Goal: Transaction & Acquisition: Purchase product/service

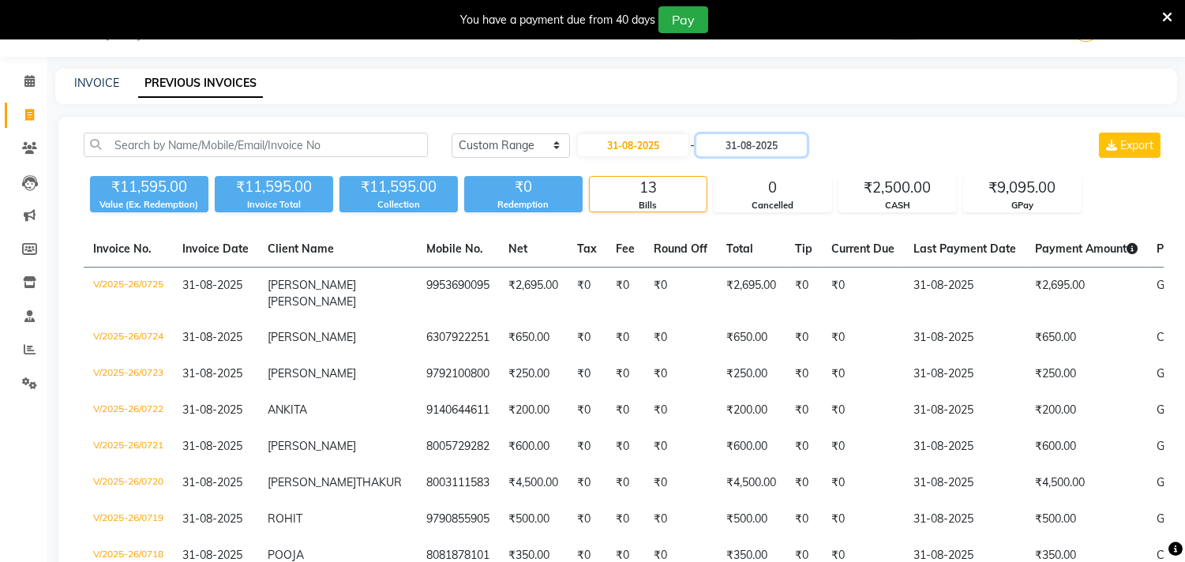
scroll to position [39, 0]
click at [484, 135] on select "[DATE] [DATE] Custom Range" at bounding box center [511, 145] width 118 height 24
click at [452, 133] on select "[DATE] [DATE] Custom Range" at bounding box center [511, 145] width 118 height 24
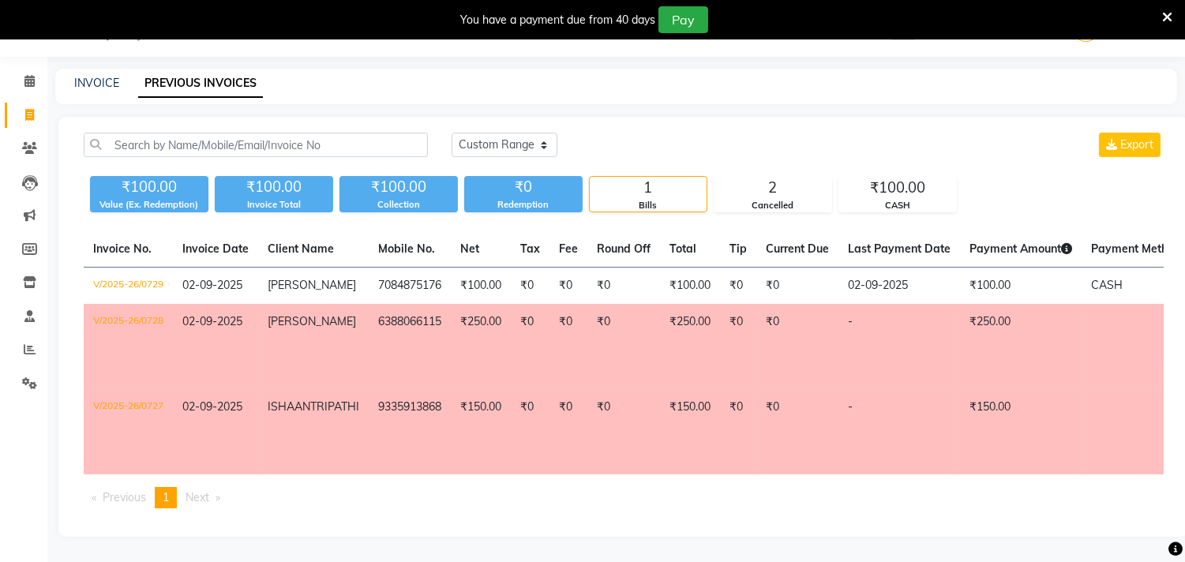
click at [458, 333] on td "₹250.00" at bounding box center [481, 346] width 60 height 85
drag, startPoint x: 534, startPoint y: 144, endPoint x: 520, endPoint y: 151, distance: 15.9
click at [530, 145] on select "[DATE] [DATE] Custom Range" at bounding box center [505, 145] width 106 height 24
click at [452, 133] on select "[DATE] [DATE] Custom Range" at bounding box center [505, 145] width 106 height 24
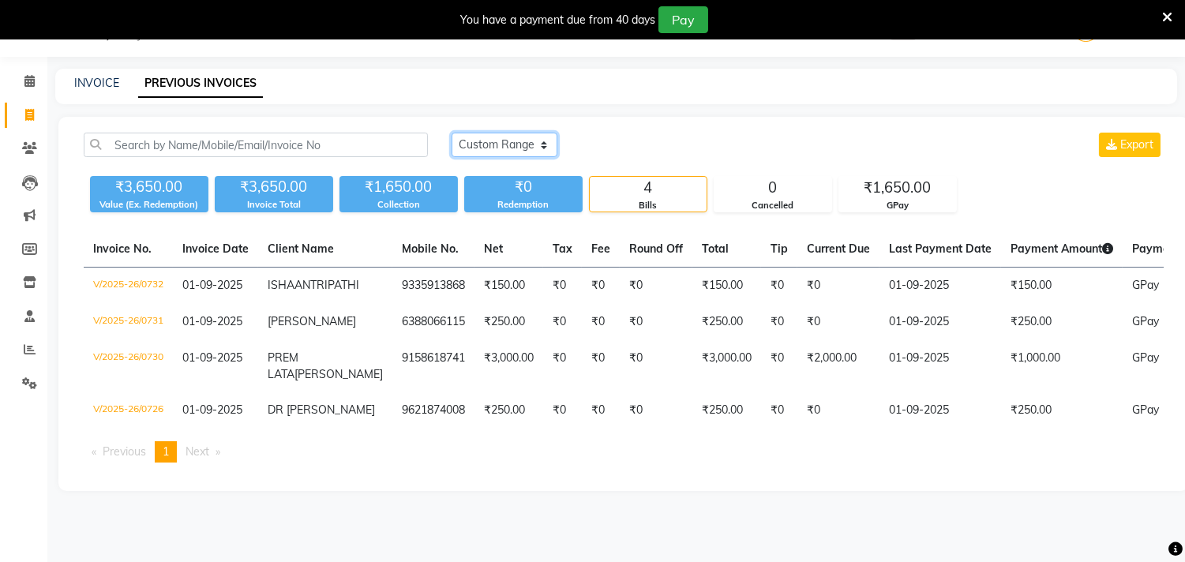
click at [490, 143] on select "[DATE] [DATE] Custom Range" at bounding box center [505, 145] width 106 height 24
click at [452, 133] on select "[DATE] [DATE] Custom Range" at bounding box center [505, 145] width 106 height 24
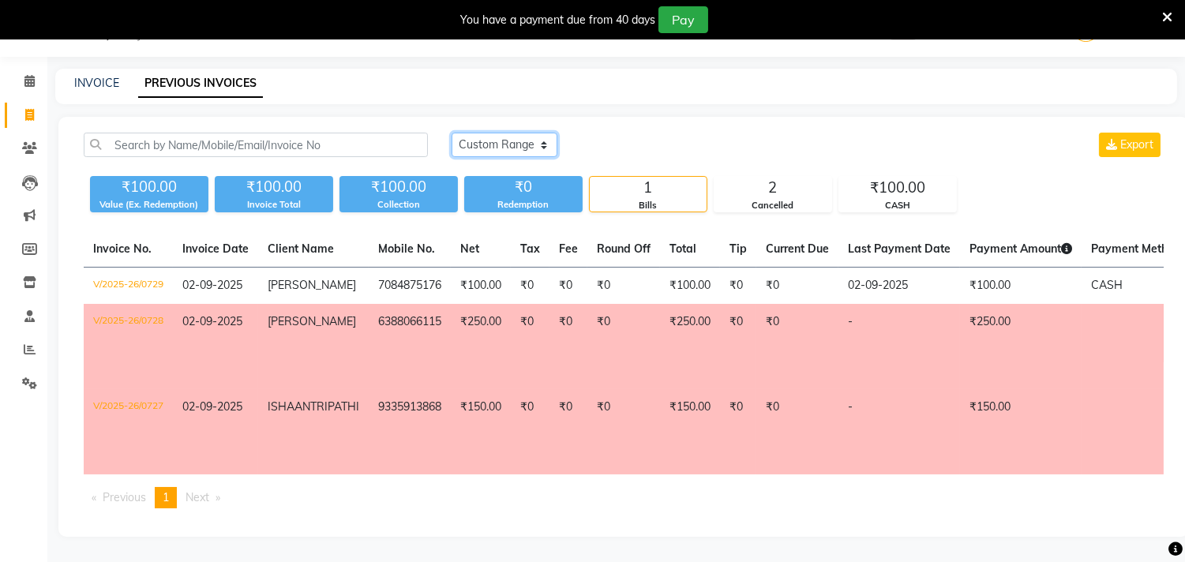
click at [482, 144] on select "[DATE] [DATE] Custom Range" at bounding box center [505, 145] width 106 height 24
select select "[DATE]"
click at [452, 133] on select "[DATE] [DATE] Custom Range" at bounding box center [505, 145] width 106 height 24
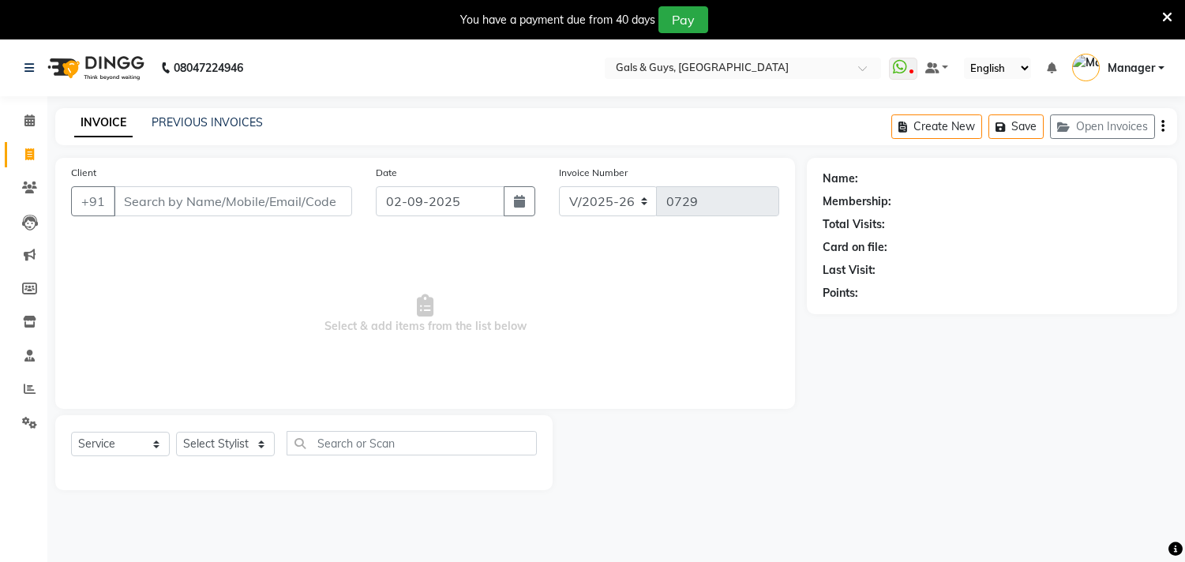
select select "7505"
select select "service"
click at [226, 438] on select "Select Stylist [PERSON_NAME] ADVANCE ALKA [PERSON_NAME] B-WAX KUNAL Manager MEM…" at bounding box center [225, 444] width 99 height 24
select select "89770"
click at [176, 433] on select "Select Stylist [PERSON_NAME] ADVANCE ALKA [PERSON_NAME] B-WAX KUNAL Manager MEM…" at bounding box center [225, 444] width 99 height 24
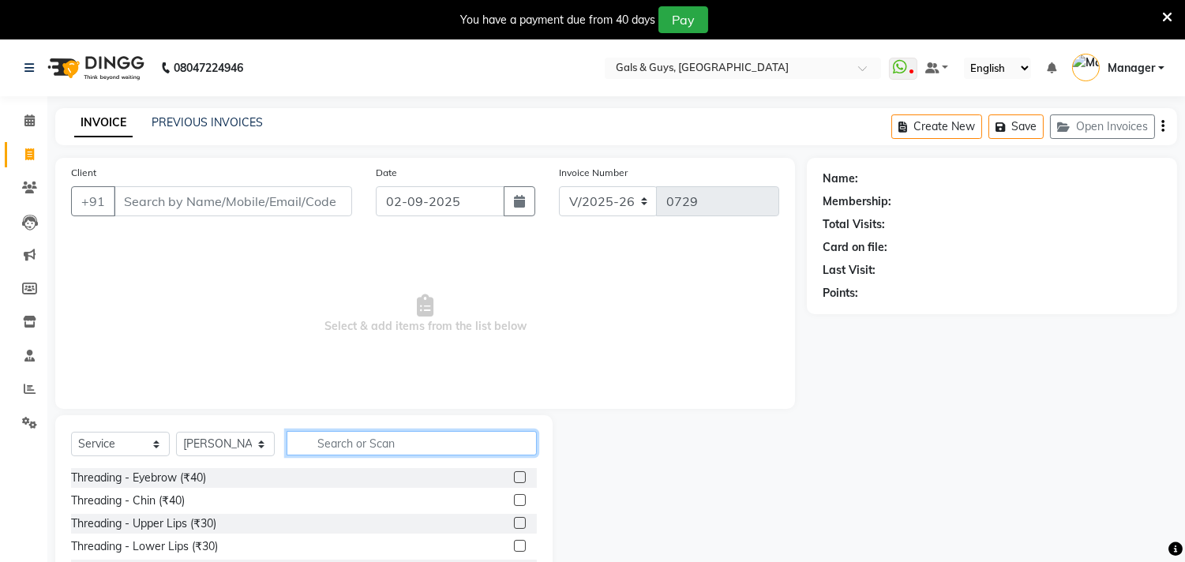
click at [341, 447] on input "text" at bounding box center [412, 443] width 250 height 24
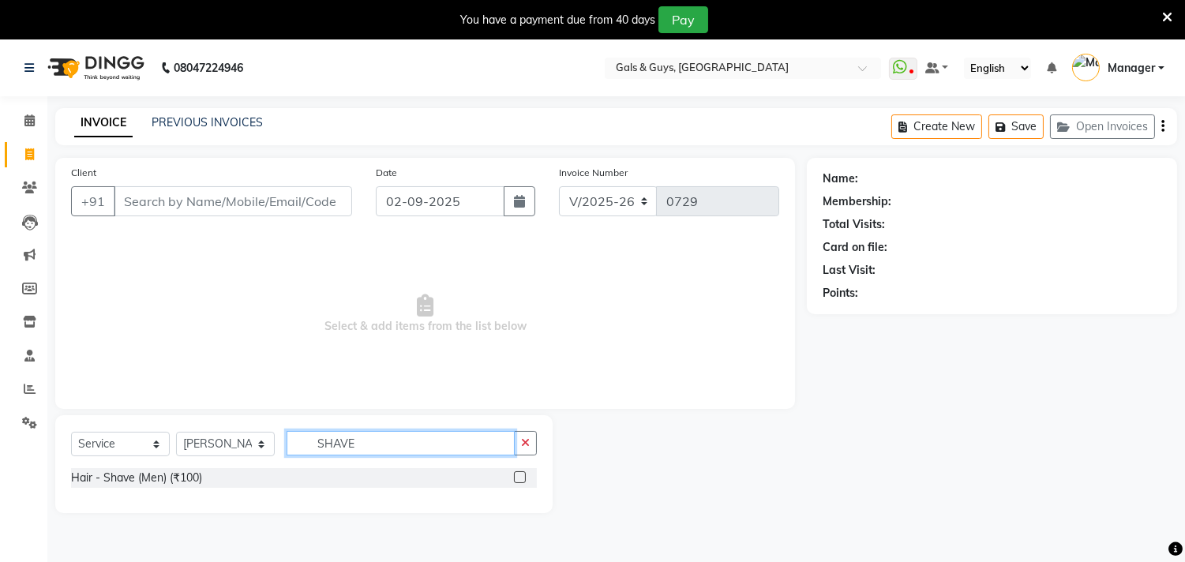
type input "SHAVE"
click at [519, 475] on label at bounding box center [520, 477] width 12 height 12
click at [519, 475] on input "checkbox" at bounding box center [519, 478] width 10 height 10
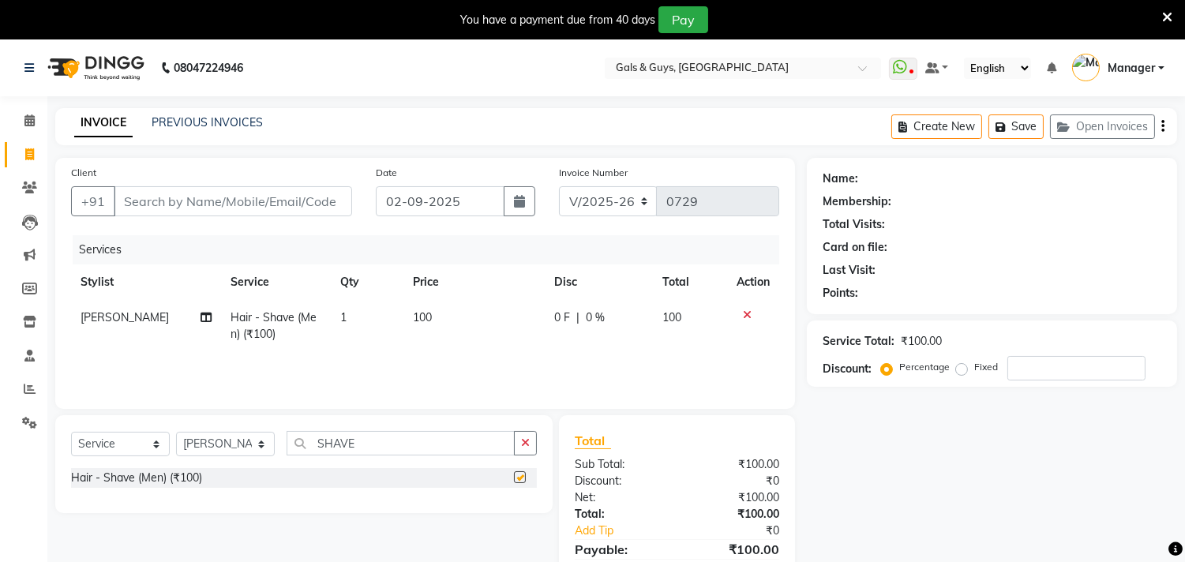
checkbox input "false"
click at [304, 196] on input "Client" at bounding box center [233, 201] width 238 height 30
type input "H"
type input "0"
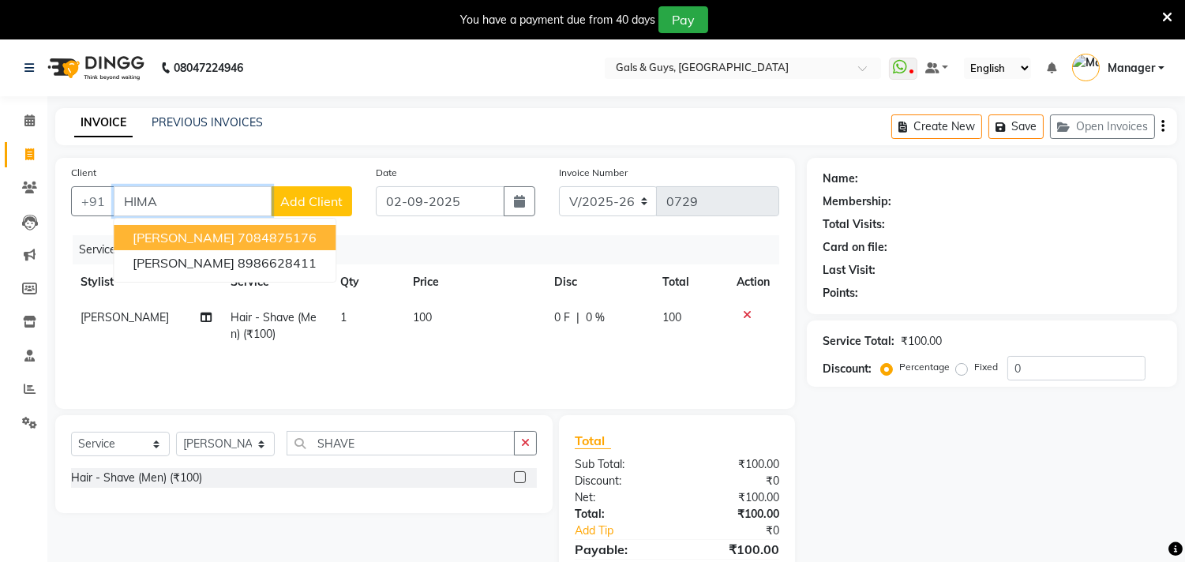
click at [288, 235] on button "[PERSON_NAME] 7084875176" at bounding box center [225, 237] width 222 height 25
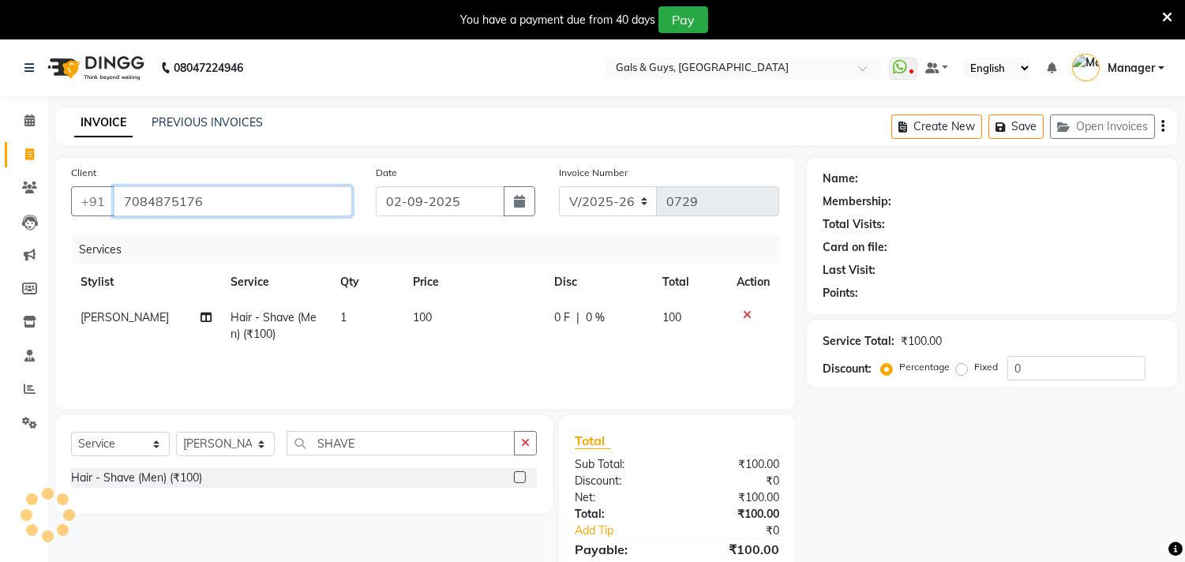
type input "7084875176"
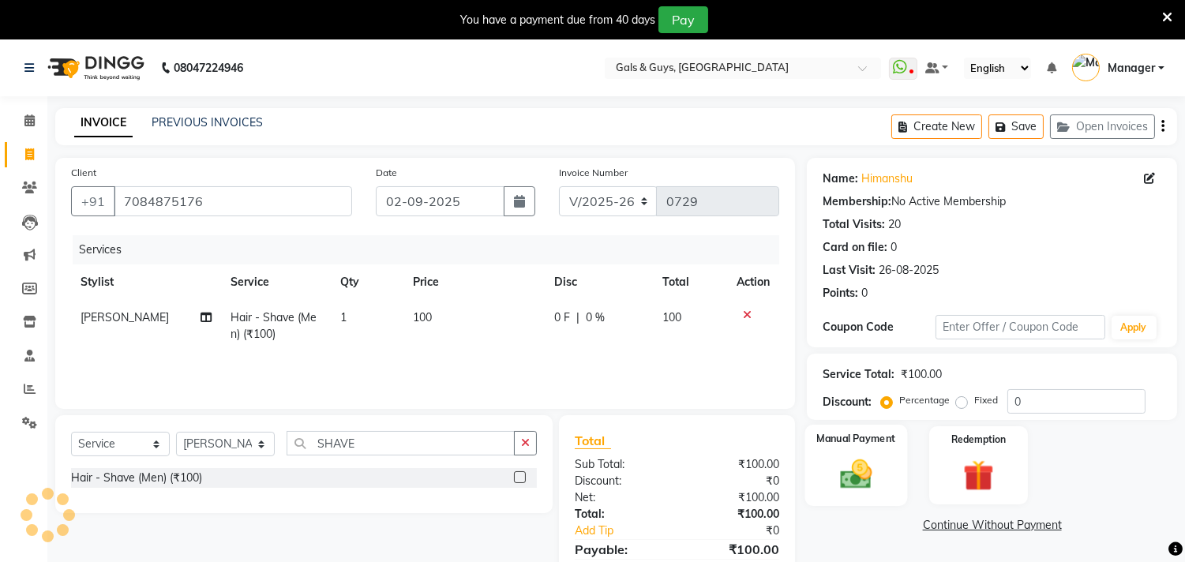
click at [877, 467] on img at bounding box center [857, 474] width 52 height 37
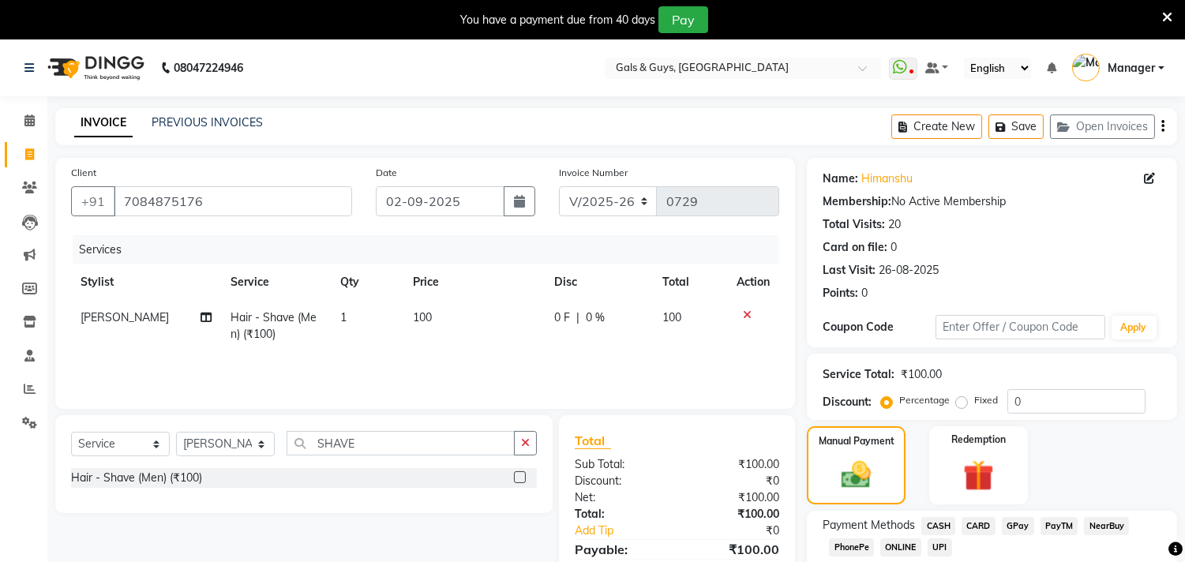
click at [951, 524] on span "CASH" at bounding box center [939, 526] width 34 height 18
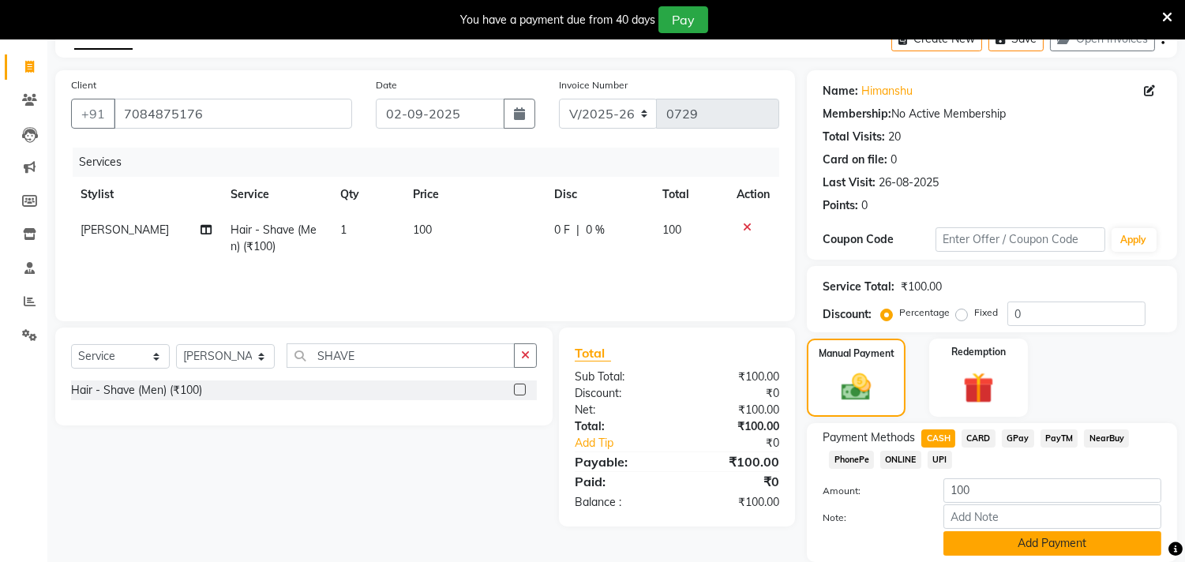
click at [1038, 553] on button "Add Payment" at bounding box center [1053, 543] width 218 height 24
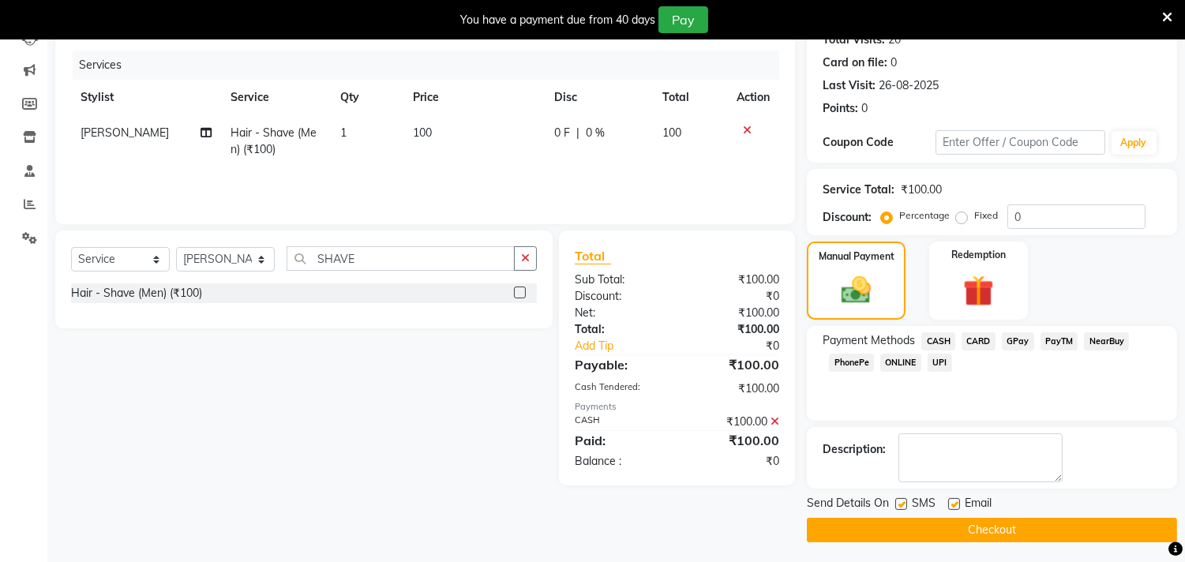
scroll to position [187, 0]
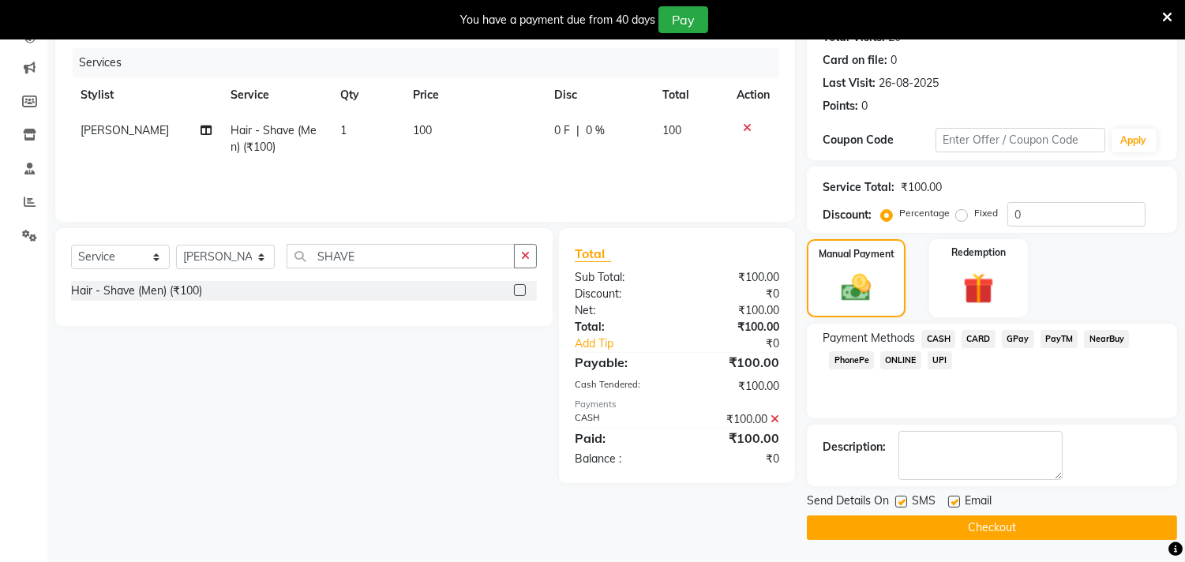
click at [1042, 527] on button "Checkout" at bounding box center [992, 528] width 370 height 24
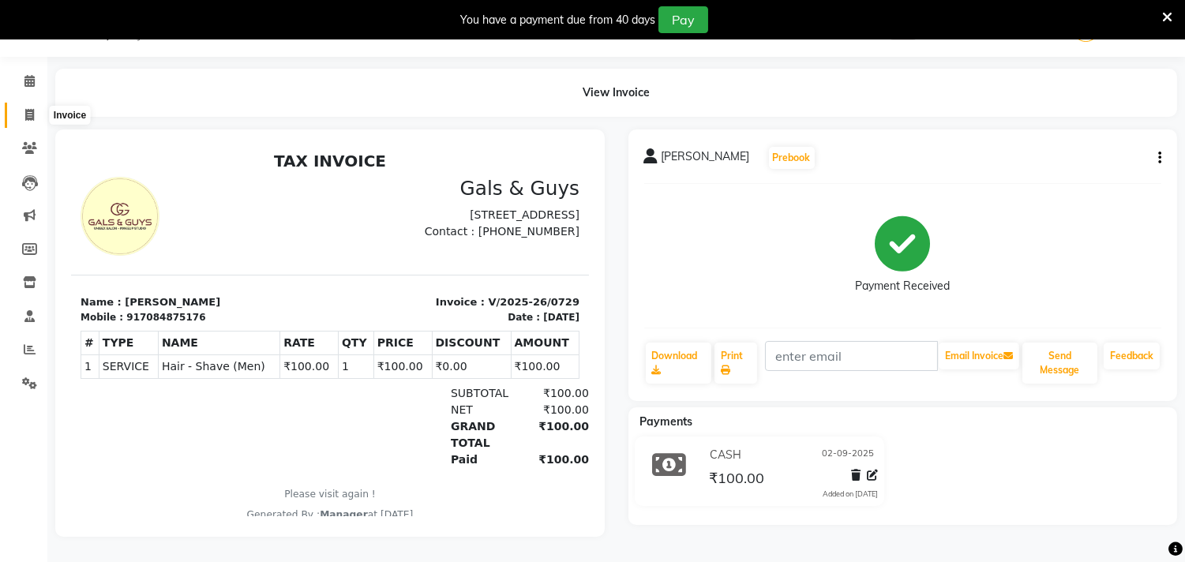
click at [27, 109] on icon at bounding box center [29, 115] width 9 height 12
select select "service"
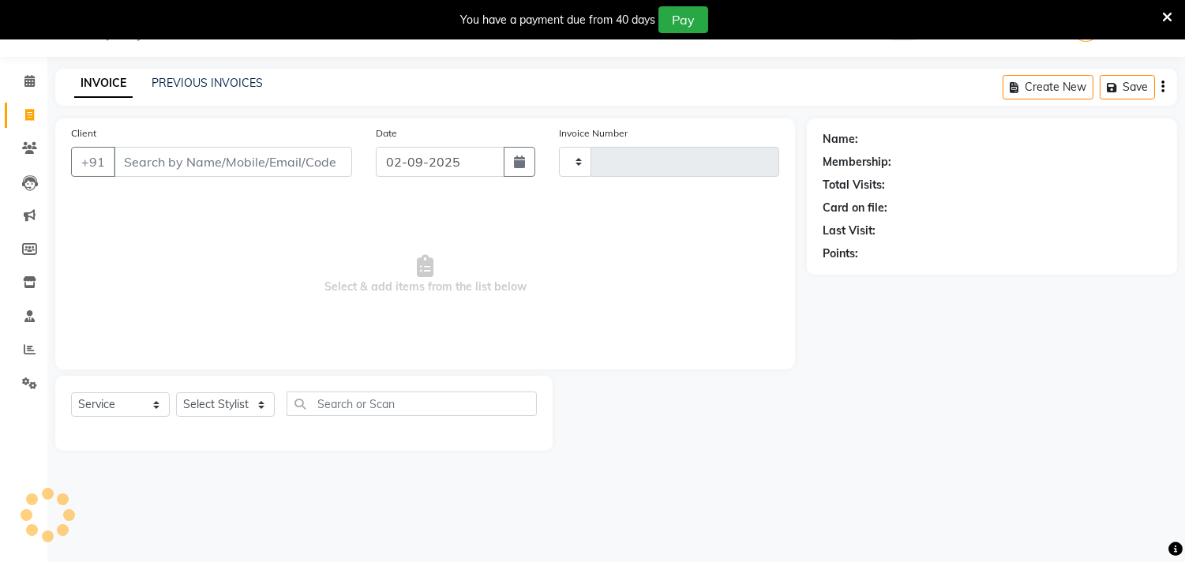
scroll to position [39, 0]
type input "0730"
select select "7505"
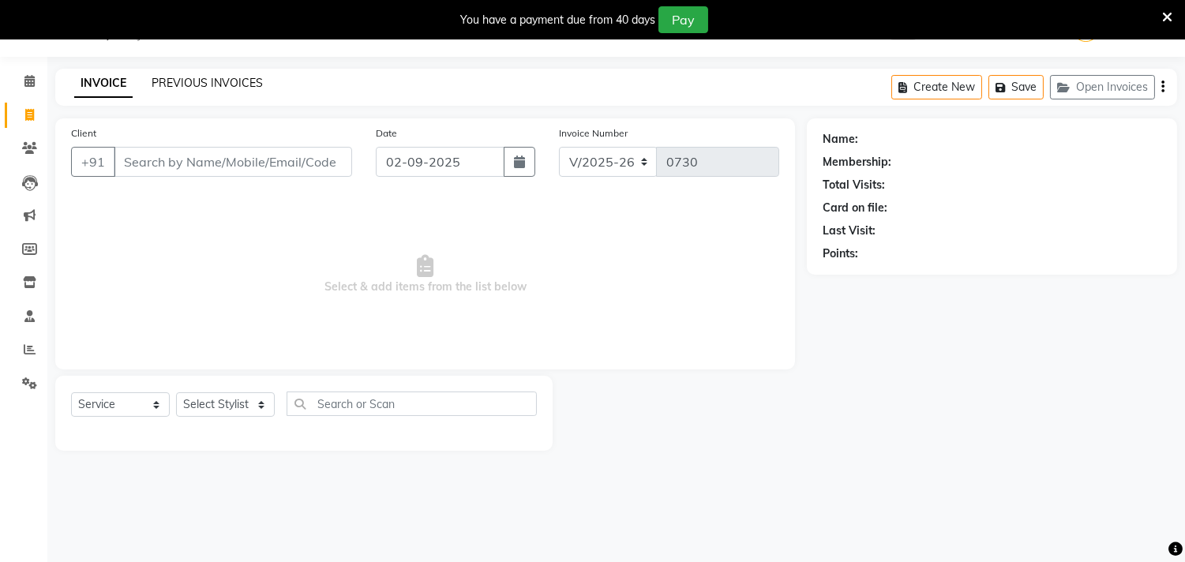
click at [202, 77] on link "PREVIOUS INVOICES" at bounding box center [207, 83] width 111 height 14
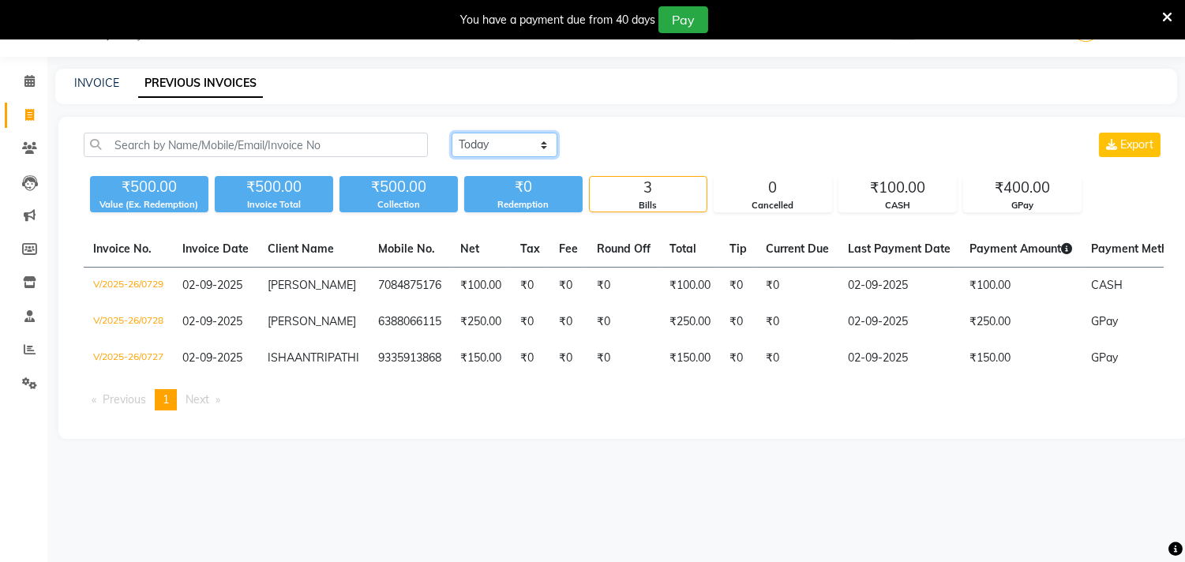
click at [471, 152] on select "Today Yesterday Custom Range" at bounding box center [505, 145] width 106 height 24
drag, startPoint x: 480, startPoint y: 470, endPoint x: 475, endPoint y: 461, distance: 9.9
click at [475, 461] on main "INVOICE PREVIOUS INVOICES Today Yesterday Custom Range Export ₹500.00 Value (Ex…" at bounding box center [616, 266] width 1138 height 394
click at [96, 82] on link "INVOICE" at bounding box center [96, 83] width 45 height 14
select select "service"
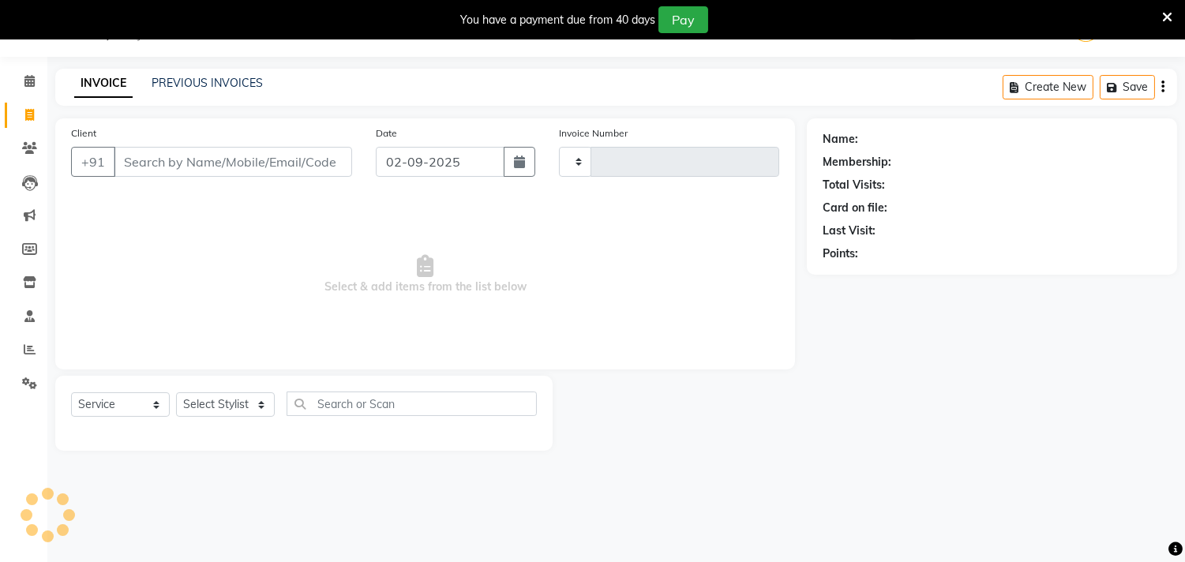
type input "0730"
select select "7505"
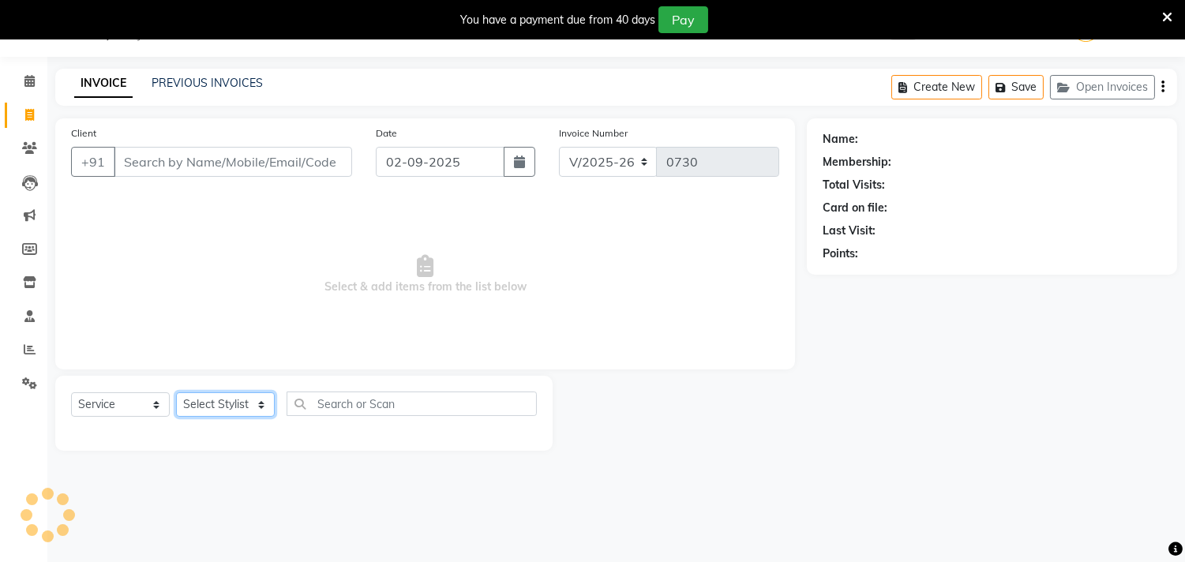
click at [225, 393] on select "Select Stylist" at bounding box center [225, 404] width 99 height 24
select select "74291"
click at [176, 393] on select "Select Stylist [PERSON_NAME] ADVANCE ALKA [PERSON_NAME] B-WAX KUNAL Manager MEM…" at bounding box center [225, 404] width 99 height 24
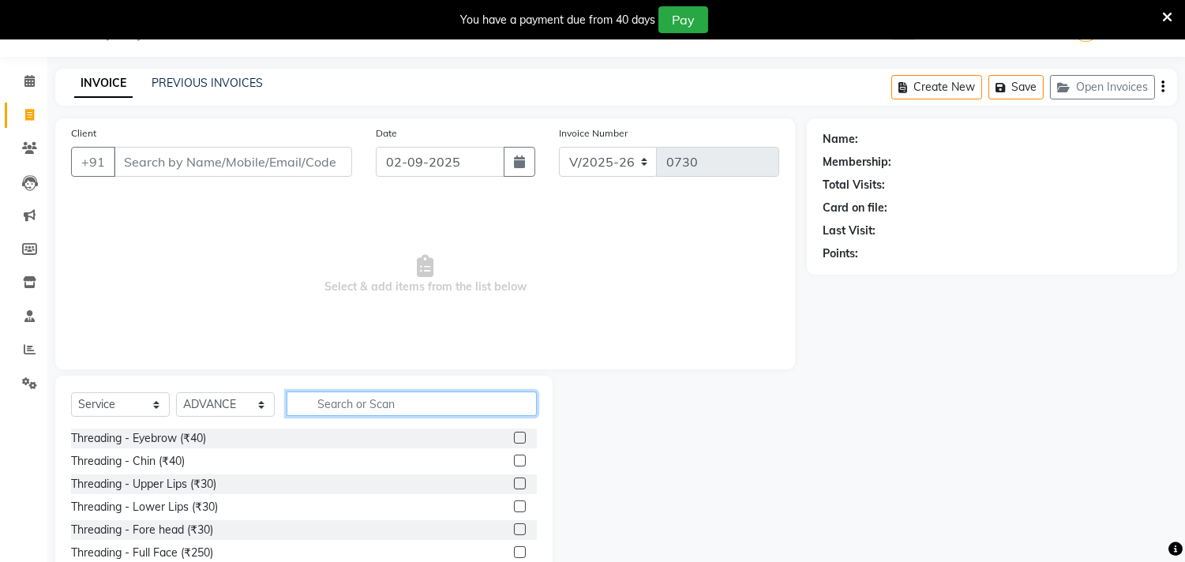
click at [366, 392] on input "text" at bounding box center [412, 404] width 250 height 24
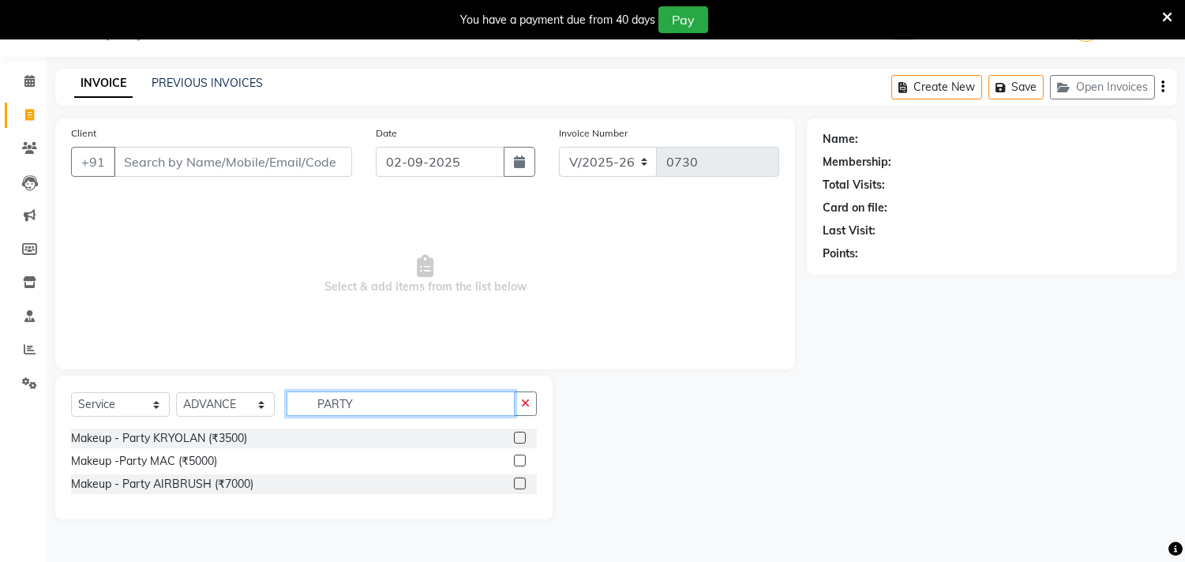
type input "PARTY"
click at [518, 434] on label at bounding box center [520, 438] width 12 height 12
click at [518, 434] on input "checkbox" at bounding box center [519, 439] width 10 height 10
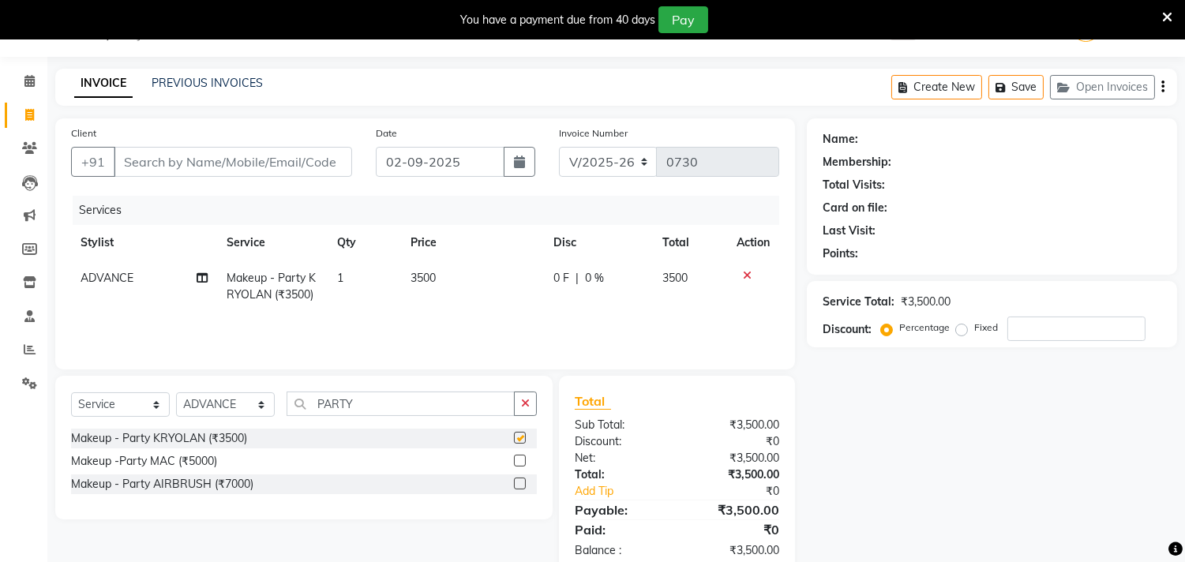
checkbox input "false"
click at [280, 163] on input "Client" at bounding box center [233, 162] width 238 height 30
click at [209, 167] on input "Client" at bounding box center [233, 162] width 238 height 30
click at [209, 163] on input "Client" at bounding box center [233, 162] width 238 height 30
type input "9"
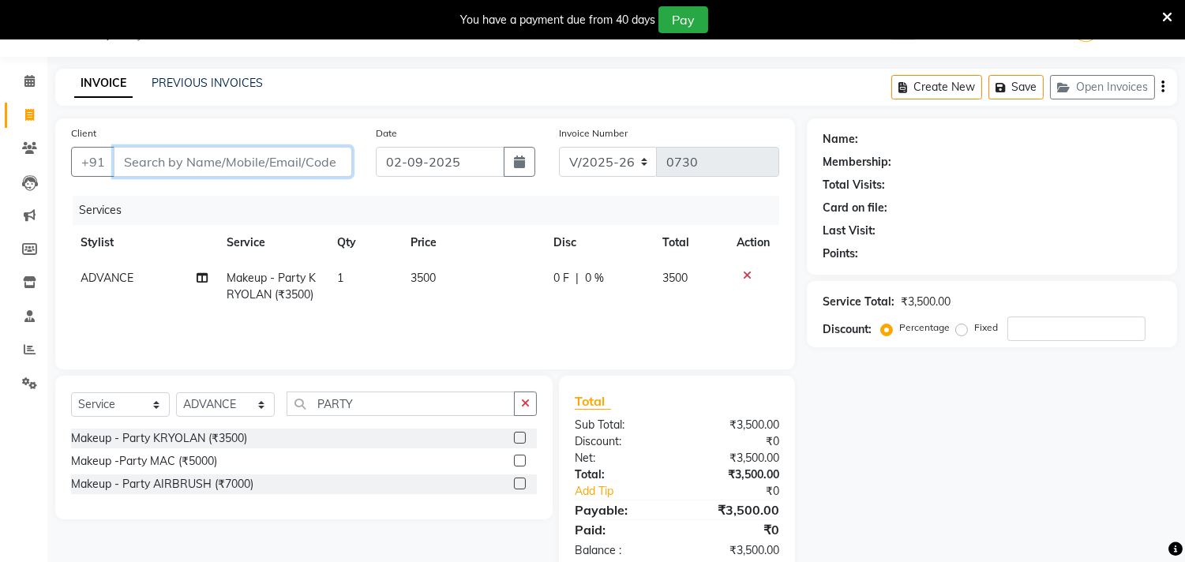
type input "0"
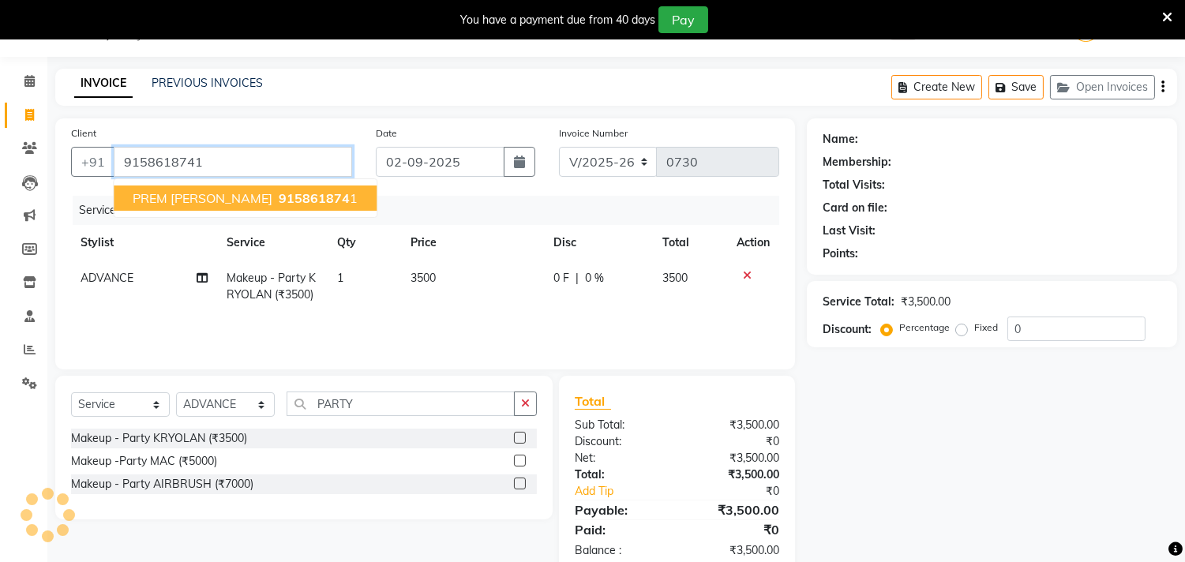
type input "9158618741"
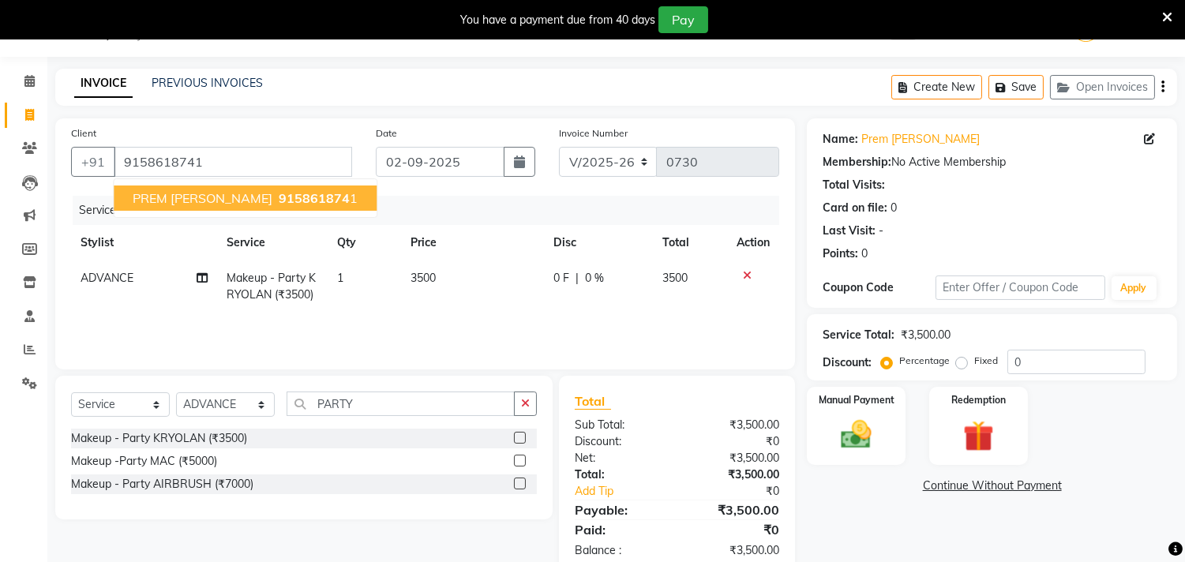
click at [314, 192] on span "915861874" at bounding box center [314, 198] width 71 height 16
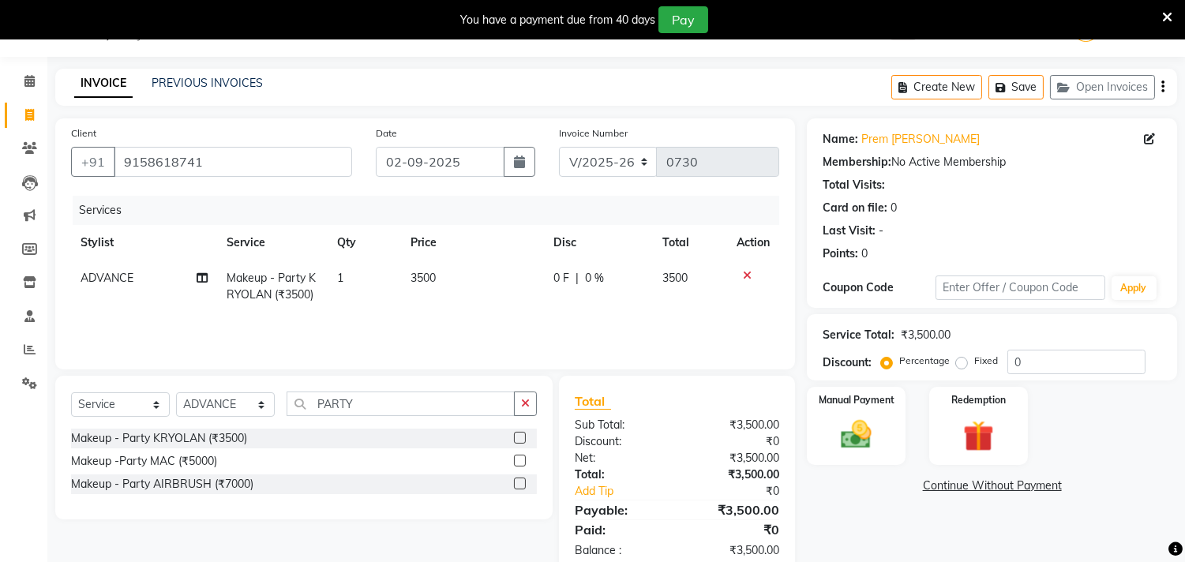
click at [557, 279] on span "0 F" at bounding box center [562, 278] width 16 height 17
select select "74291"
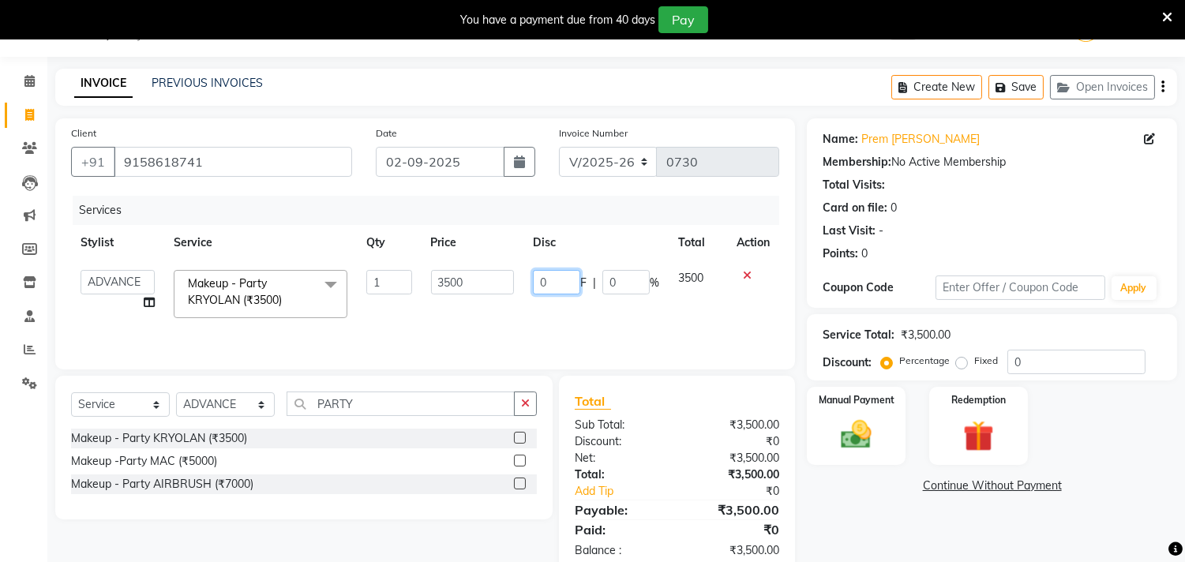
drag, startPoint x: 559, startPoint y: 278, endPoint x: 472, endPoint y: 287, distance: 87.3
click at [472, 287] on tr "Abhinav ADVANCE ALKA Ankita B-WAX KUNAL Manager MEMBERSHIP PALLAVI PRATHAM PROD…" at bounding box center [425, 294] width 708 height 67
type input "500"
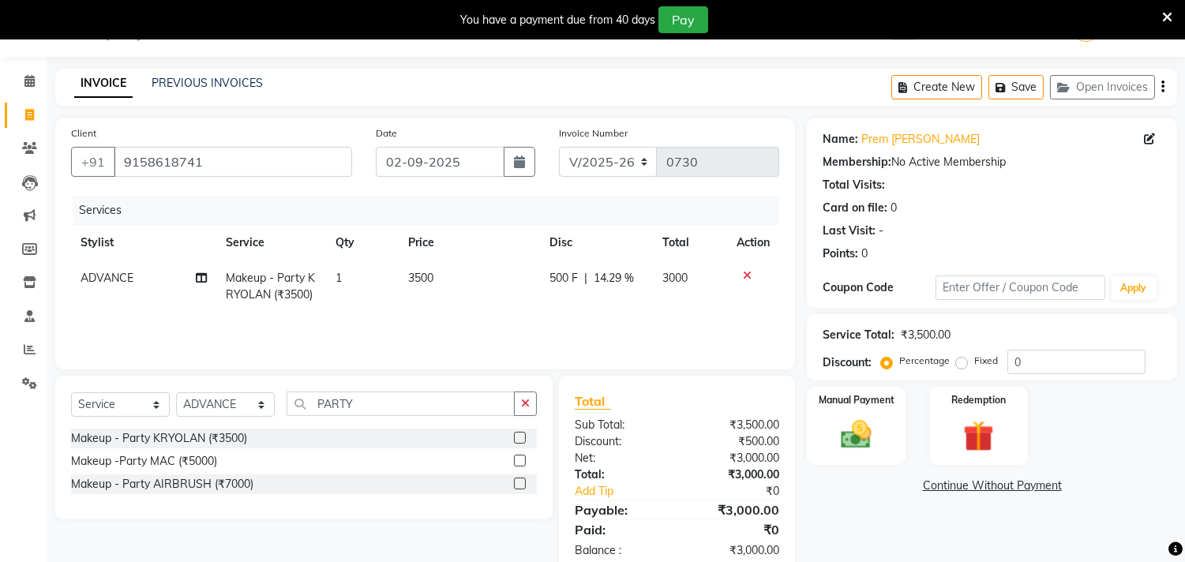
click at [934, 506] on div "Name: Prem Lata Khare Membership: No Active Membership Total Visits: Card on fi…" at bounding box center [998, 346] width 382 height 456
click at [874, 423] on img at bounding box center [857, 435] width 52 height 37
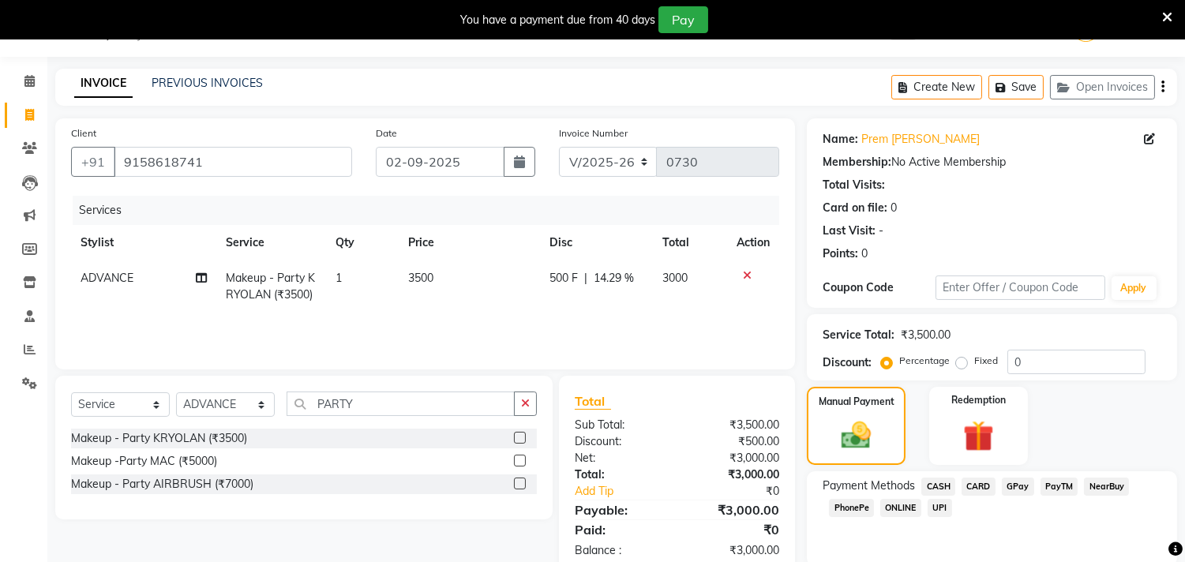
click at [1021, 482] on span "GPay" at bounding box center [1018, 487] width 32 height 18
click at [959, 538] on input "3000" at bounding box center [1053, 539] width 218 height 24
type input "1000"
click at [448, 142] on div "Date 02-09-2025" at bounding box center [455, 157] width 183 height 65
click at [445, 158] on input "02-09-2025" at bounding box center [440, 162] width 129 height 30
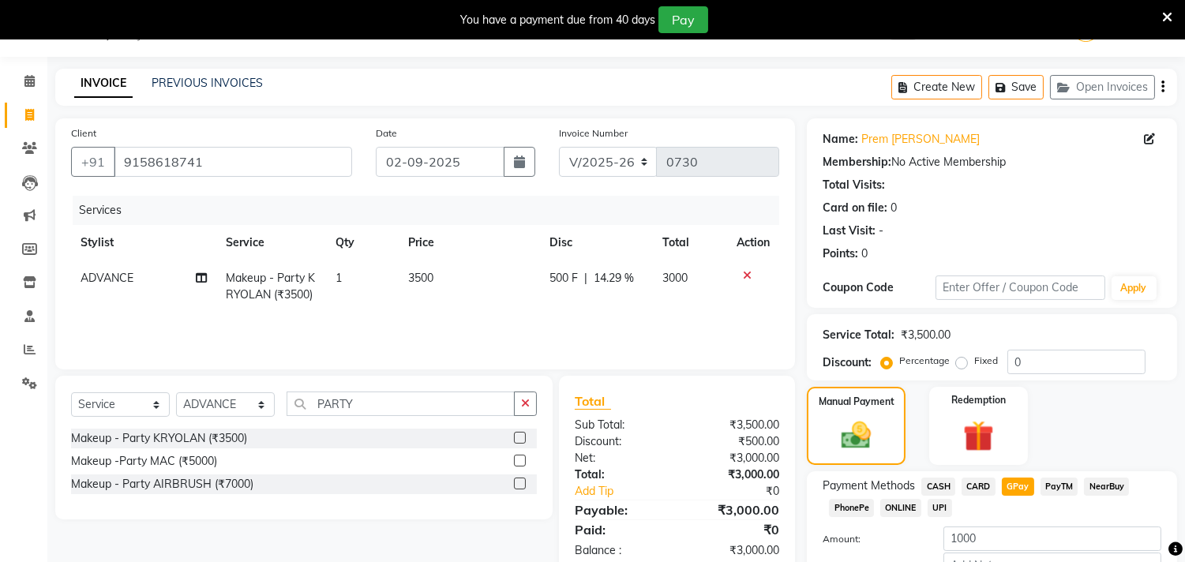
select select "9"
select select "2025"
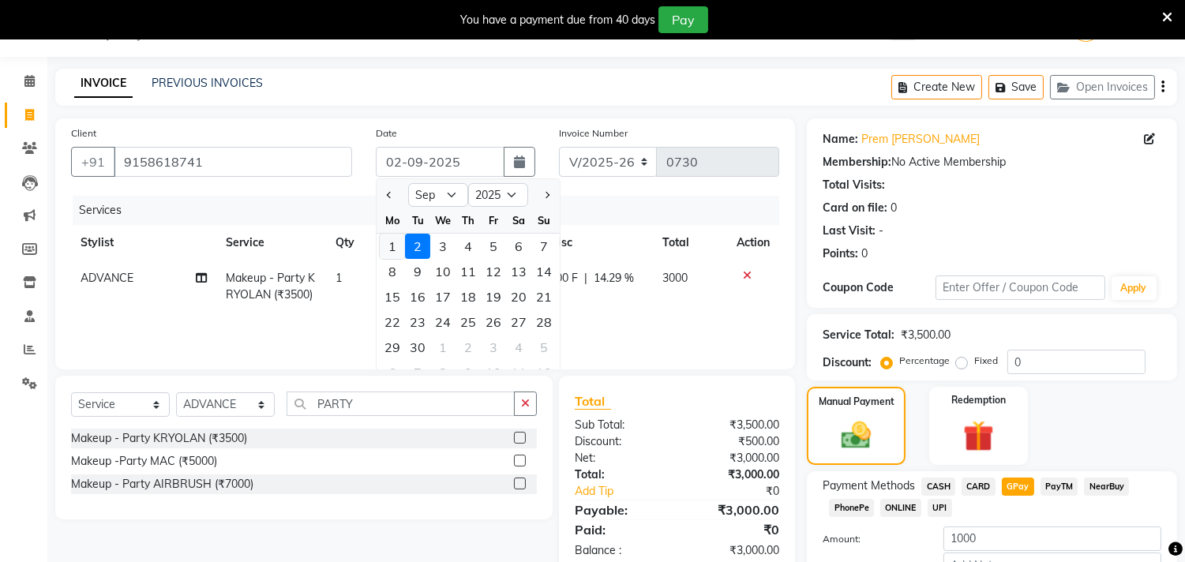
click at [399, 248] on div "1" at bounding box center [392, 246] width 25 height 25
type input "01-09-2025"
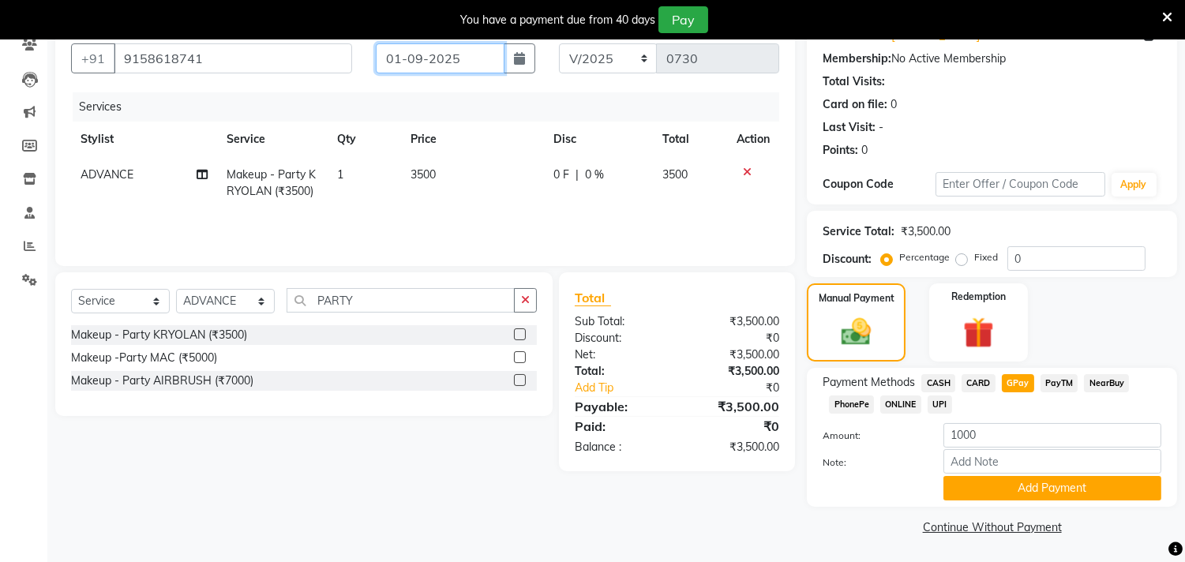
scroll to position [144, 0]
click at [550, 186] on td "0 F | 0 %" at bounding box center [598, 182] width 109 height 52
select select "74291"
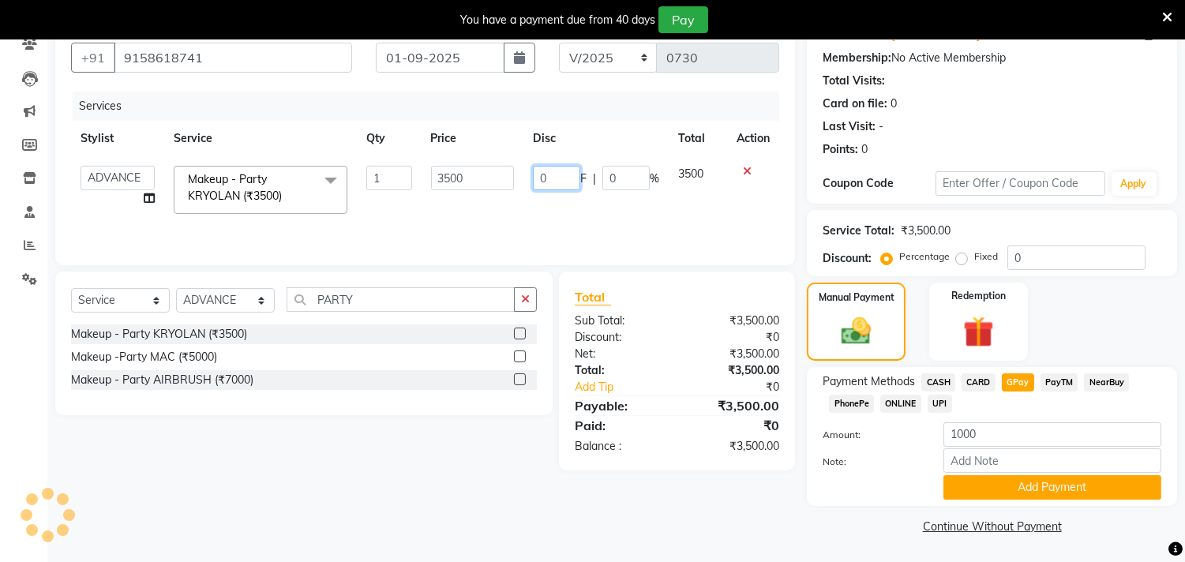
drag, startPoint x: 554, startPoint y: 178, endPoint x: 516, endPoint y: 178, distance: 37.9
click at [518, 178] on tr "Abhinav ADVANCE ALKA Ankita B-WAX KUNAL Manager MEMBERSHIP PALLAVI PRATHAM PROD…" at bounding box center [425, 189] width 708 height 67
type input "500"
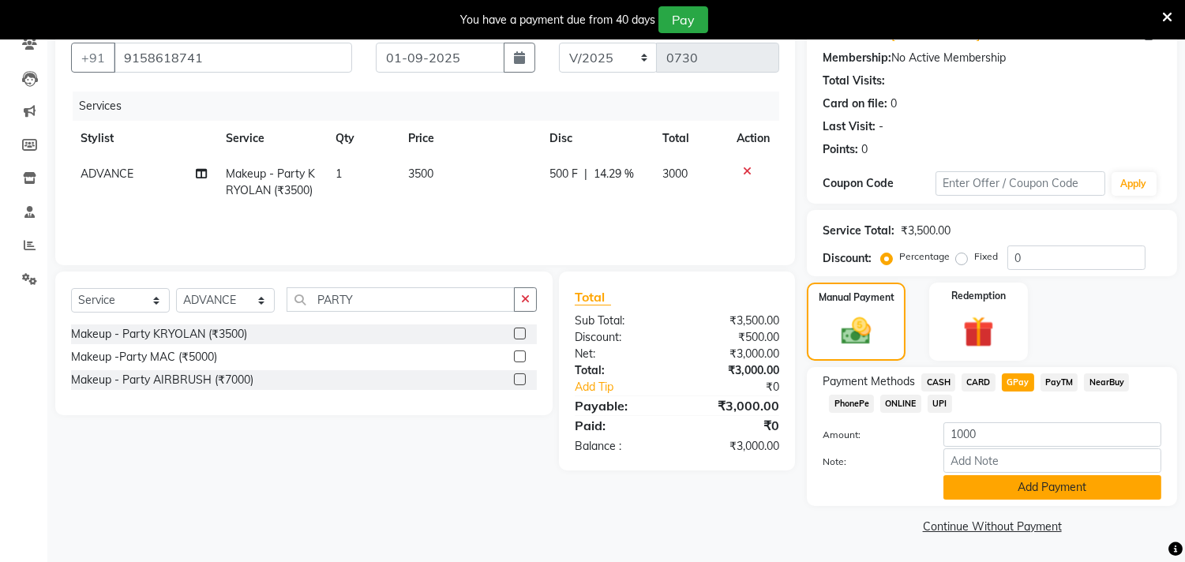
click at [1020, 488] on button "Add Payment" at bounding box center [1053, 487] width 218 height 24
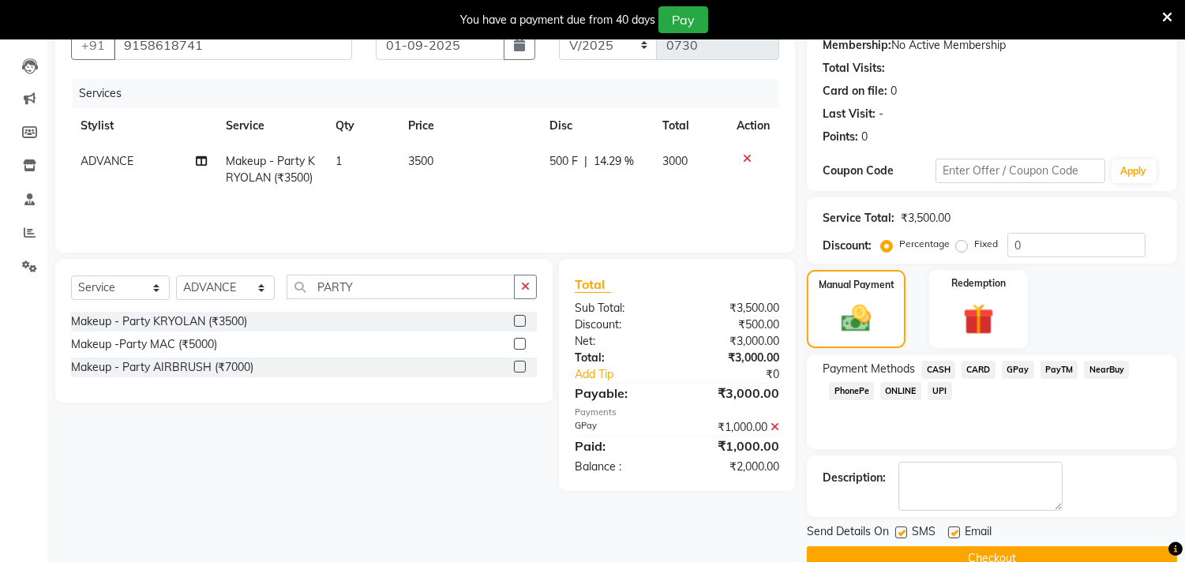
scroll to position [187, 0]
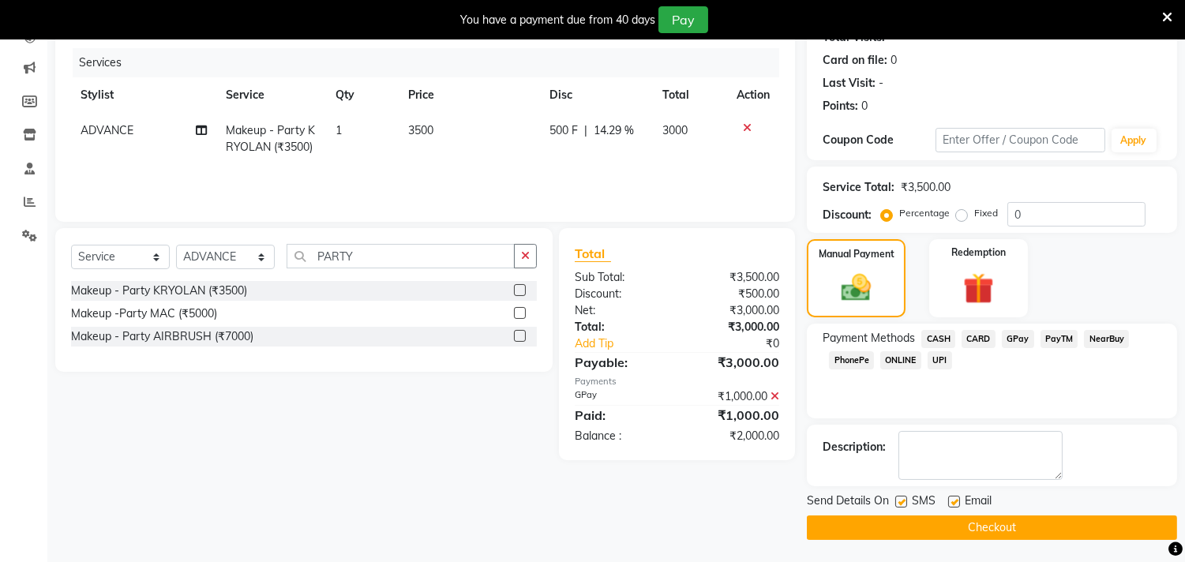
click at [973, 524] on button "Checkout" at bounding box center [992, 528] width 370 height 24
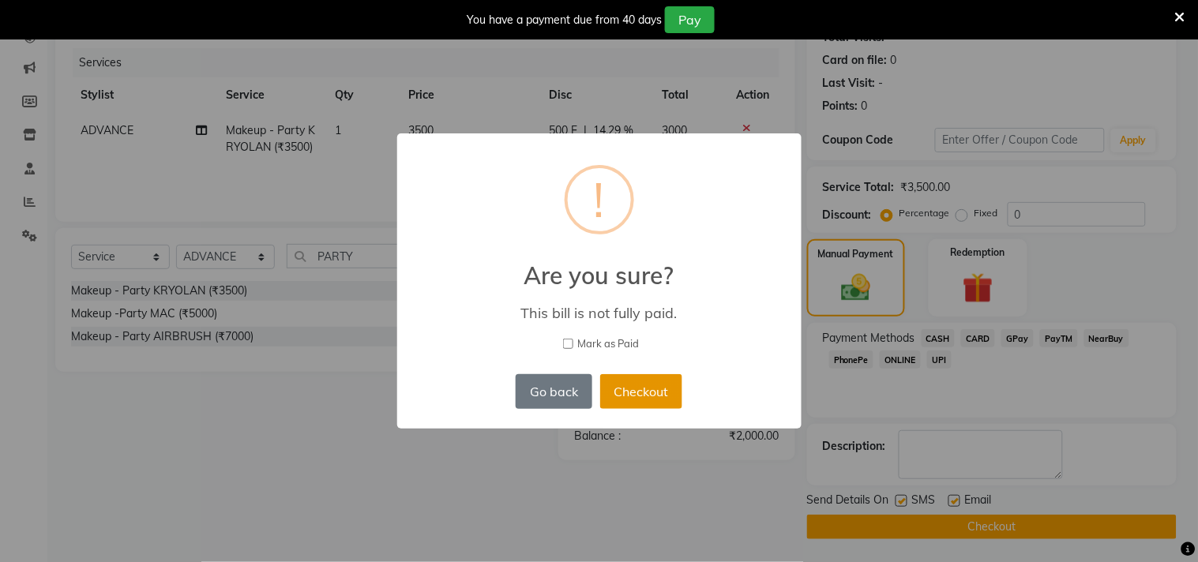
click at [675, 403] on button "Checkout" at bounding box center [641, 391] width 82 height 35
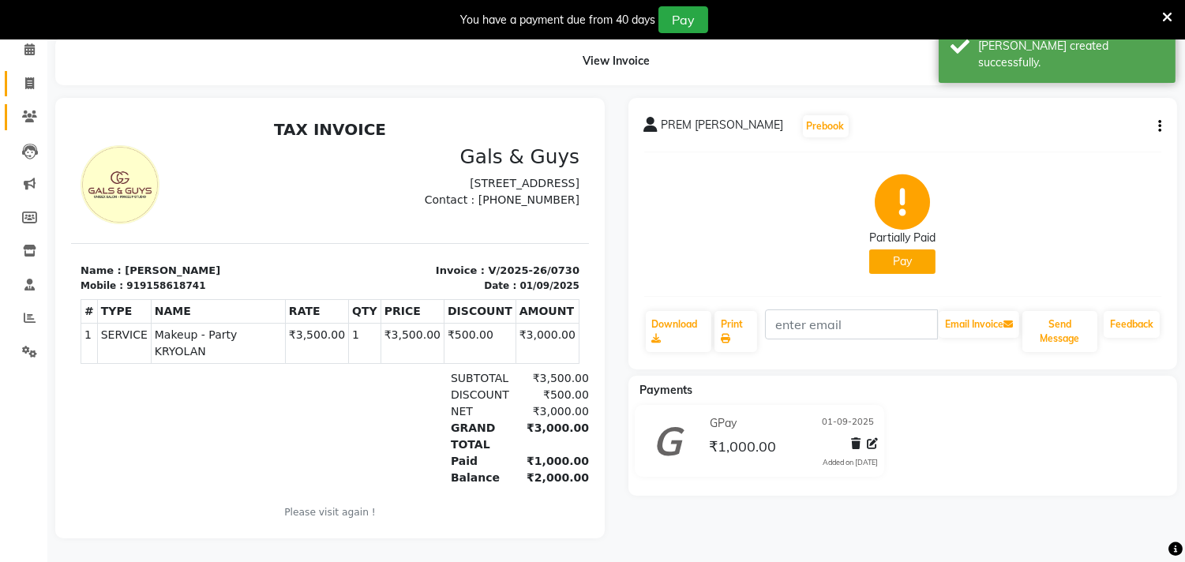
click at [29, 115] on link "Clients" at bounding box center [24, 117] width 38 height 26
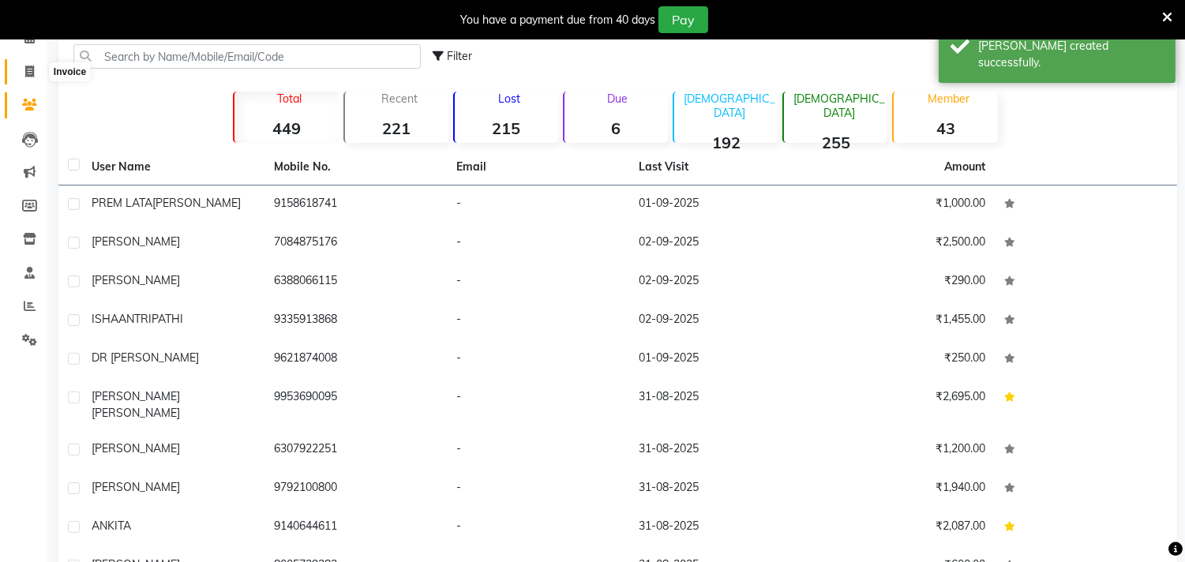
click at [37, 67] on span at bounding box center [30, 72] width 28 height 18
select select "service"
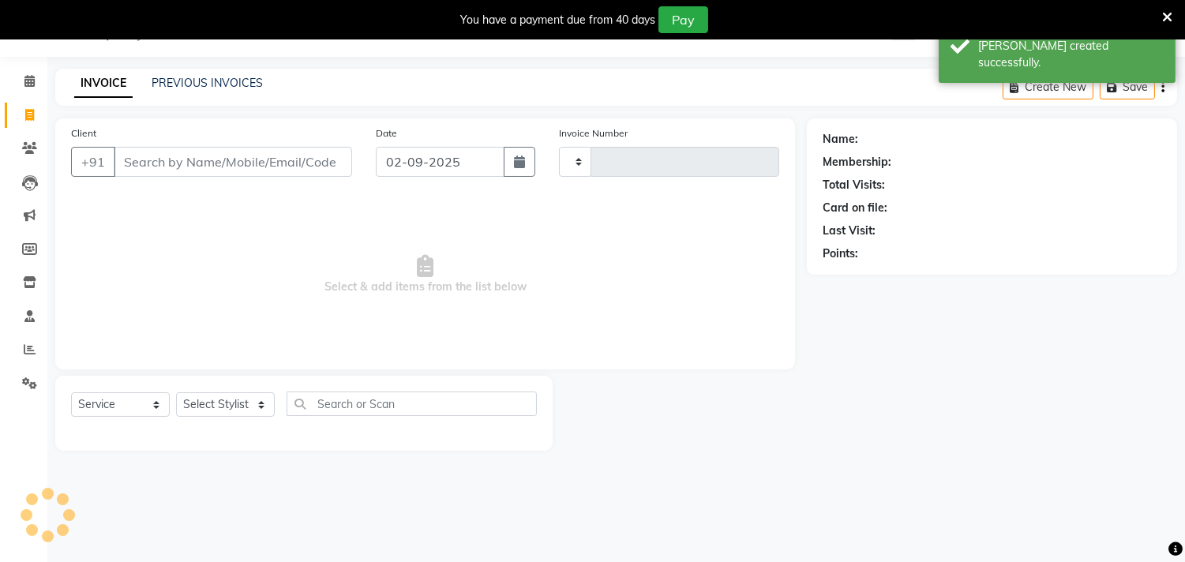
scroll to position [39, 0]
select select "7505"
type input "0731"
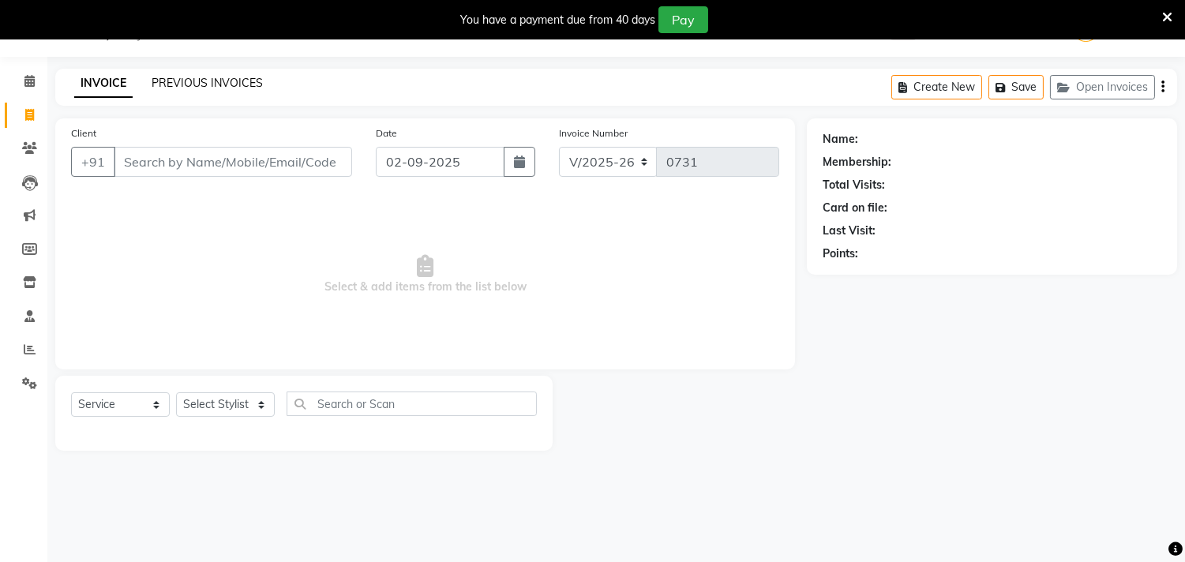
click at [226, 76] on link "PREVIOUS INVOICES" at bounding box center [207, 83] width 111 height 14
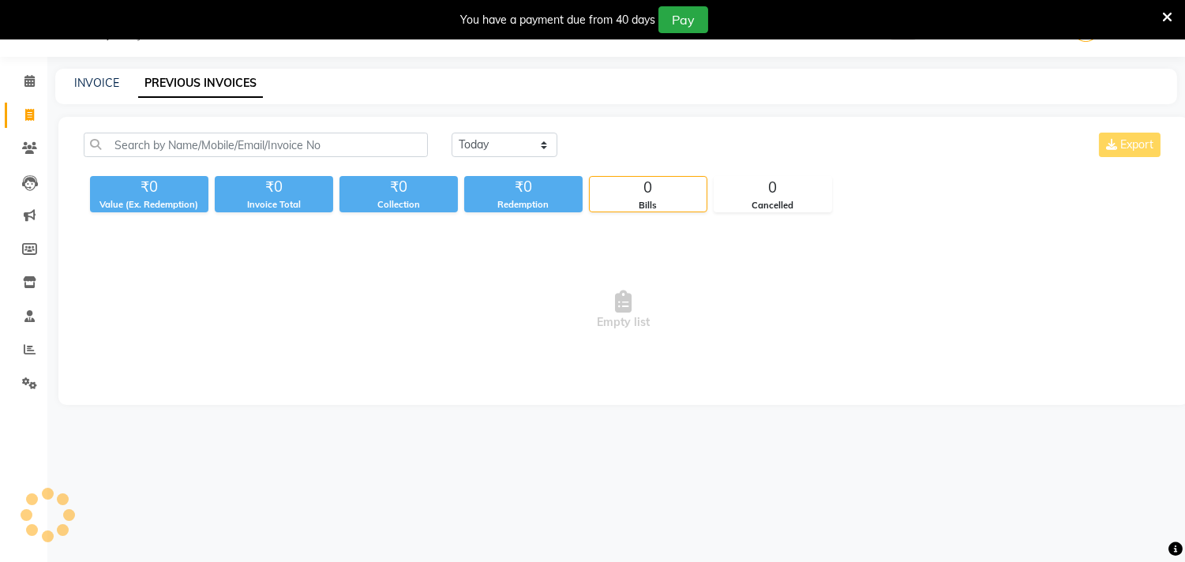
click at [230, 81] on link "PREVIOUS INVOICES" at bounding box center [200, 83] width 125 height 28
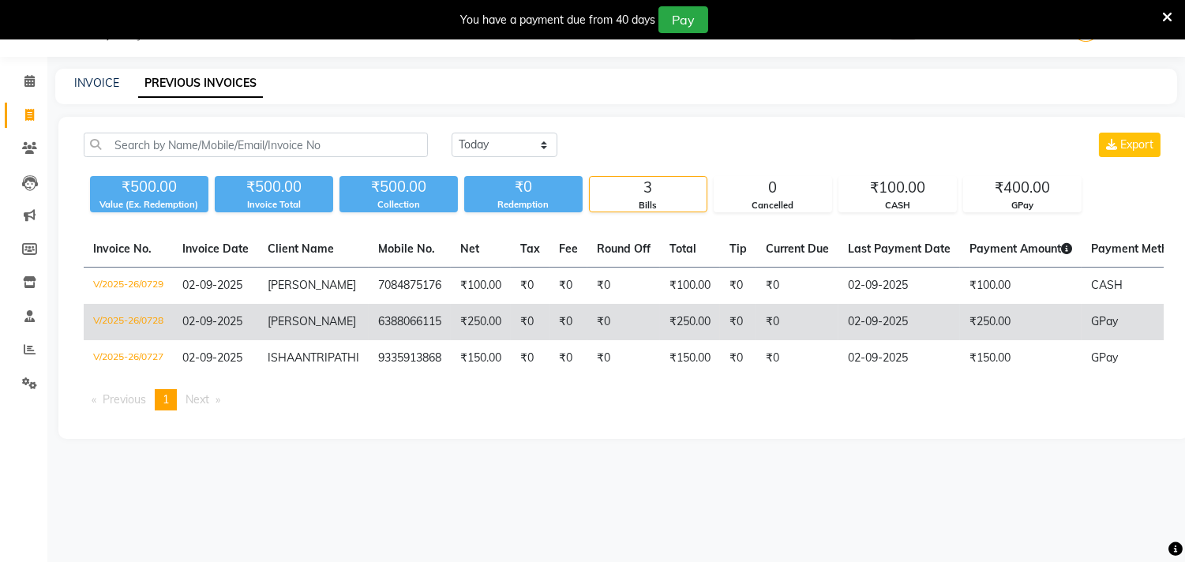
click at [461, 317] on td "₹250.00" at bounding box center [481, 322] width 60 height 36
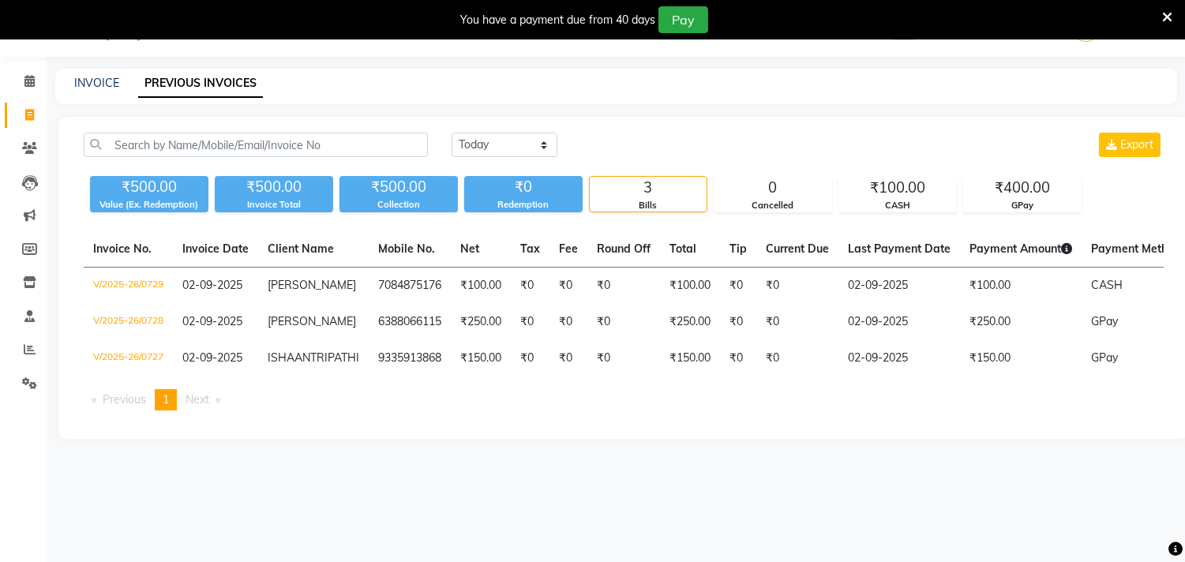
drag, startPoint x: 547, startPoint y: 127, endPoint x: 538, endPoint y: 162, distance: 36.0
click at [545, 130] on div "Today Yesterday Custom Range Export ₹500.00 Value (Ex. Redemption) ₹500.00 Invo…" at bounding box center [623, 278] width 1131 height 322
drag, startPoint x: 539, startPoint y: 146, endPoint x: 540, endPoint y: 158, distance: 11.9
click at [540, 158] on div "Today Yesterday Custom Range Export" at bounding box center [808, 151] width 736 height 37
click at [452, 133] on select "Today Yesterday Custom Range" at bounding box center [505, 145] width 106 height 24
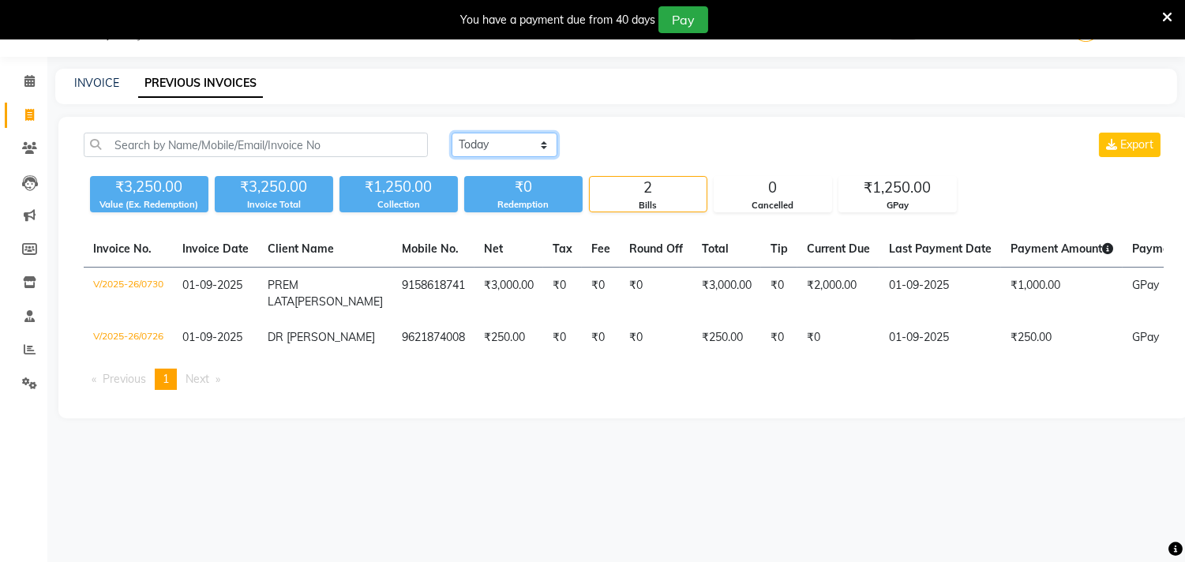
click at [515, 143] on select "Today Yesterday Custom Range" at bounding box center [505, 145] width 106 height 24
click at [452, 133] on select "Today Yesterday Custom Range" at bounding box center [505, 145] width 106 height 24
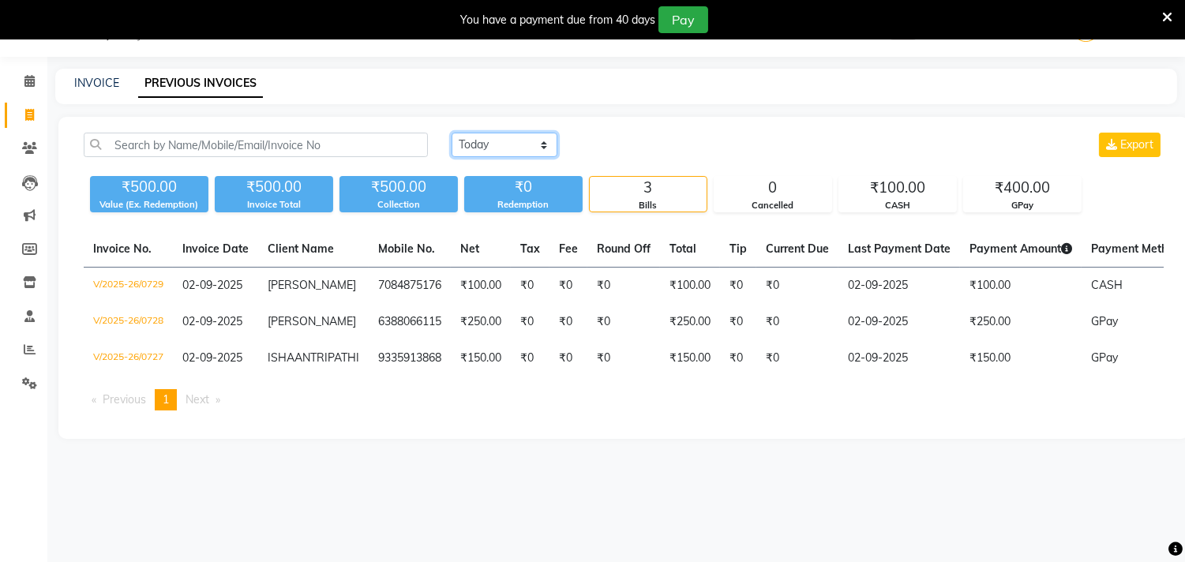
click at [516, 146] on select "Today Yesterday Custom Range" at bounding box center [505, 145] width 106 height 24
select select "range"
click at [452, 133] on select "Today Yesterday Custom Range" at bounding box center [505, 145] width 106 height 24
click at [611, 146] on input "02-09-2025" at bounding box center [633, 145] width 111 height 22
select select "9"
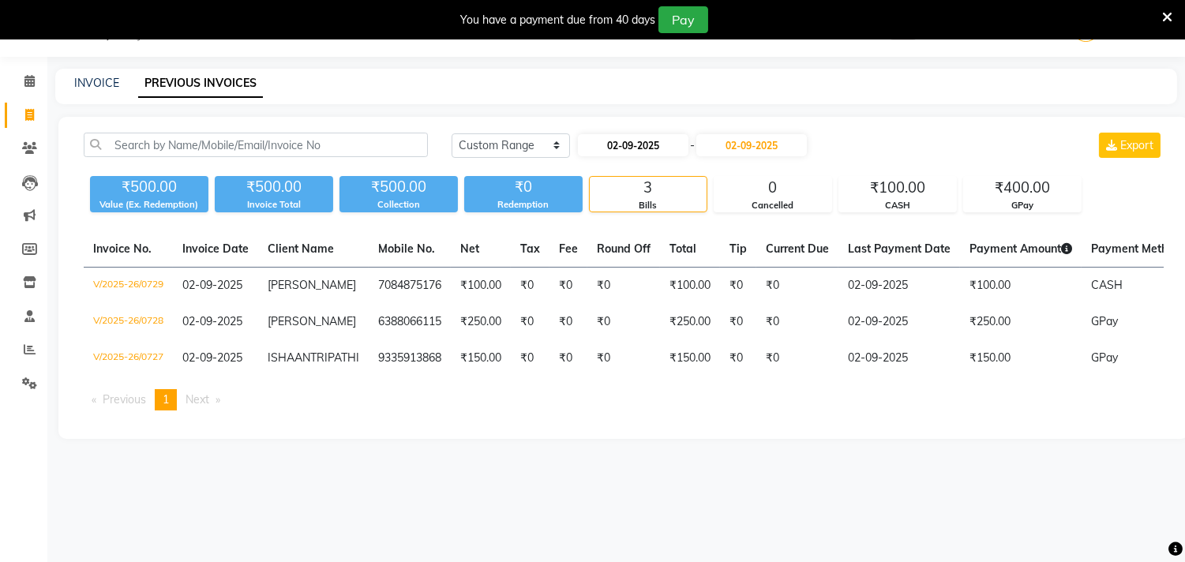
select select "2025"
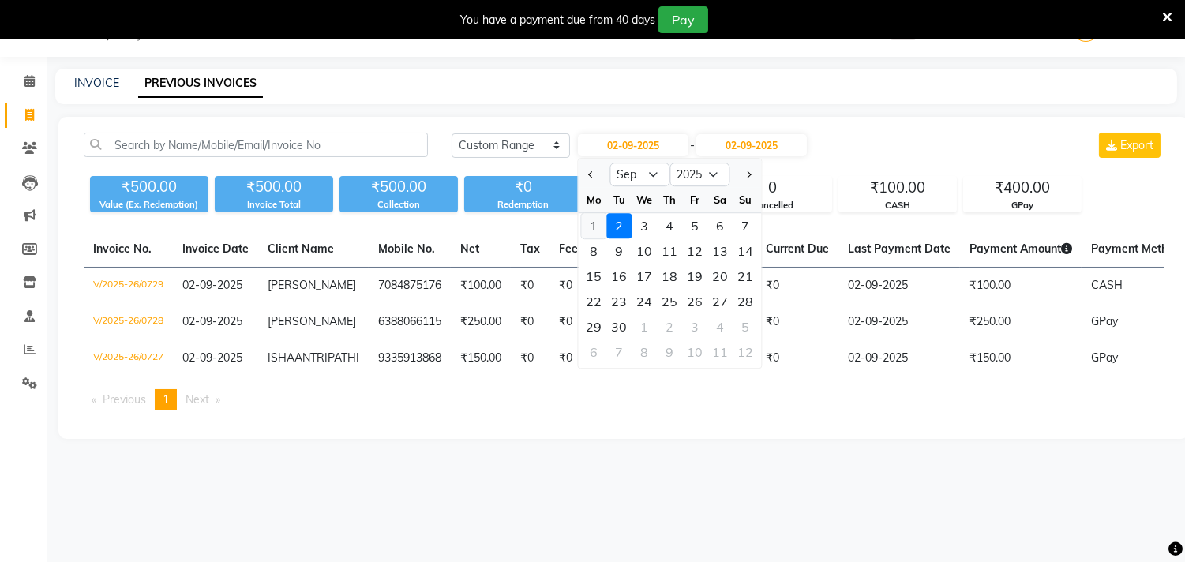
click at [595, 220] on div "1" at bounding box center [593, 225] width 25 height 25
type input "01-09-2025"
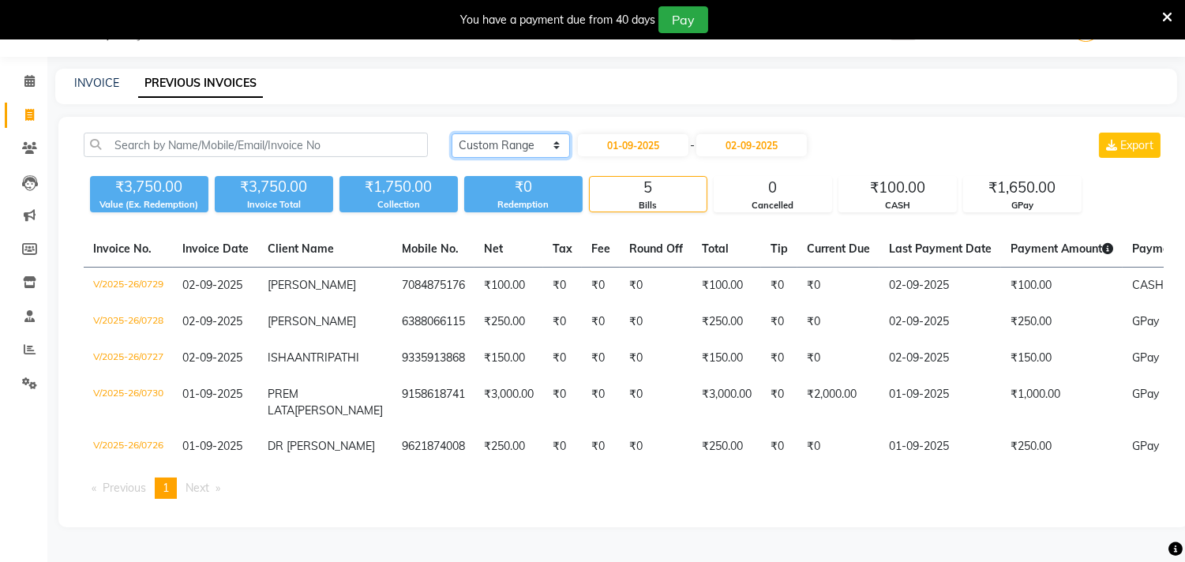
click at [543, 152] on select "Today Yesterday Custom Range" at bounding box center [511, 145] width 118 height 24
click at [452, 133] on select "Today Yesterday Custom Range" at bounding box center [511, 145] width 118 height 24
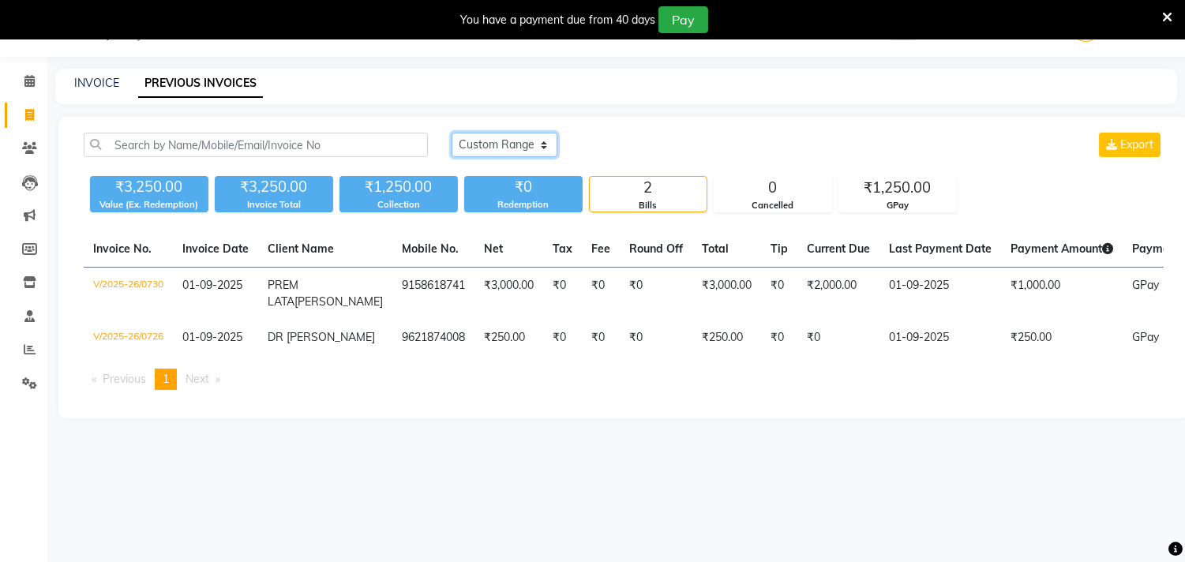
click at [533, 144] on select "Today Yesterday Custom Range" at bounding box center [505, 145] width 106 height 24
select select "today"
click at [452, 133] on select "Today Yesterday Custom Range" at bounding box center [505, 145] width 106 height 24
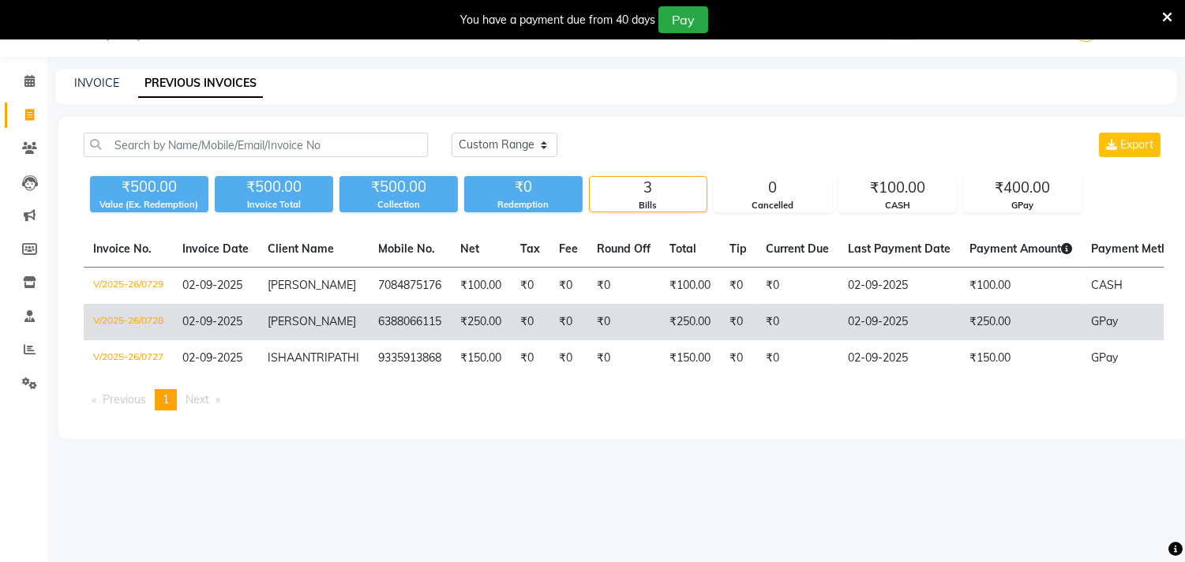
drag, startPoint x: 761, startPoint y: 325, endPoint x: 681, endPoint y: 318, distance: 80.9
click at [681, 318] on td "₹250.00" at bounding box center [690, 322] width 60 height 36
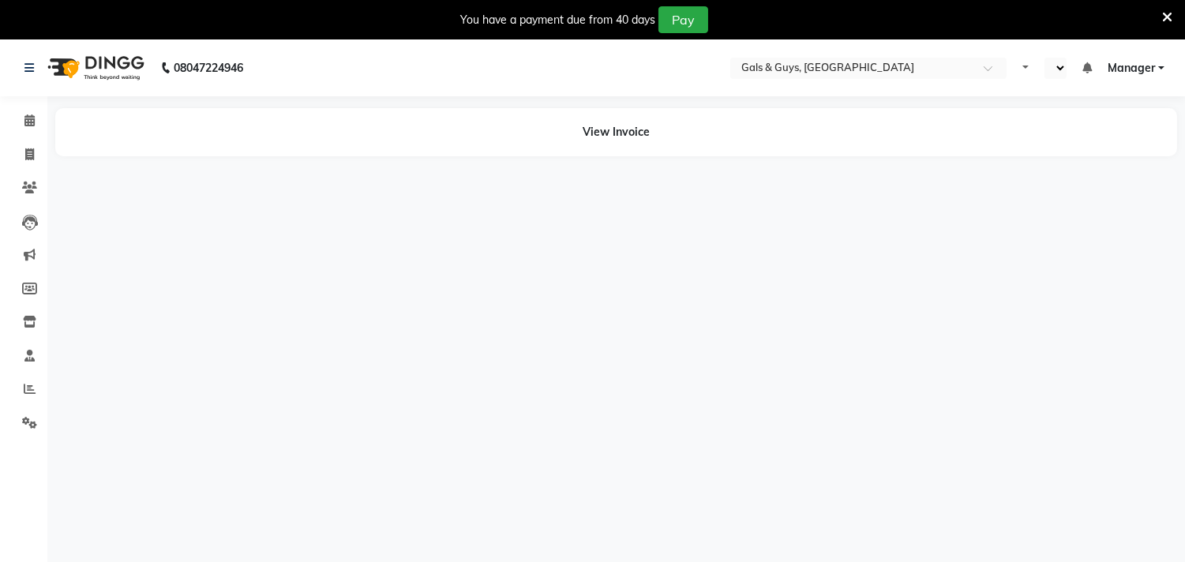
select select "en"
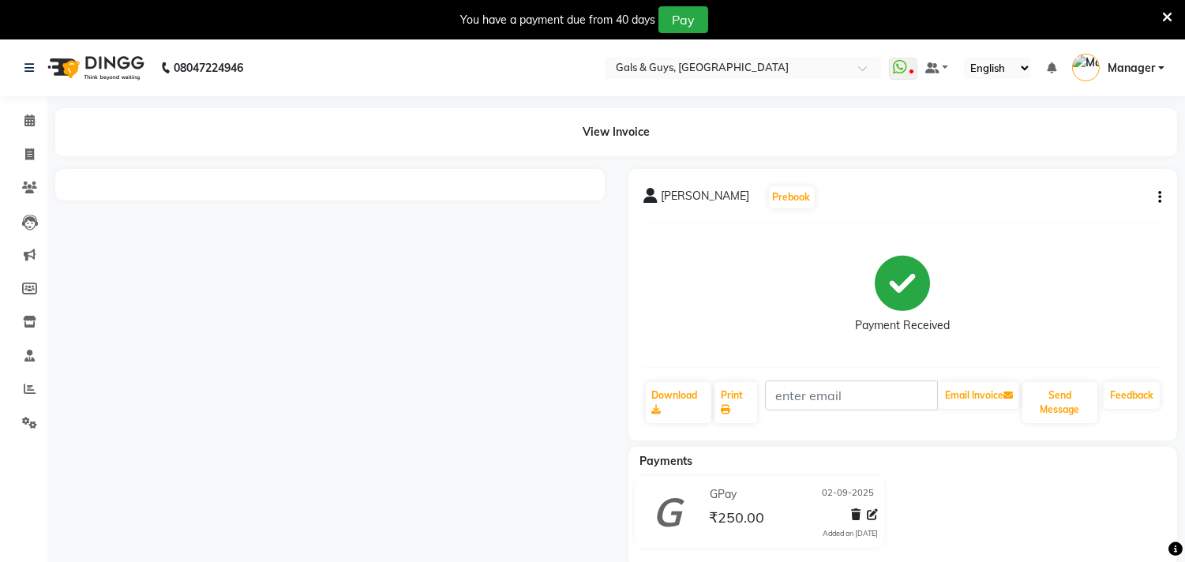
scroll to position [39, 0]
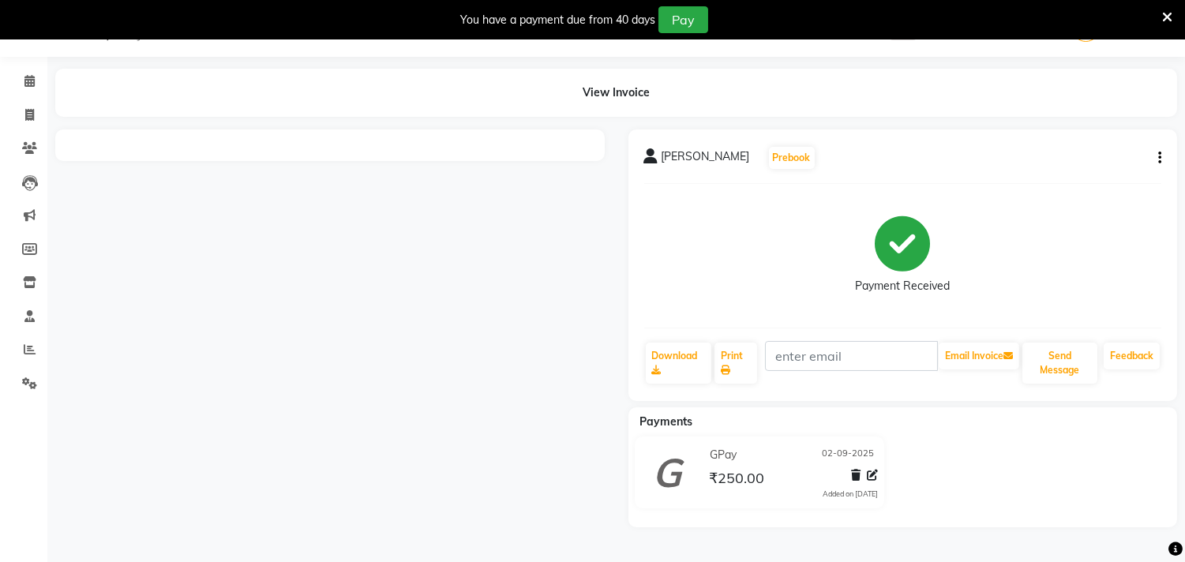
click at [1158, 158] on icon "button" at bounding box center [1159, 158] width 3 height 1
click at [1053, 176] on div "Edit Invoice" at bounding box center [1055, 178] width 162 height 20
select select "service"
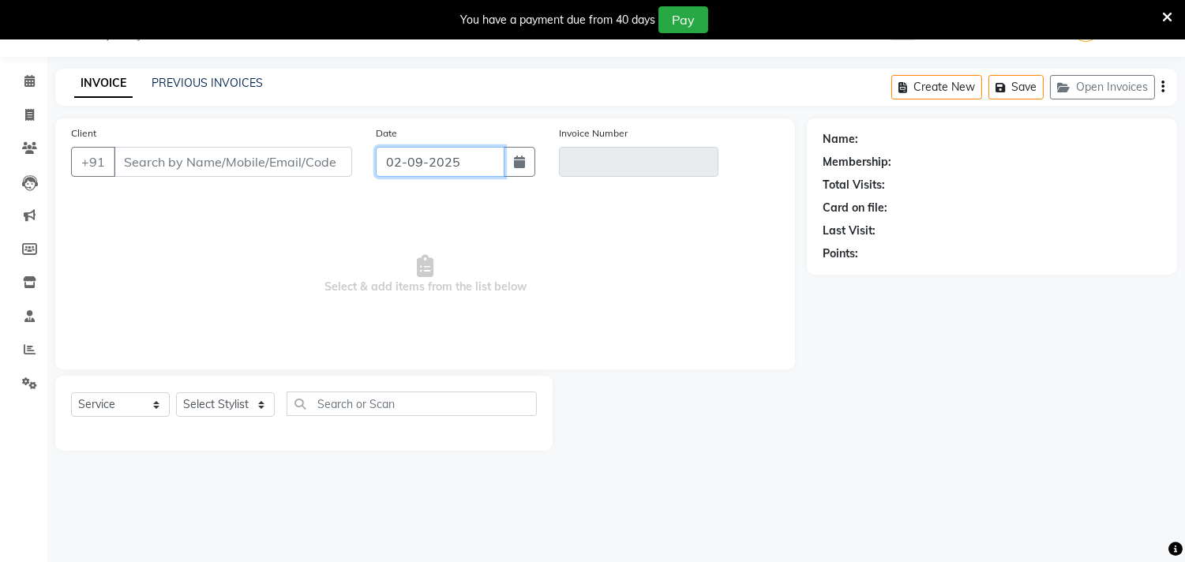
click at [401, 163] on input "02-09-2025" at bounding box center [440, 162] width 129 height 30
select select "9"
select select "2025"
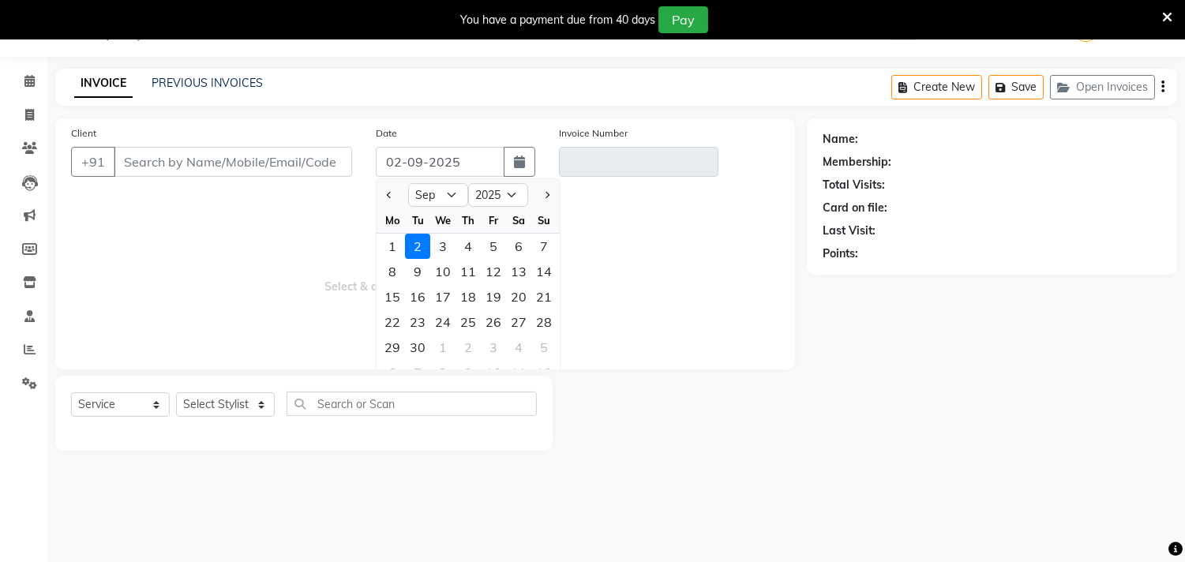
type input "6388066115"
type input "V/2025-26/0728"
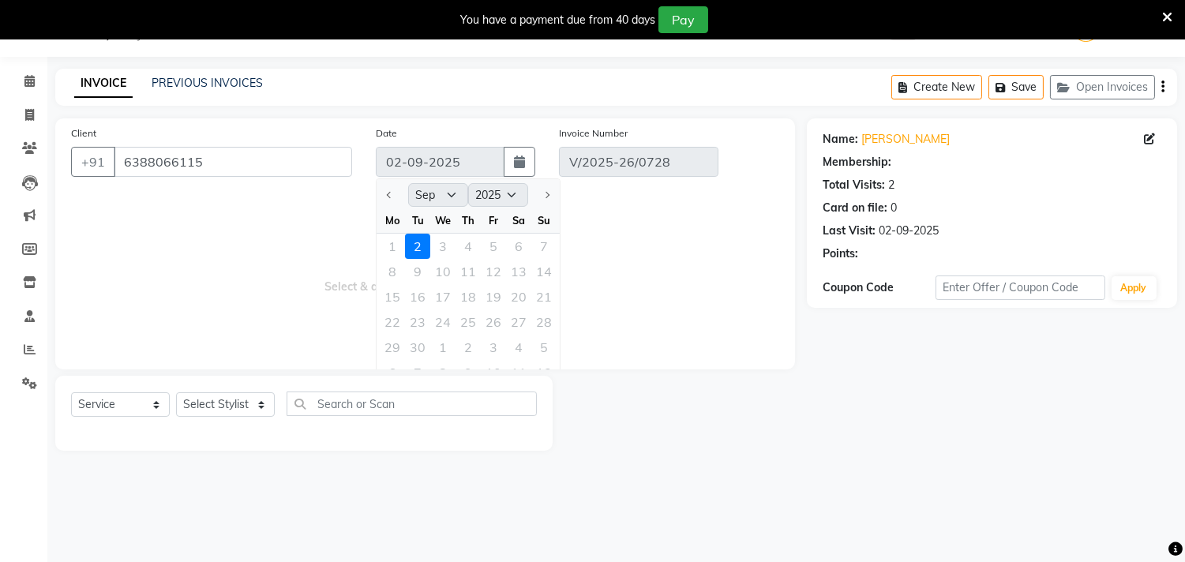
click at [399, 248] on div "1 2 3 4 5 6 7" at bounding box center [468, 246] width 183 height 25
select select "select"
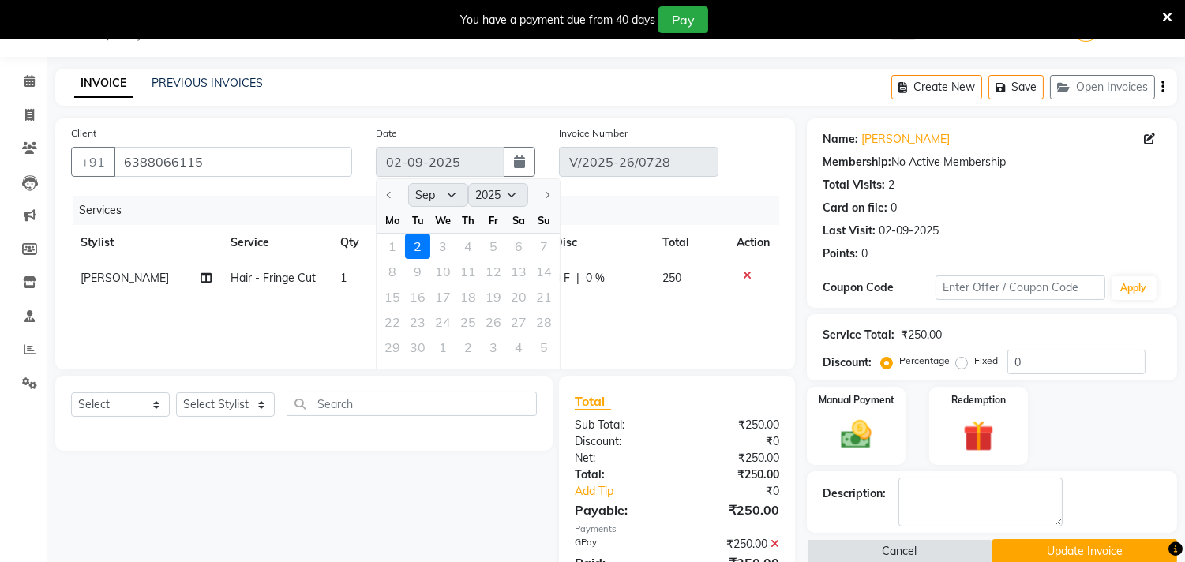
click at [389, 235] on div "1 2 3 4 5 6 7" at bounding box center [468, 246] width 183 height 25
click at [396, 243] on div "1 2 3 4 5 6 7" at bounding box center [468, 246] width 183 height 25
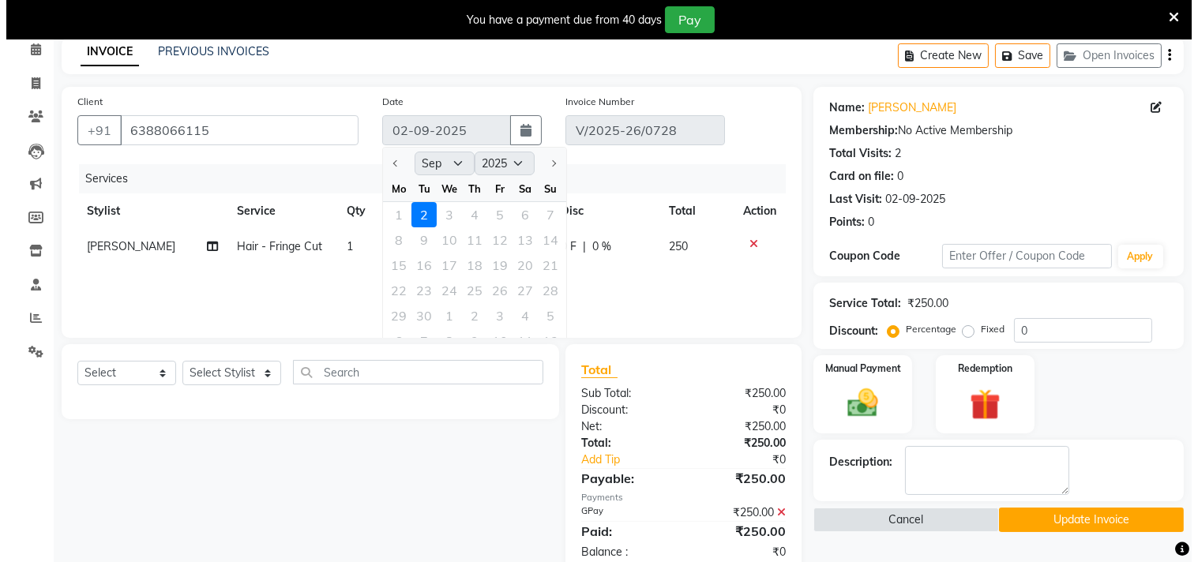
scroll to position [108, 0]
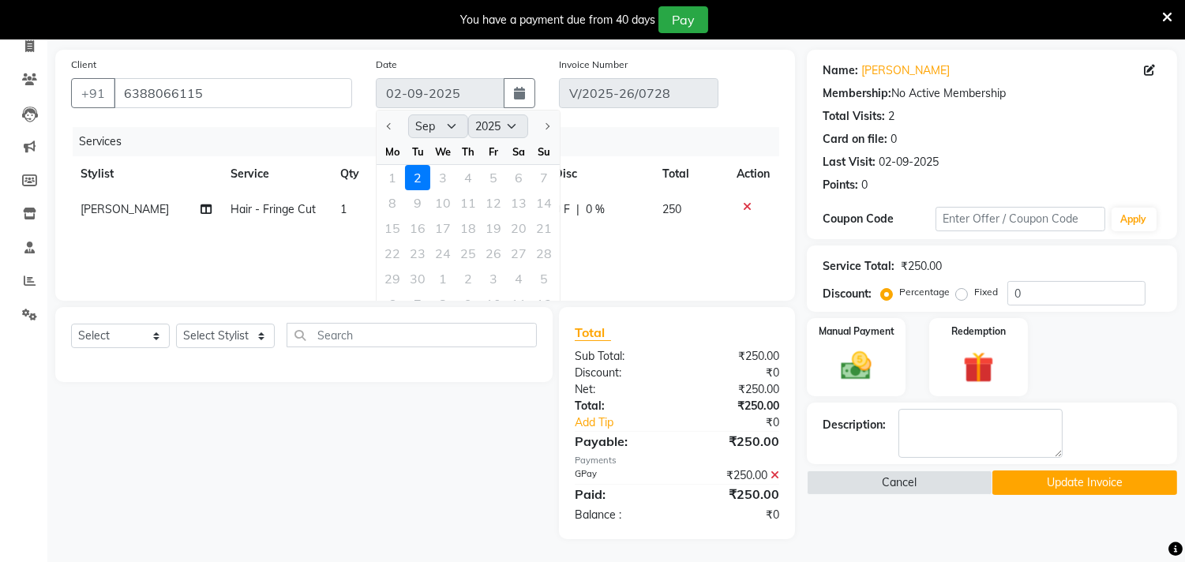
click at [626, 130] on div "Services" at bounding box center [432, 141] width 719 height 29
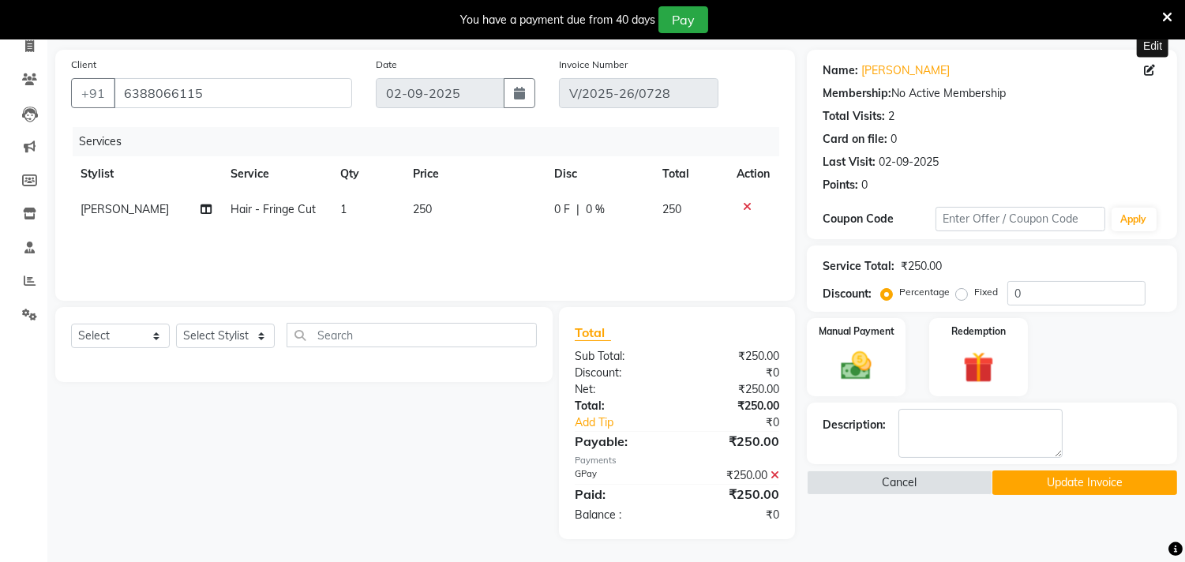
click at [1145, 69] on icon at bounding box center [1149, 70] width 11 height 11
select select "female"
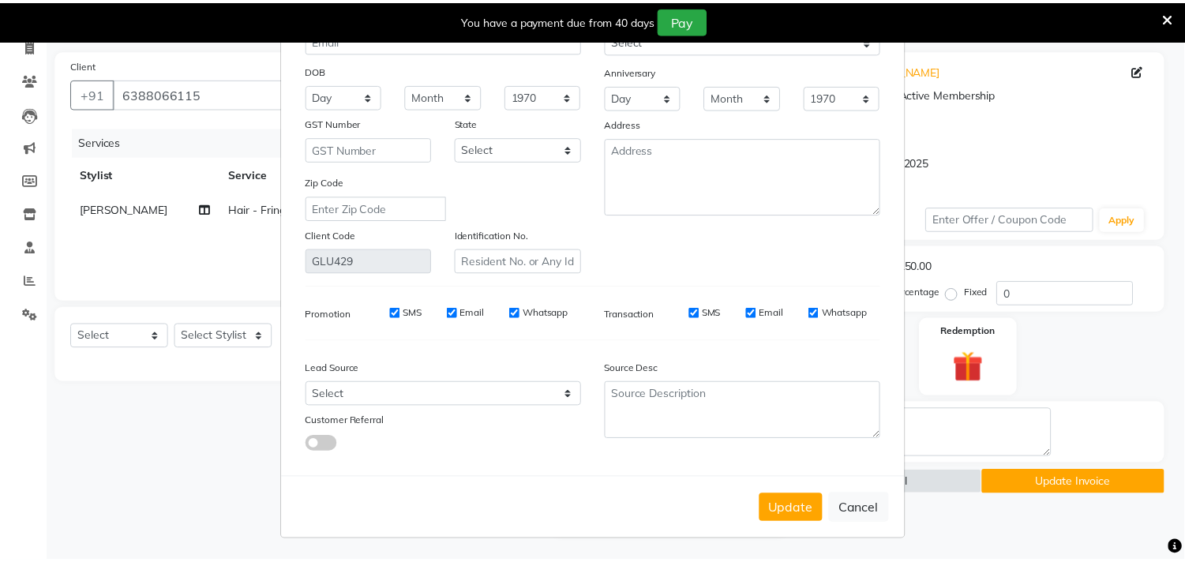
scroll to position [140, 0]
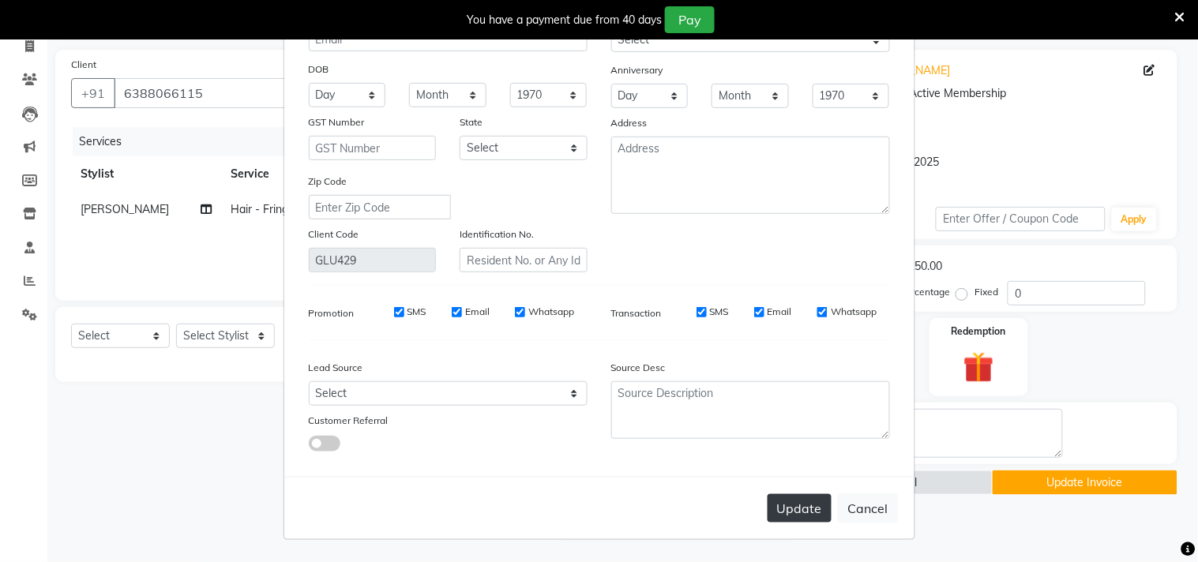
click at [809, 509] on button "Update" at bounding box center [800, 508] width 64 height 28
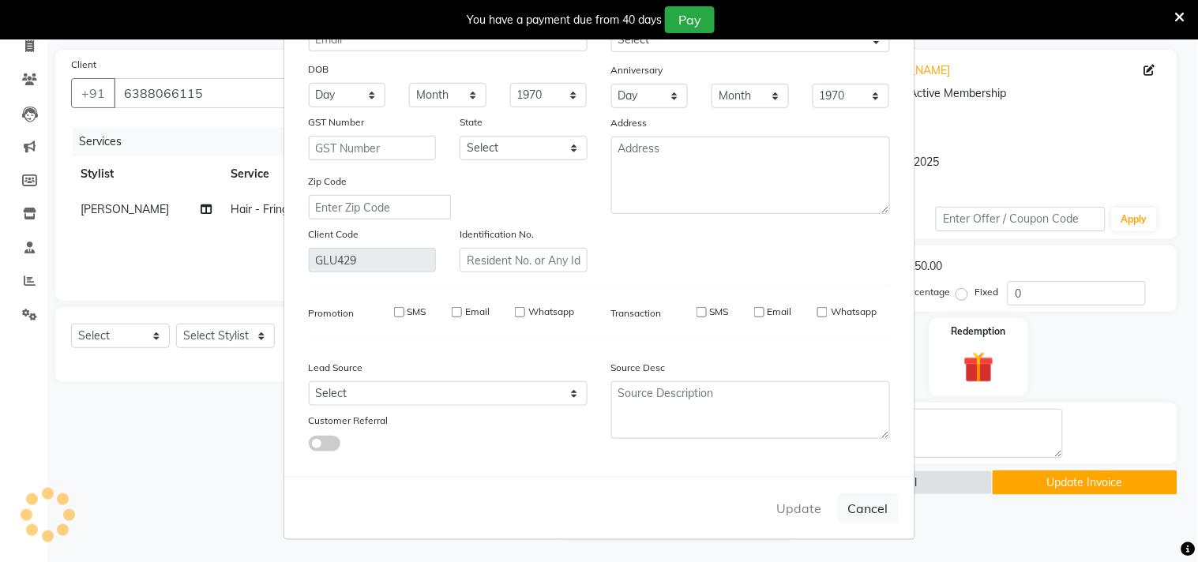
select select
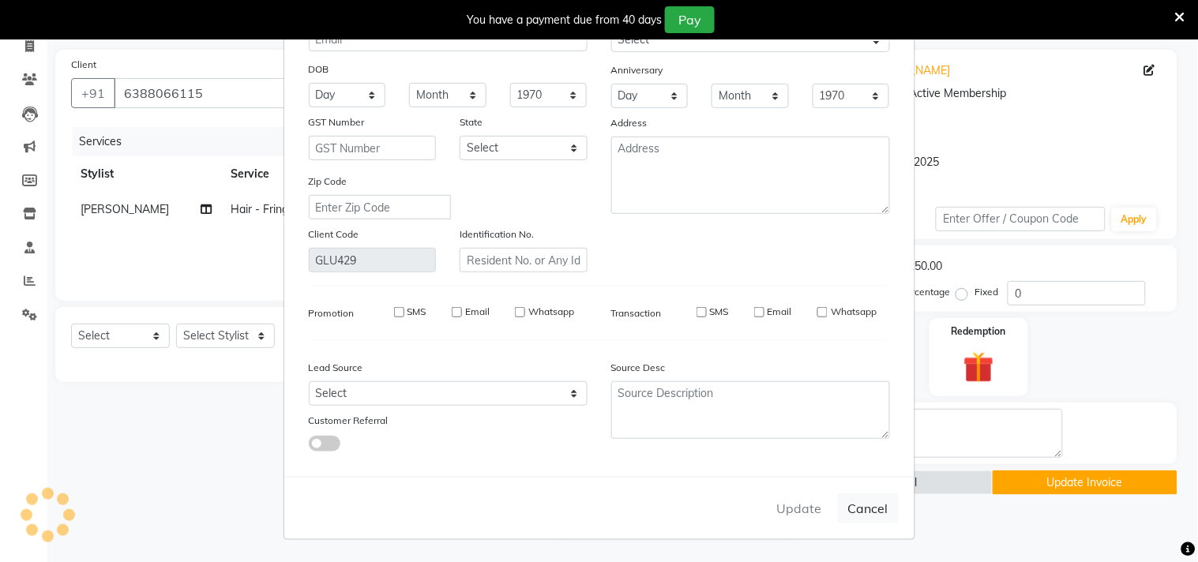
select select
checkbox input "false"
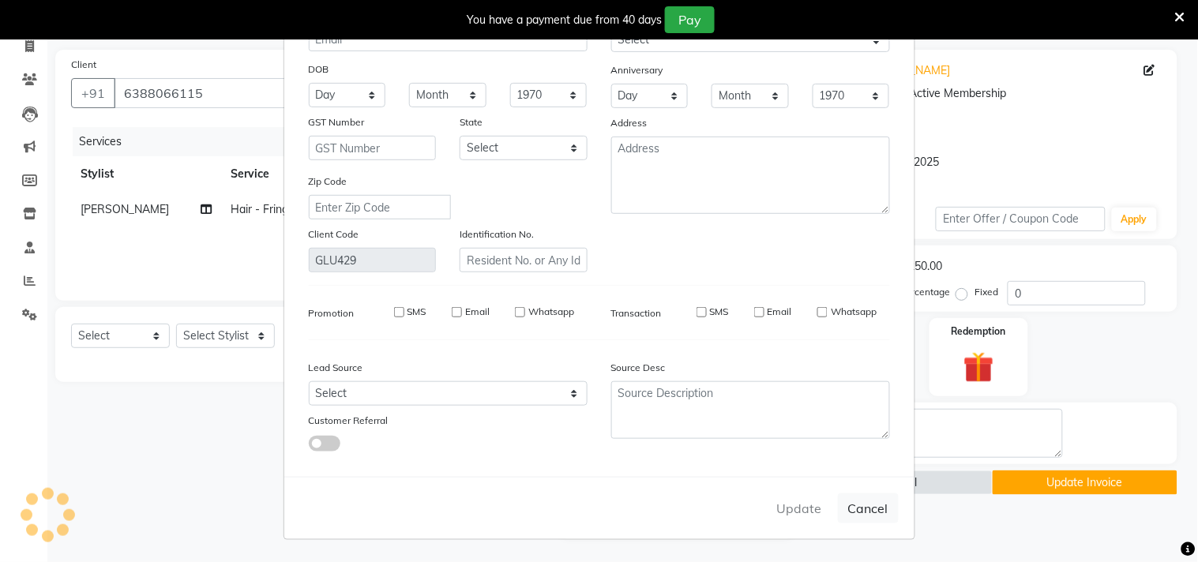
checkbox input "false"
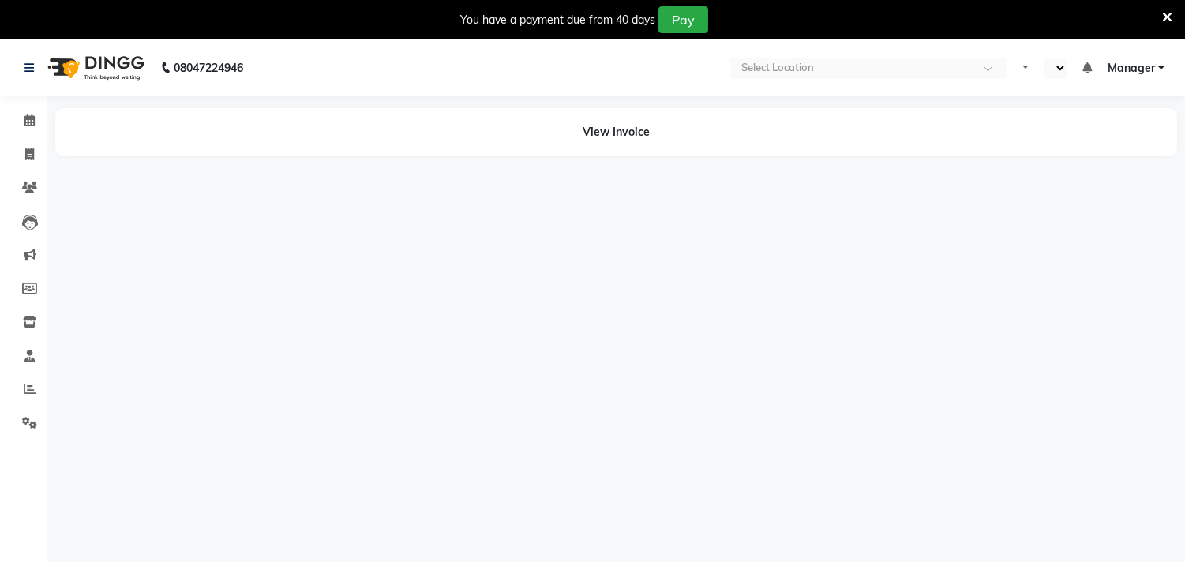
select select "en"
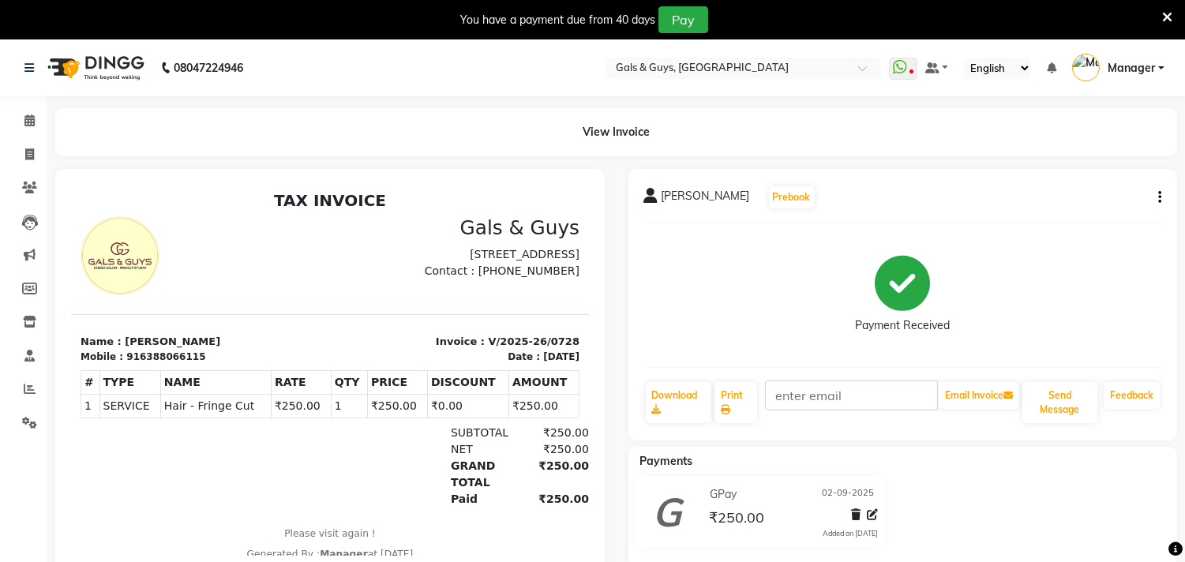
click at [1162, 198] on div "Mahek Prebook Payment Received Download Print Email Invoice Send Message Feedba…" at bounding box center [904, 305] width 550 height 272
click at [1158, 197] on icon "button" at bounding box center [1159, 197] width 3 height 1
click at [1040, 159] on div "Cancel Invoice / Refund Invoice" at bounding box center [1055, 158] width 162 height 20
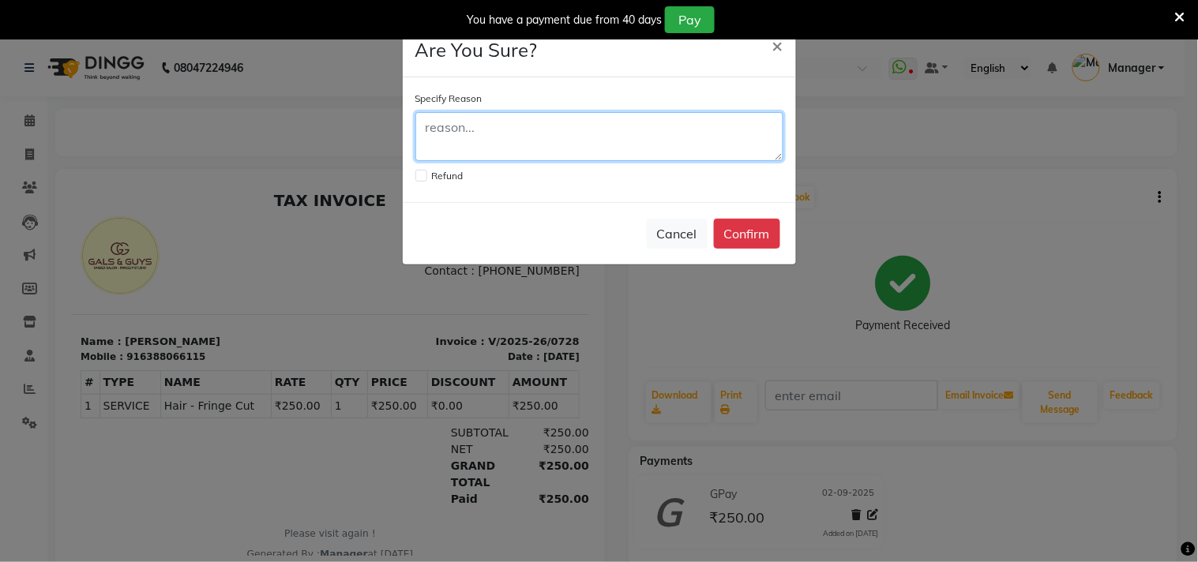
click at [513, 140] on textarea at bounding box center [599, 136] width 368 height 49
type textarea "THE BILL WAS GENERATED ON THE WRONG DATE"
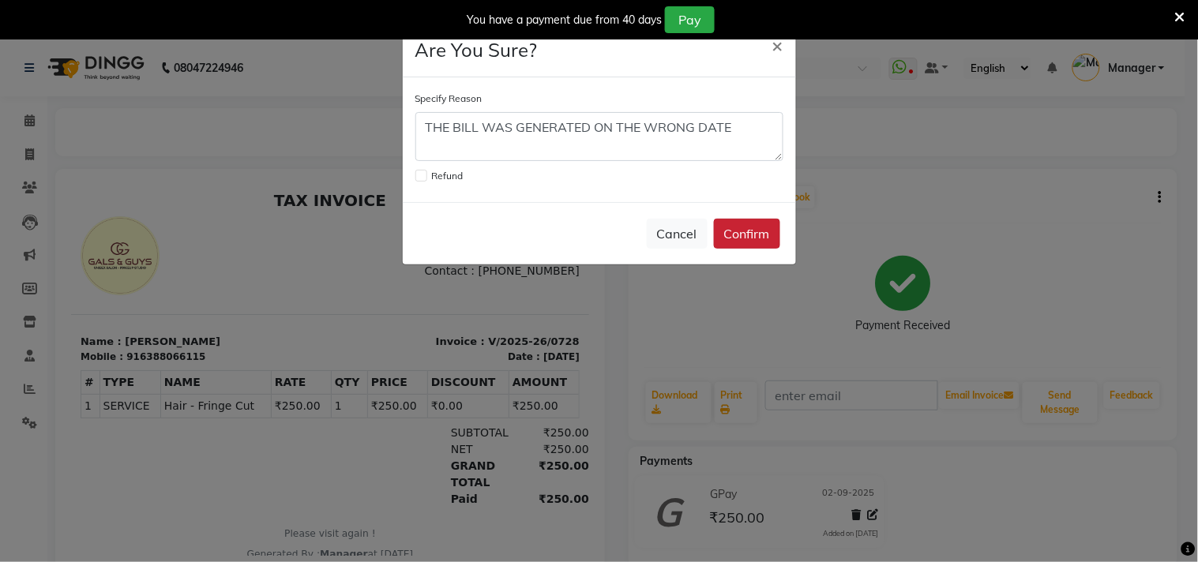
click at [743, 222] on button "Confirm" at bounding box center [747, 234] width 66 height 30
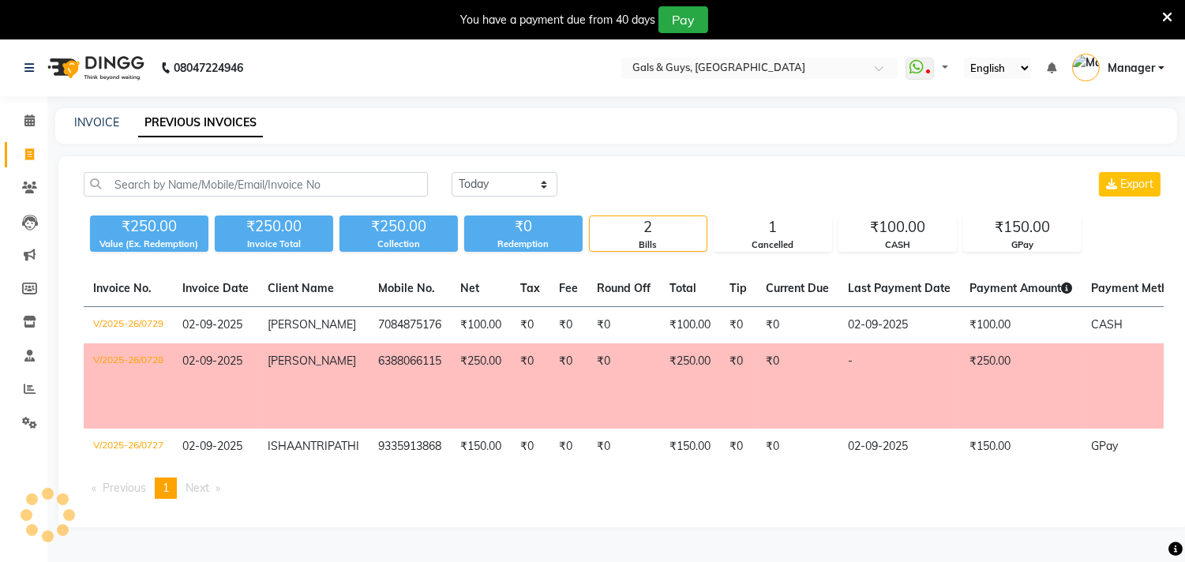
select select "en"
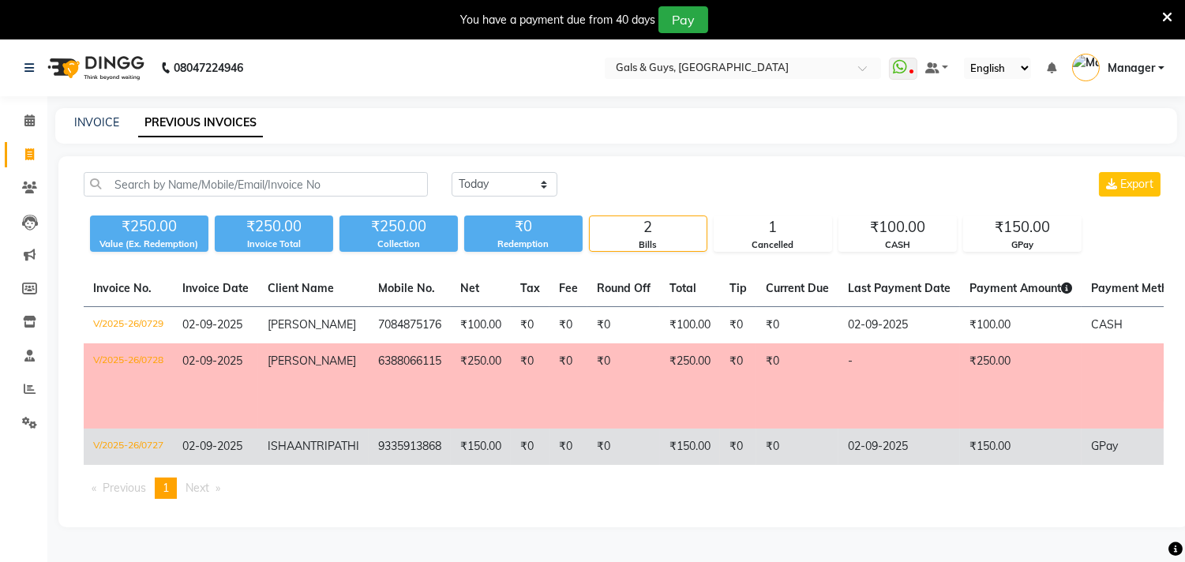
drag, startPoint x: 740, startPoint y: 451, endPoint x: 655, endPoint y: 452, distance: 84.5
click at [660, 452] on td "₹150.00" at bounding box center [690, 447] width 60 height 36
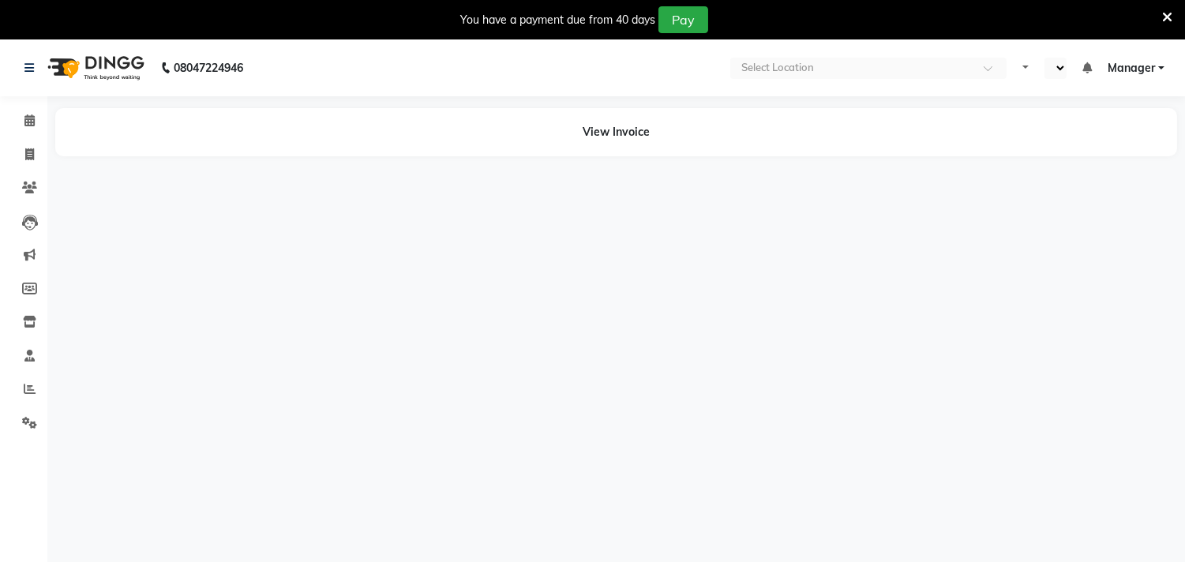
select select "en"
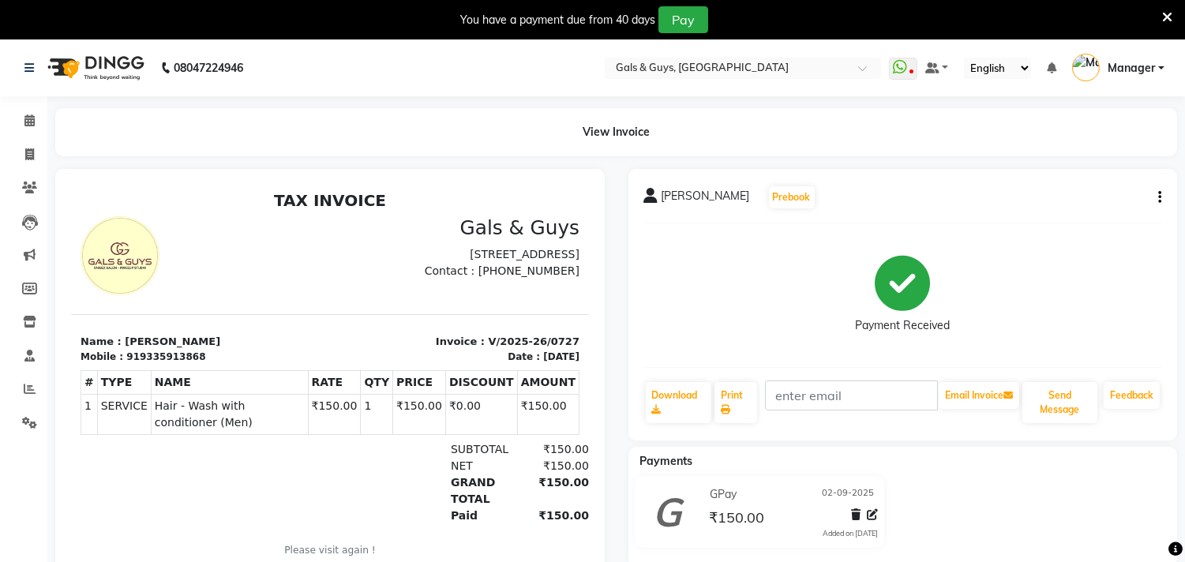
click at [1158, 198] on icon "button" at bounding box center [1159, 197] width 3 height 1
click at [1038, 163] on div "Cancel Invoice / Refund Invoice" at bounding box center [1055, 158] width 162 height 20
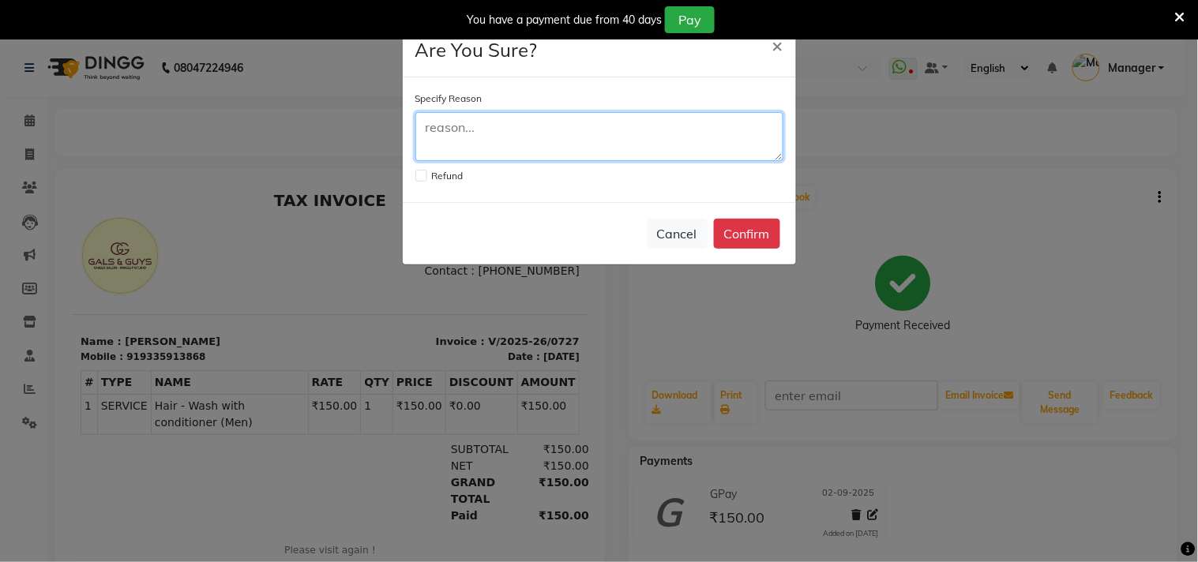
drag, startPoint x: 456, startPoint y: 133, endPoint x: 531, endPoint y: 148, distance: 76.7
click at [456, 132] on textarea at bounding box center [599, 136] width 368 height 49
type textarea "THE BILL WAS GENERATED ON THE WRONG DATE"
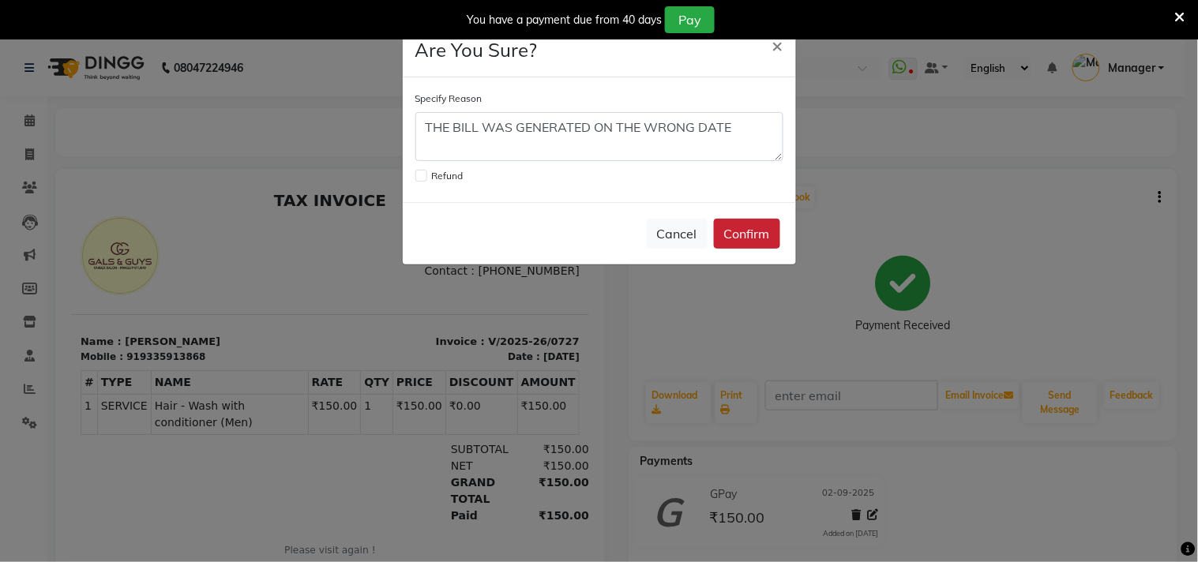
click at [736, 223] on button "Confirm" at bounding box center [747, 234] width 66 height 30
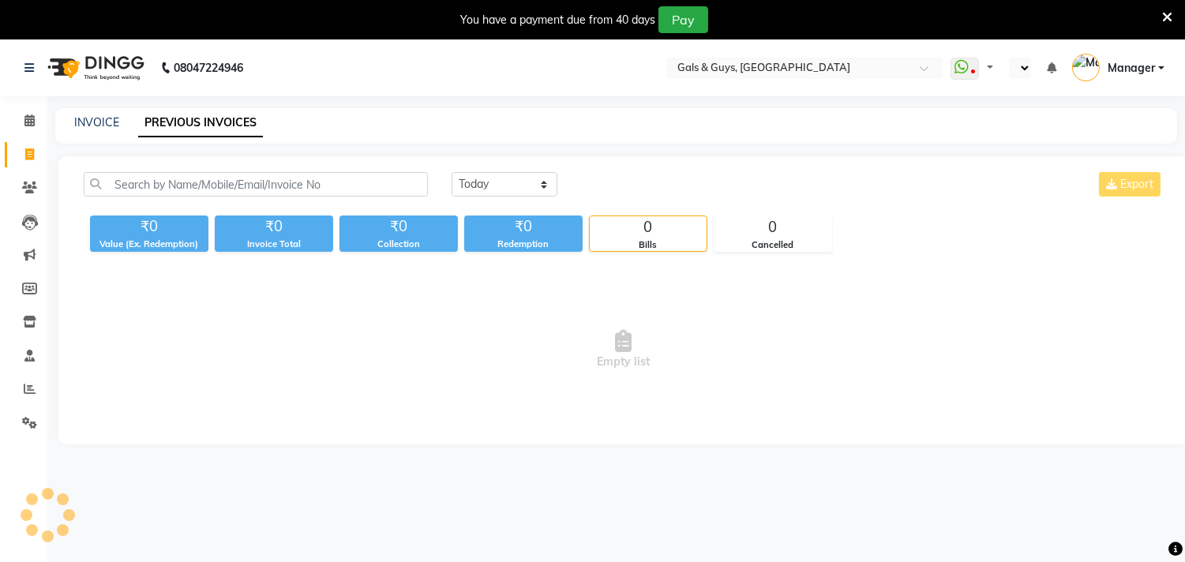
select select "en"
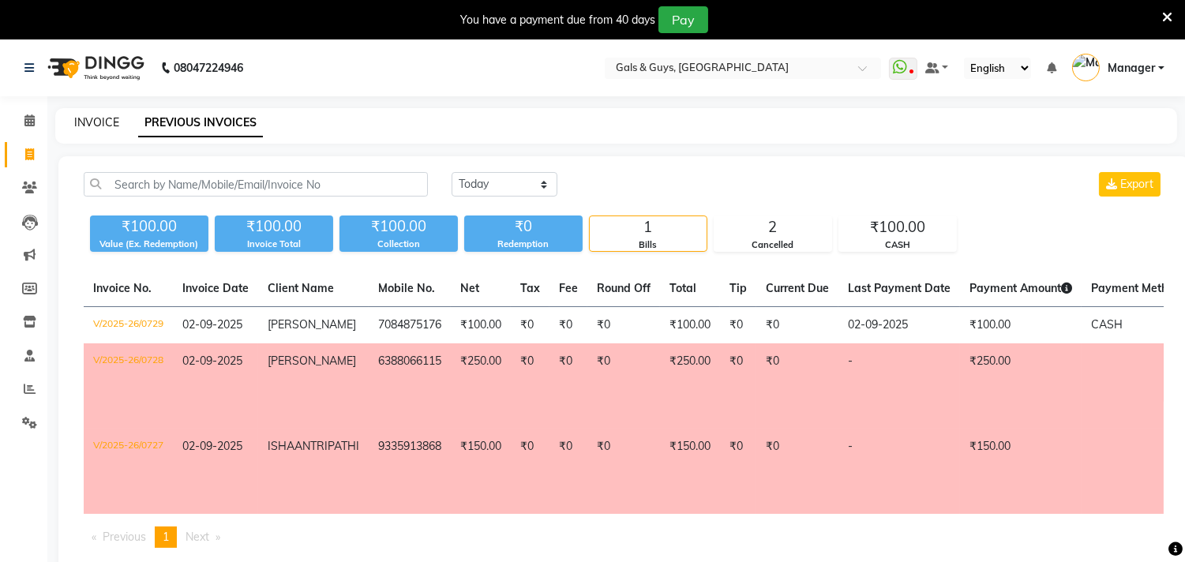
click at [92, 115] on link "INVOICE" at bounding box center [96, 122] width 45 height 14
select select "service"
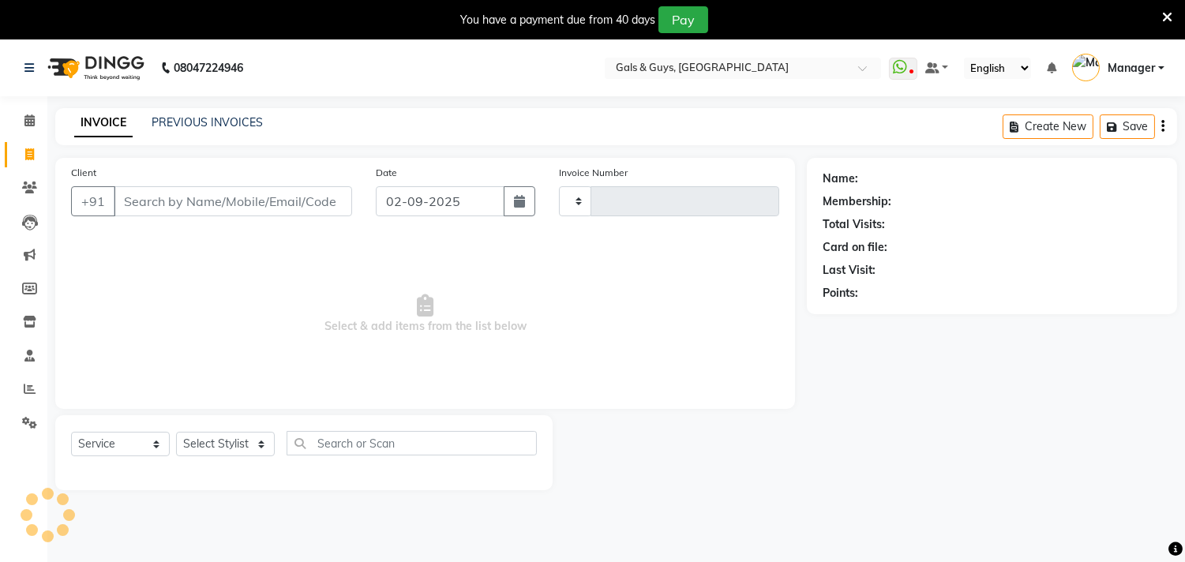
scroll to position [39, 0]
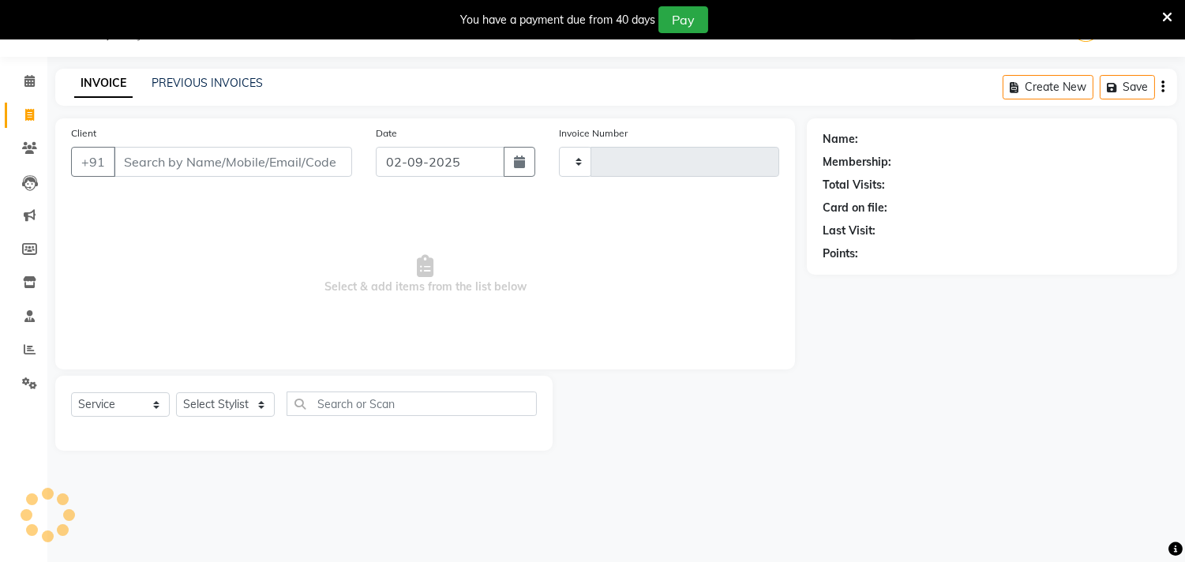
type input "0731"
select select "7505"
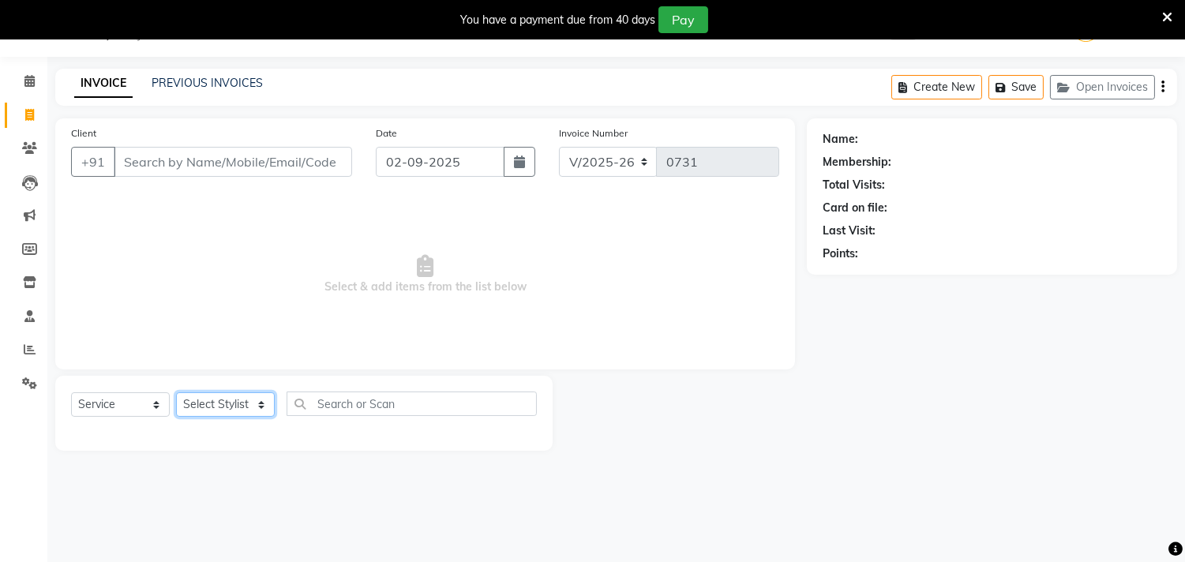
click at [243, 397] on select "Select Stylist [PERSON_NAME] ADVANCE ALKA [PERSON_NAME] B-WAX KUNAL Manager MEM…" at bounding box center [225, 404] width 99 height 24
select select "66157"
click at [176, 393] on select "Select Stylist [PERSON_NAME] ADVANCE ALKA [PERSON_NAME] B-WAX KUNAL Manager MEM…" at bounding box center [225, 404] width 99 height 24
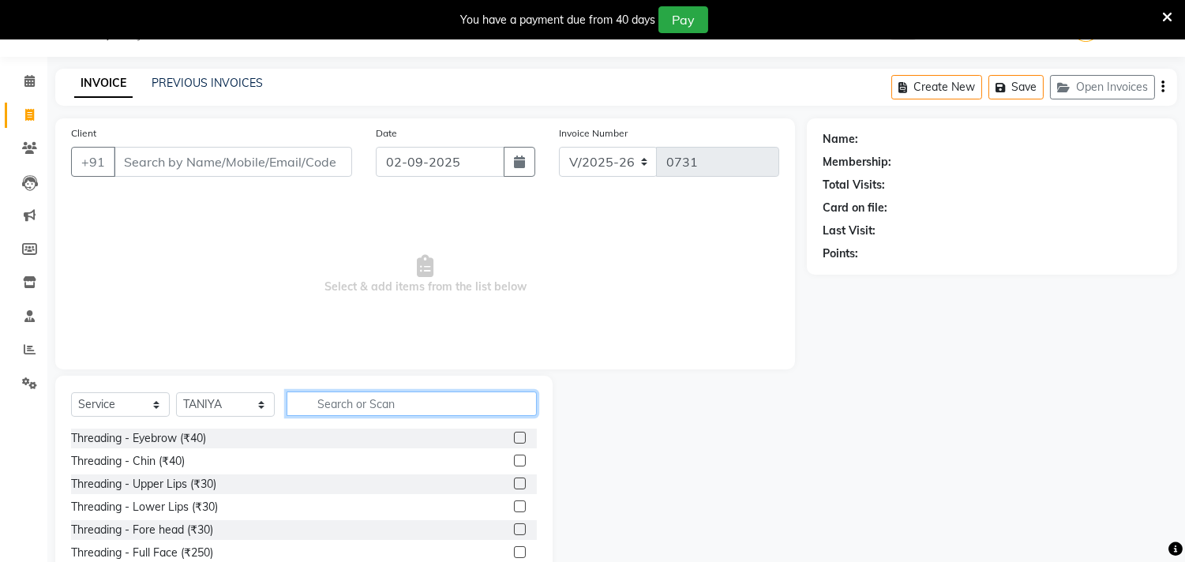
drag, startPoint x: 324, startPoint y: 404, endPoint x: 1130, endPoint y: 349, distance: 808.1
click at [327, 404] on input "text" at bounding box center [412, 404] width 250 height 24
type input "CUT"
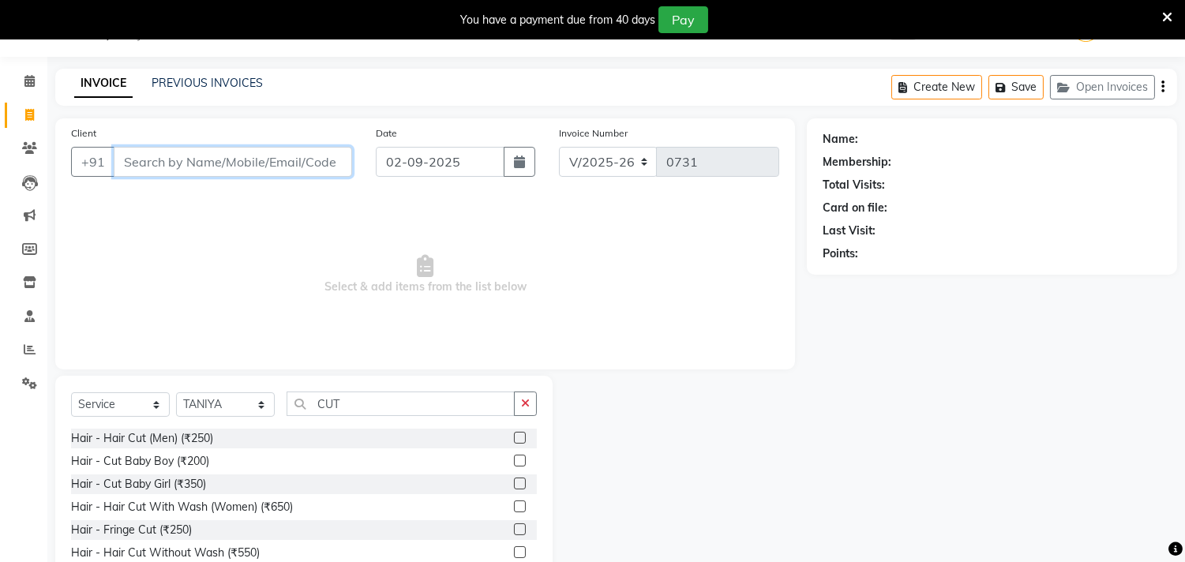
click at [223, 164] on input "Client" at bounding box center [233, 162] width 238 height 30
click at [210, 167] on input "ISHAN" at bounding box center [193, 162] width 158 height 30
type input "ISHAN"
click at [26, 114] on icon at bounding box center [29, 115] width 9 height 12
select select "service"
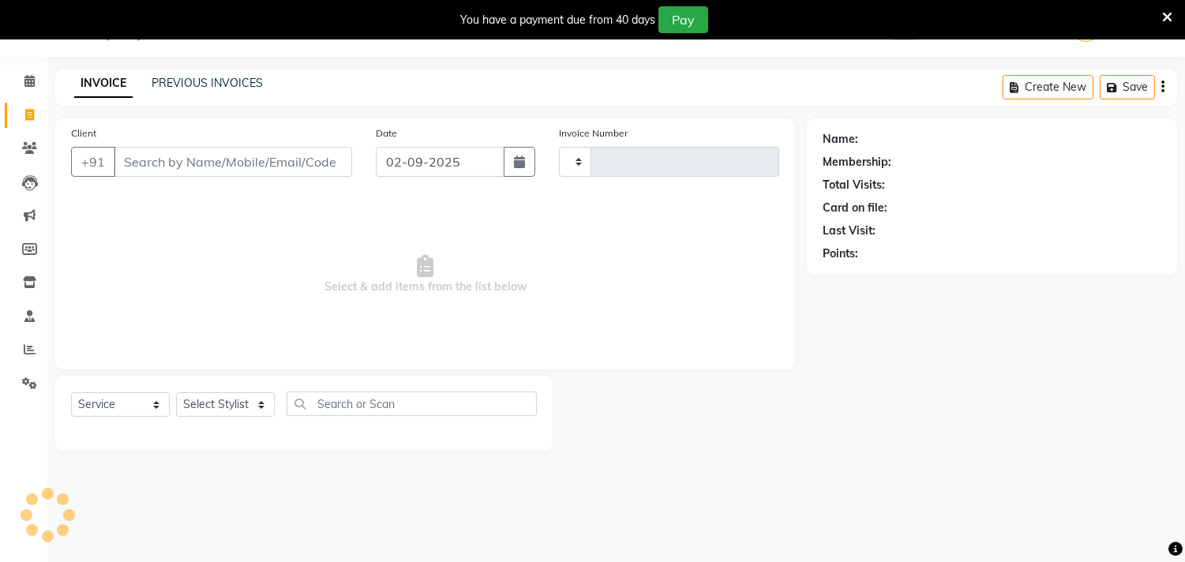
type input "0731"
select select "7505"
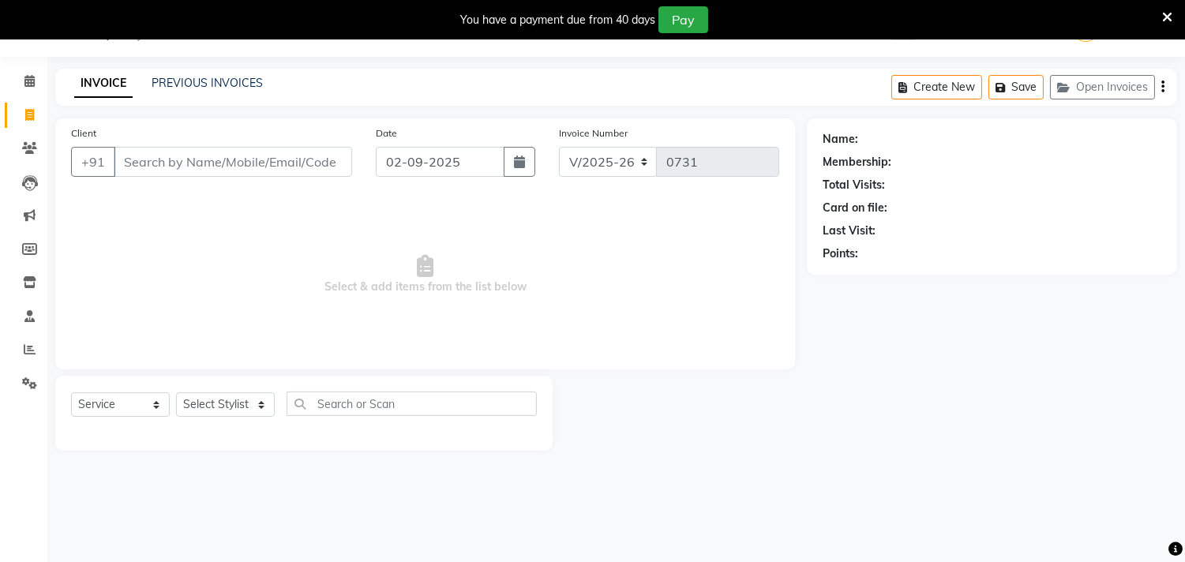
click at [214, 156] on input "Client" at bounding box center [233, 162] width 238 height 30
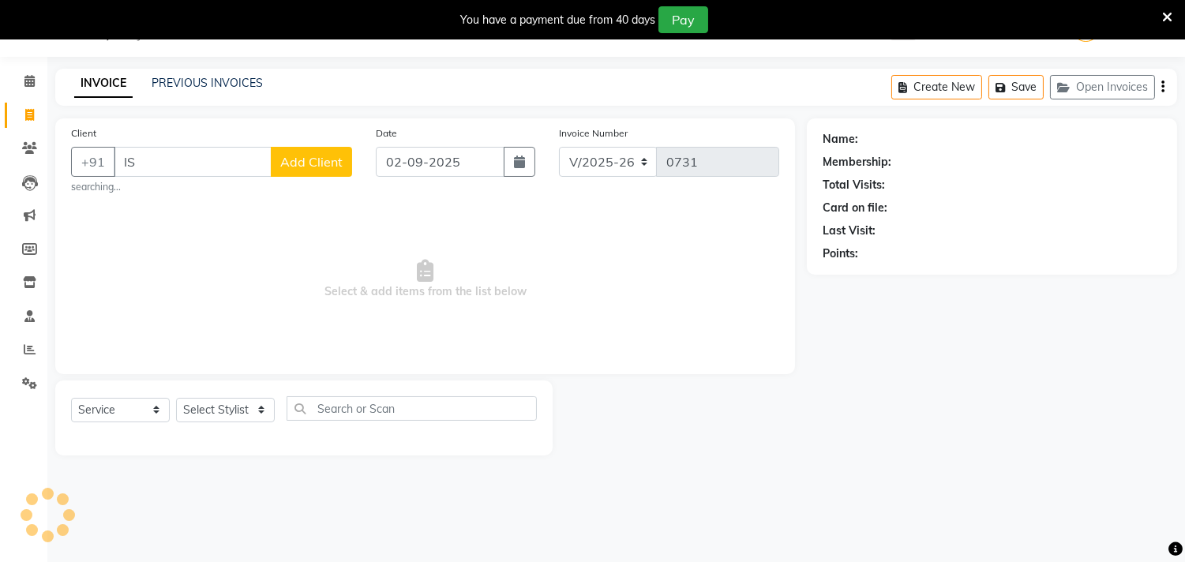
type input "I"
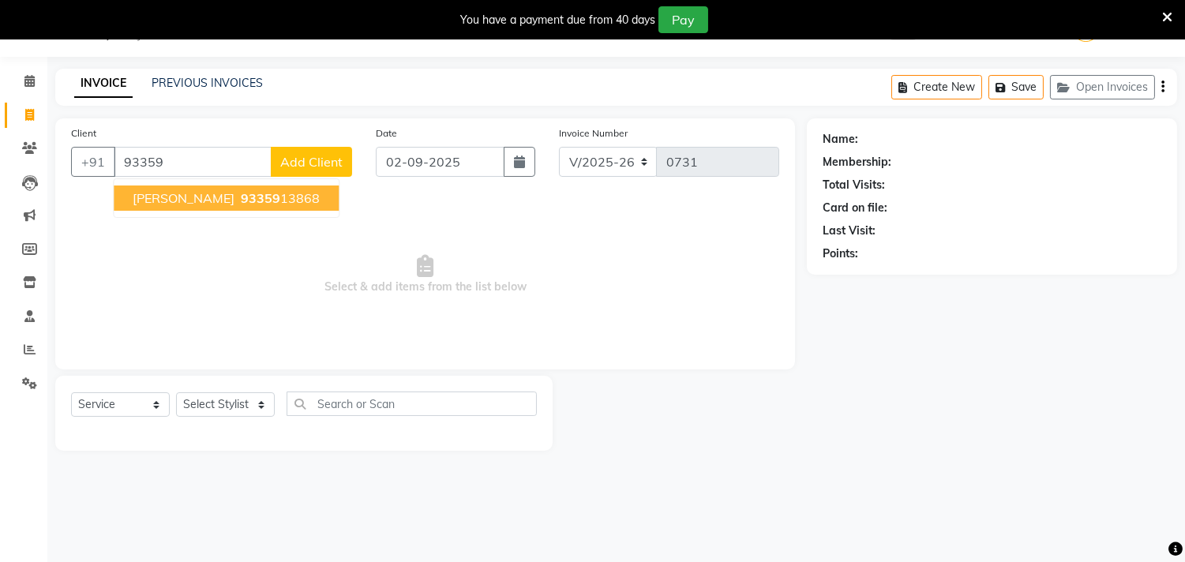
click at [195, 205] on span "ISHAAN TRIPATHI" at bounding box center [184, 198] width 102 height 16
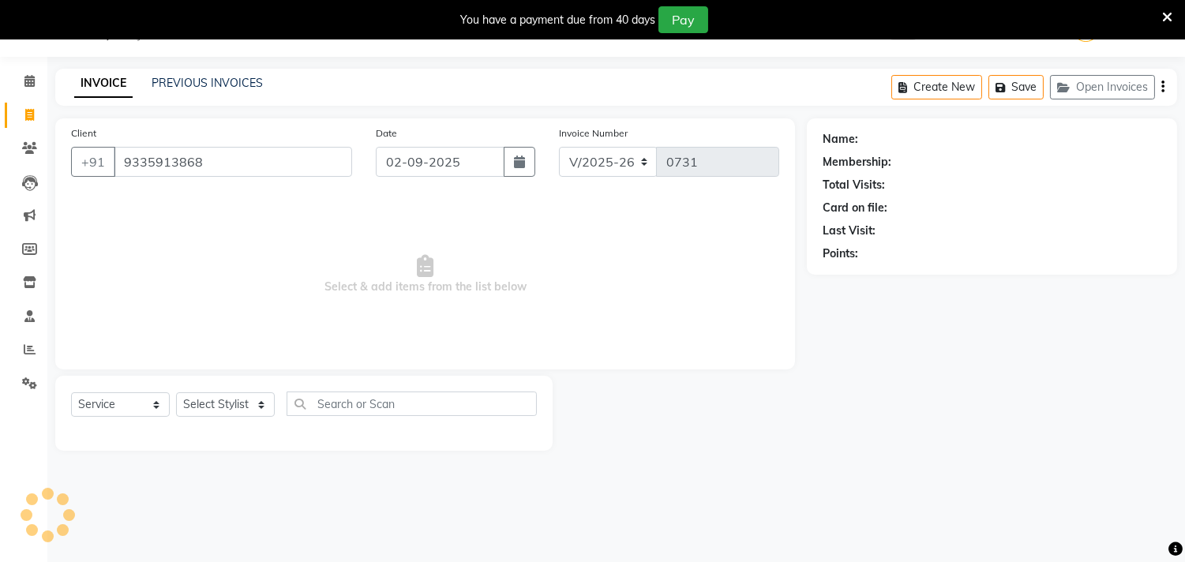
type input "9335913868"
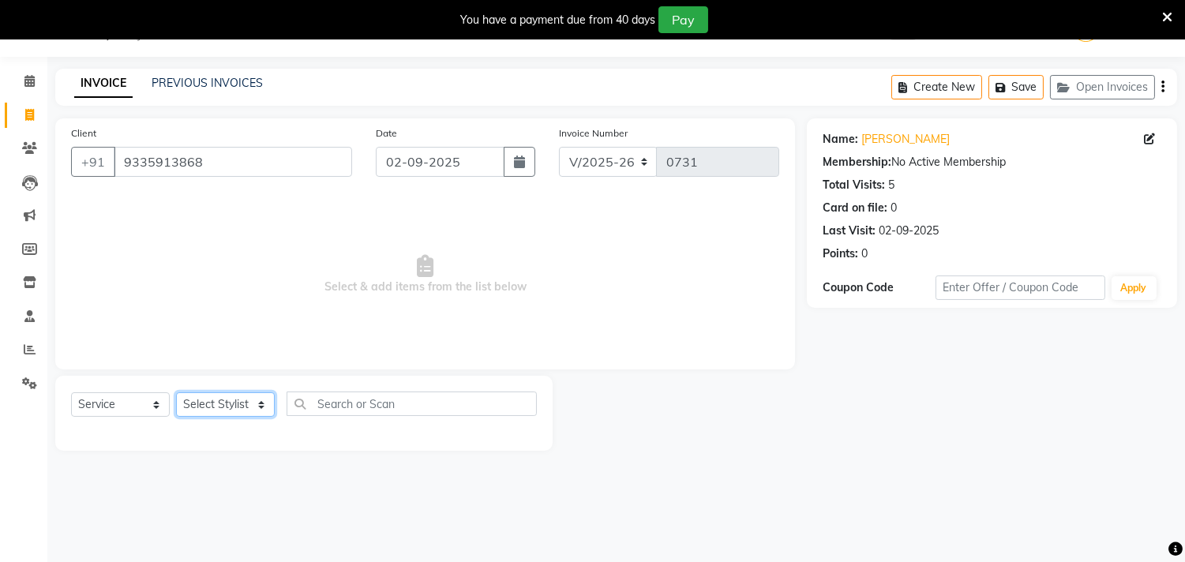
click at [229, 404] on select "Select Stylist [PERSON_NAME] ADVANCE ALKA [PERSON_NAME] B-WAX KUNAL Manager MEM…" at bounding box center [225, 404] width 99 height 24
click at [251, 404] on select "Select Stylist [PERSON_NAME] ADVANCE ALKA [PERSON_NAME] B-WAX KUNAL Manager MEM…" at bounding box center [225, 404] width 99 height 24
select select "89770"
click at [176, 393] on select "Select Stylist [PERSON_NAME] ADVANCE ALKA [PERSON_NAME] B-WAX KUNAL Manager MEM…" at bounding box center [225, 404] width 99 height 24
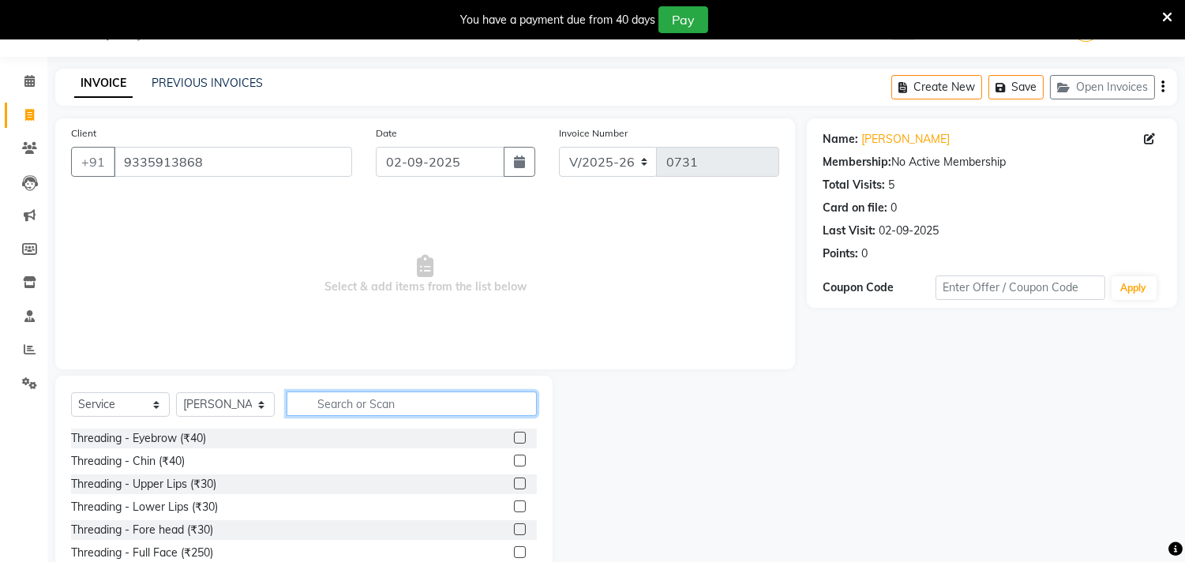
click at [432, 404] on input "text" at bounding box center [412, 404] width 250 height 24
click at [367, 401] on input "text" at bounding box center [412, 404] width 250 height 24
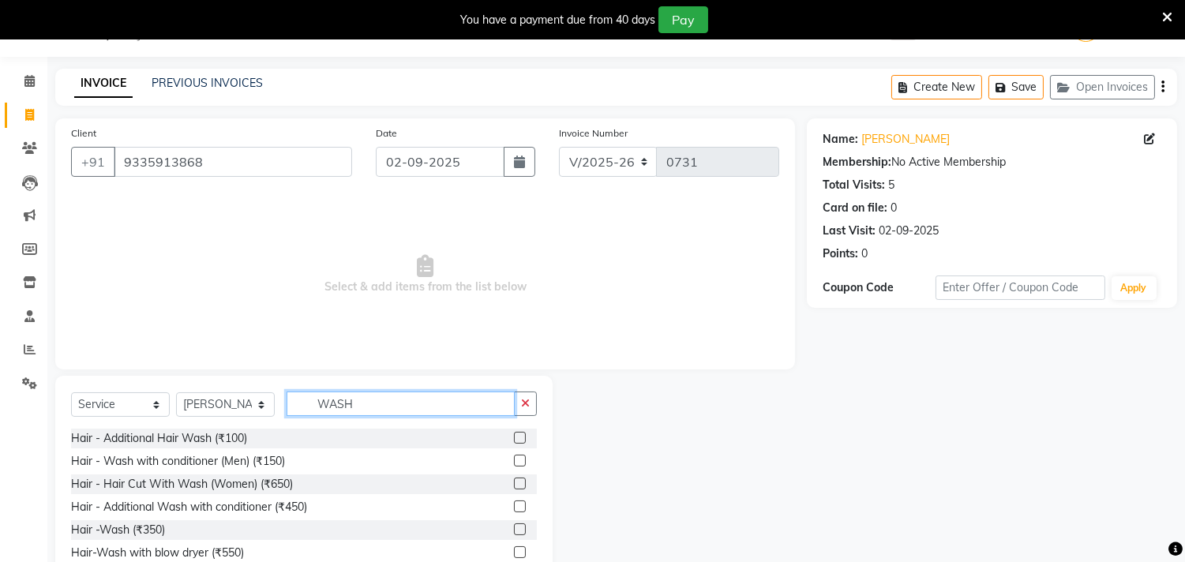
type input "WASH"
click at [514, 459] on label at bounding box center [520, 461] width 12 height 12
click at [514, 459] on input "checkbox" at bounding box center [519, 461] width 10 height 10
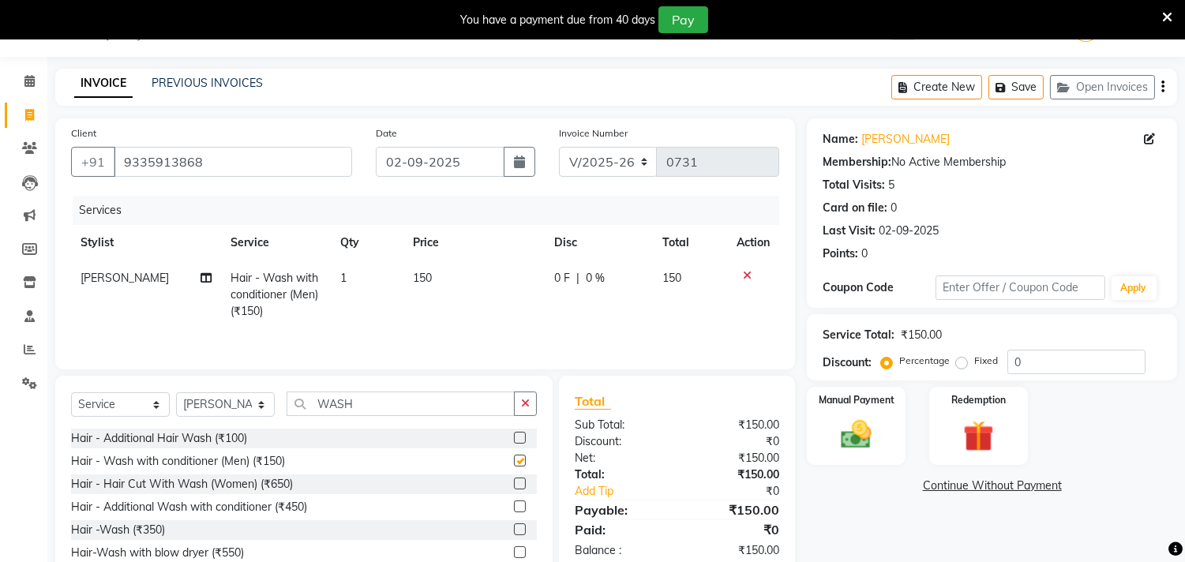
checkbox input "false"
click at [427, 167] on input "02-09-2025" at bounding box center [440, 162] width 129 height 30
select select "9"
select select "2025"
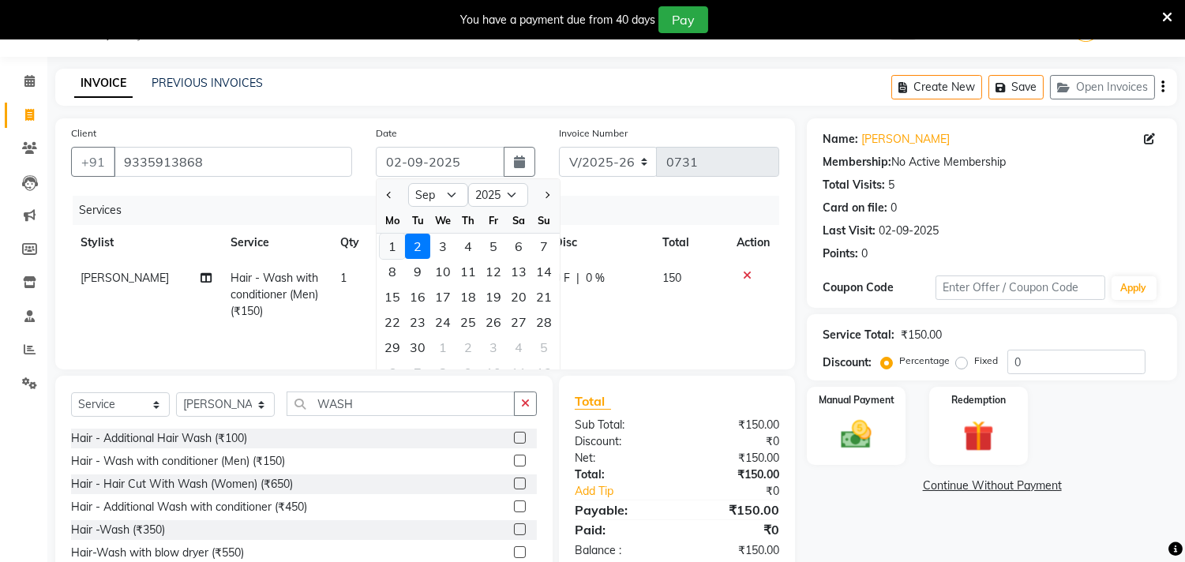
click at [398, 248] on div "1" at bounding box center [392, 246] width 25 height 25
type input "01-09-2025"
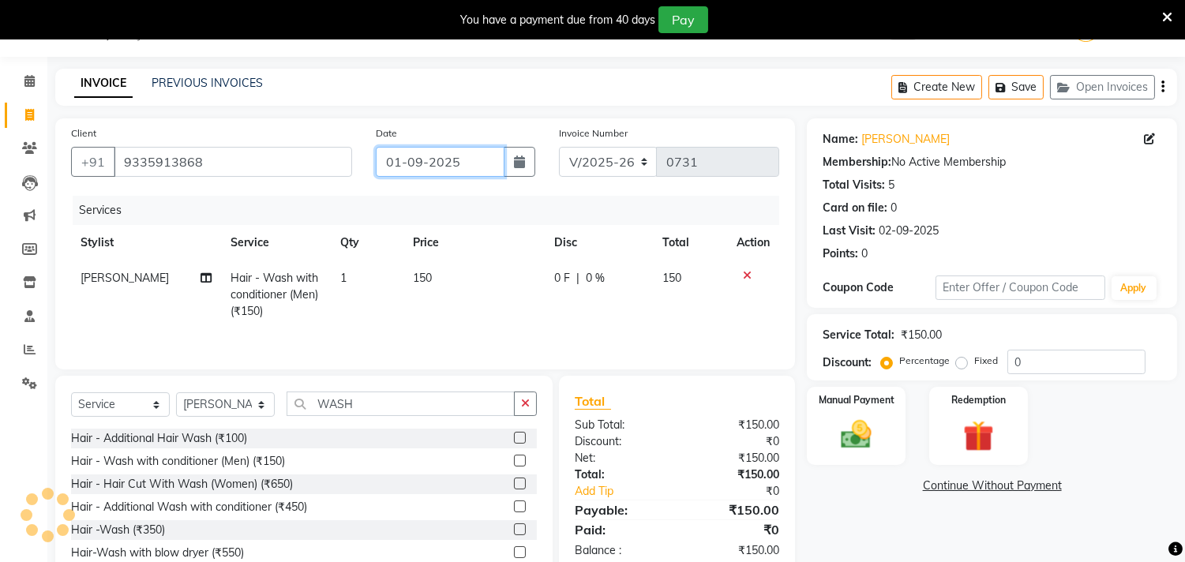
type input "0732"
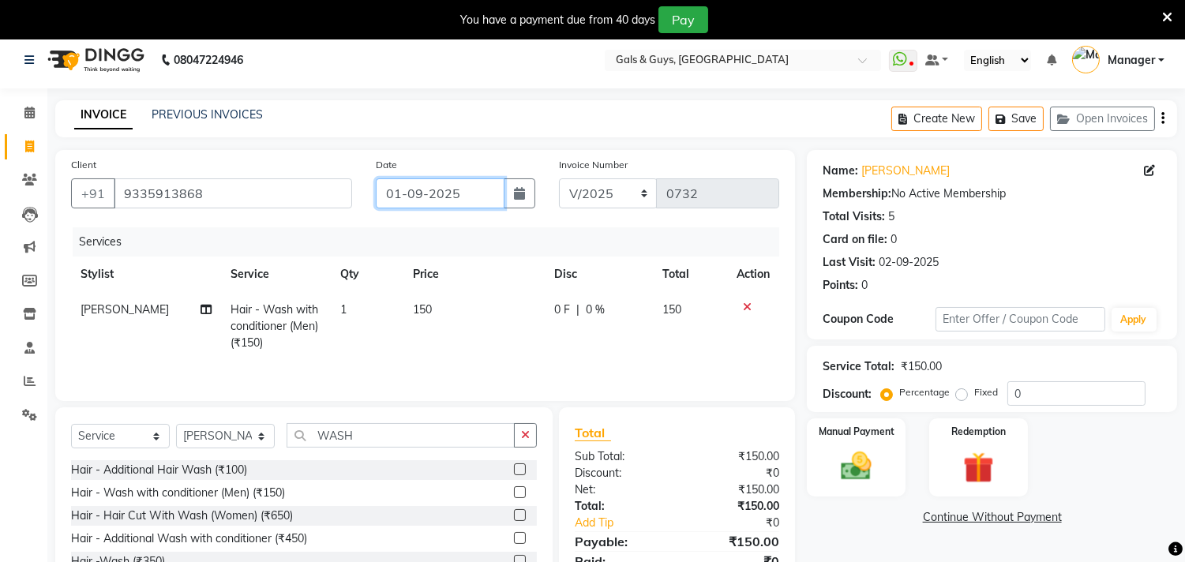
scroll to position [0, 0]
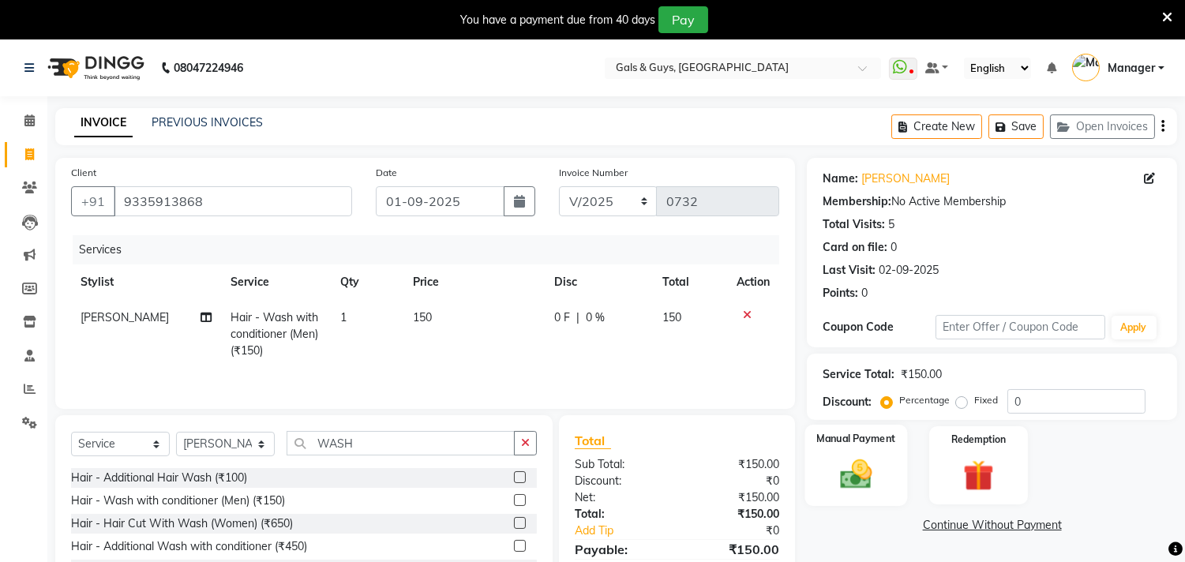
click at [888, 486] on div "Manual Payment" at bounding box center [856, 465] width 103 height 81
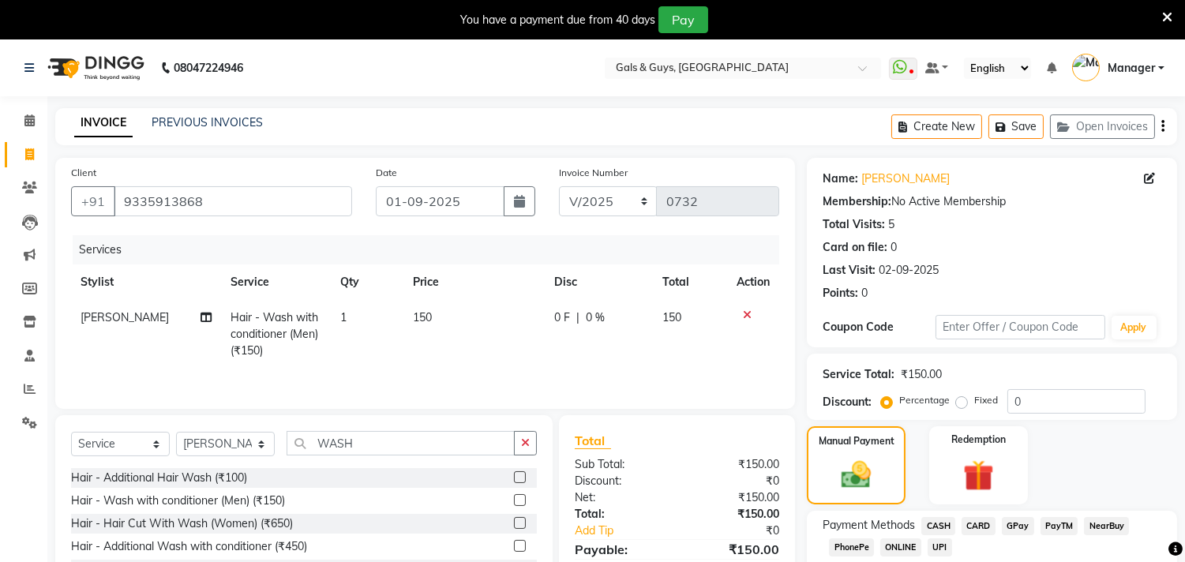
drag, startPoint x: 1011, startPoint y: 524, endPoint x: 1013, endPoint y: 532, distance: 8.2
click at [1009, 524] on span "GPay" at bounding box center [1018, 526] width 32 height 18
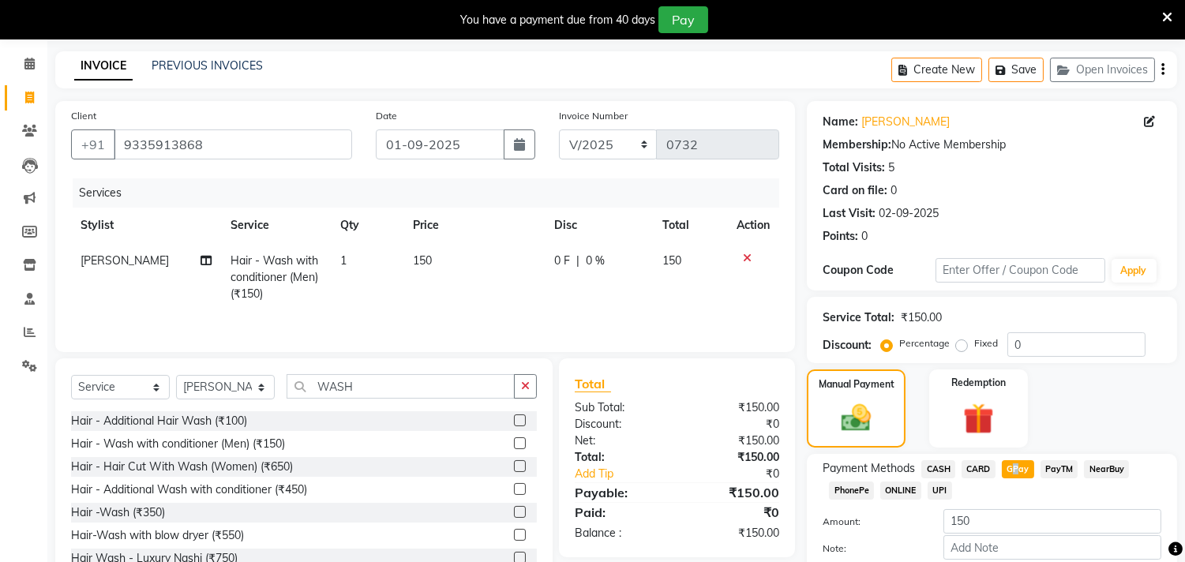
scroll to position [88, 0]
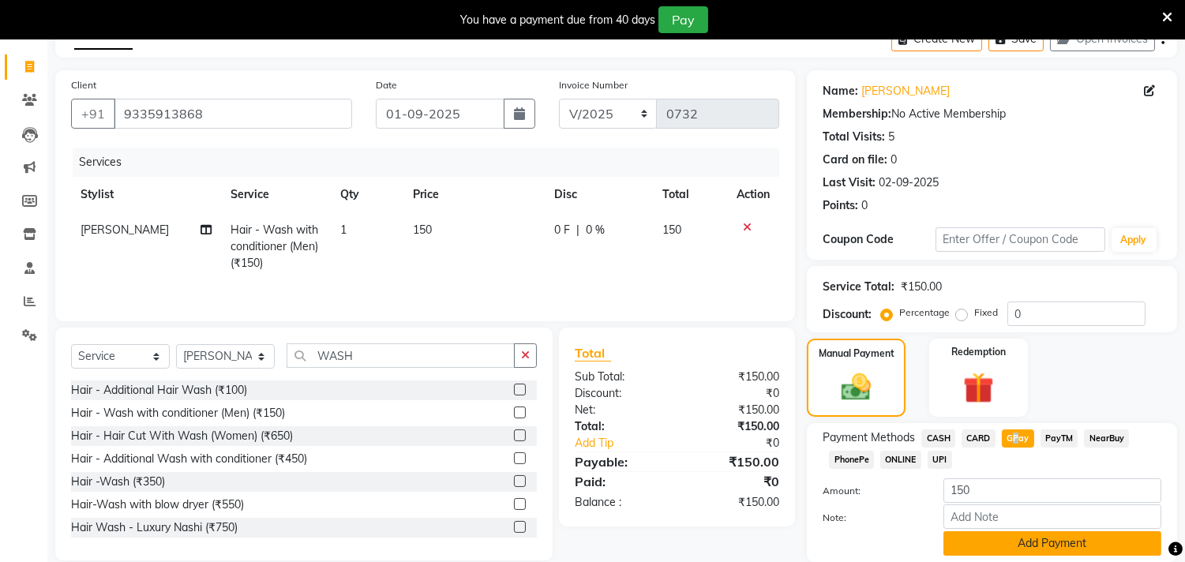
click at [1014, 537] on button "Add Payment" at bounding box center [1053, 543] width 218 height 24
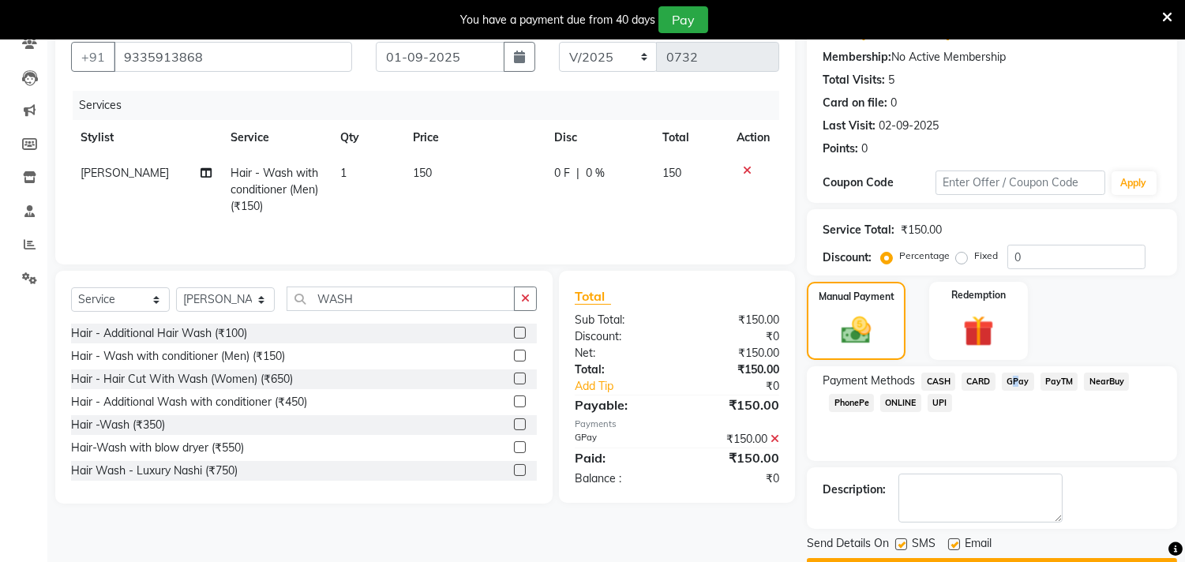
scroll to position [187, 0]
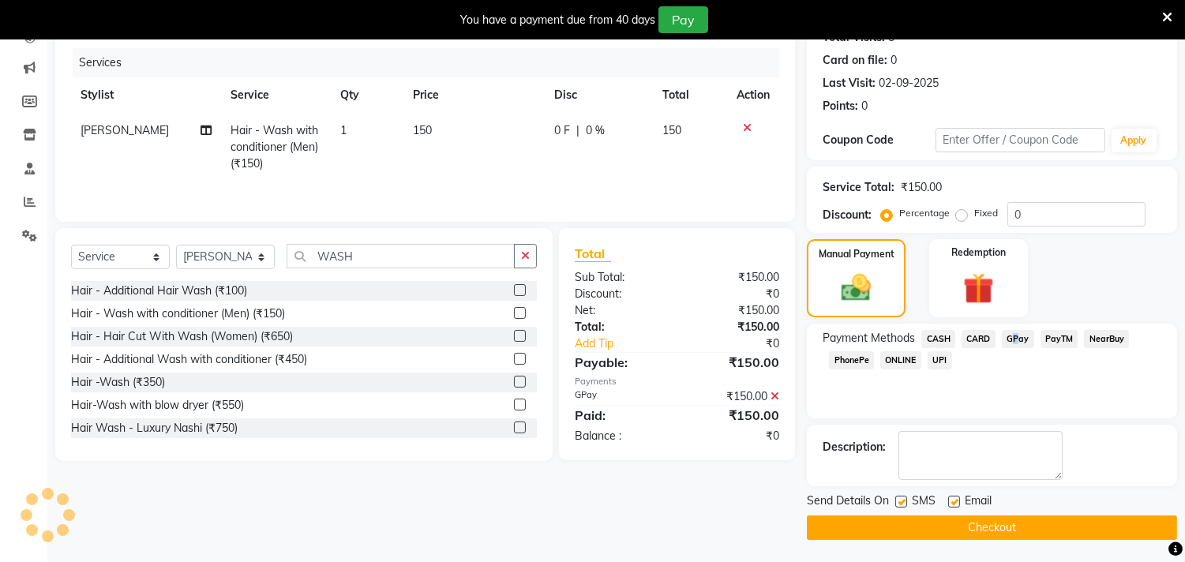
click at [879, 525] on button "Checkout" at bounding box center [992, 528] width 370 height 24
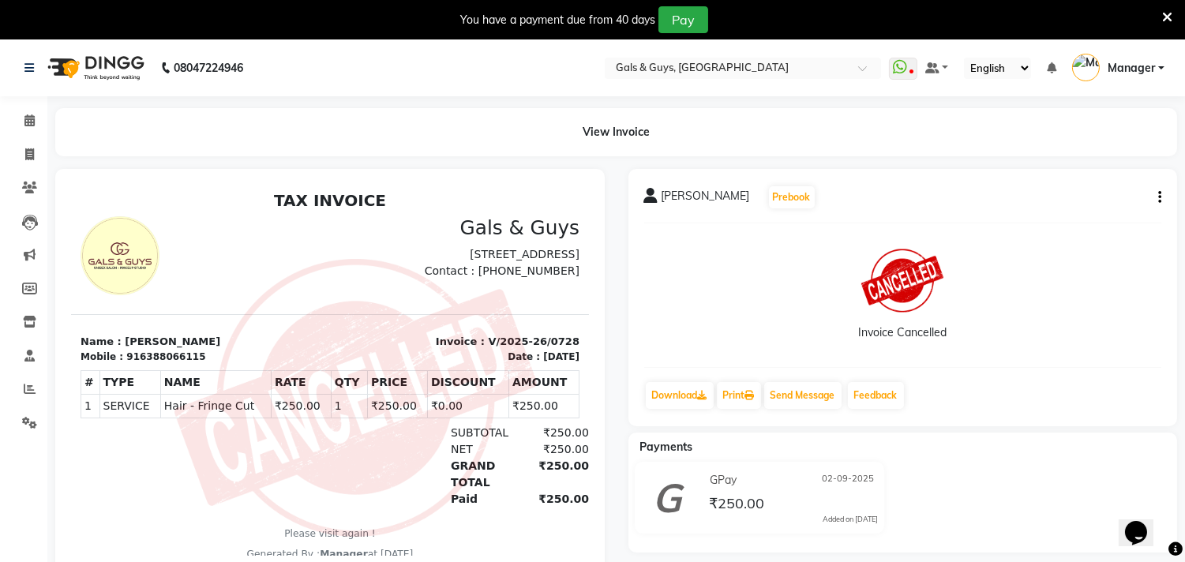
click at [1161, 197] on icon "button" at bounding box center [1159, 197] width 3 height 1
click at [20, 150] on span at bounding box center [30, 155] width 28 height 18
select select "service"
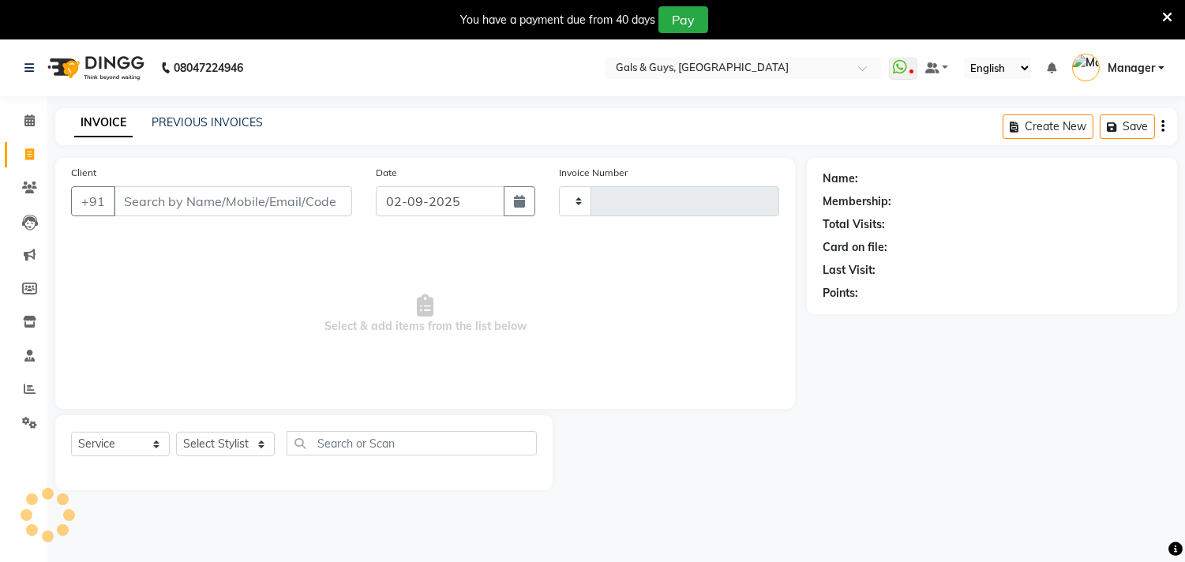
scroll to position [39, 0]
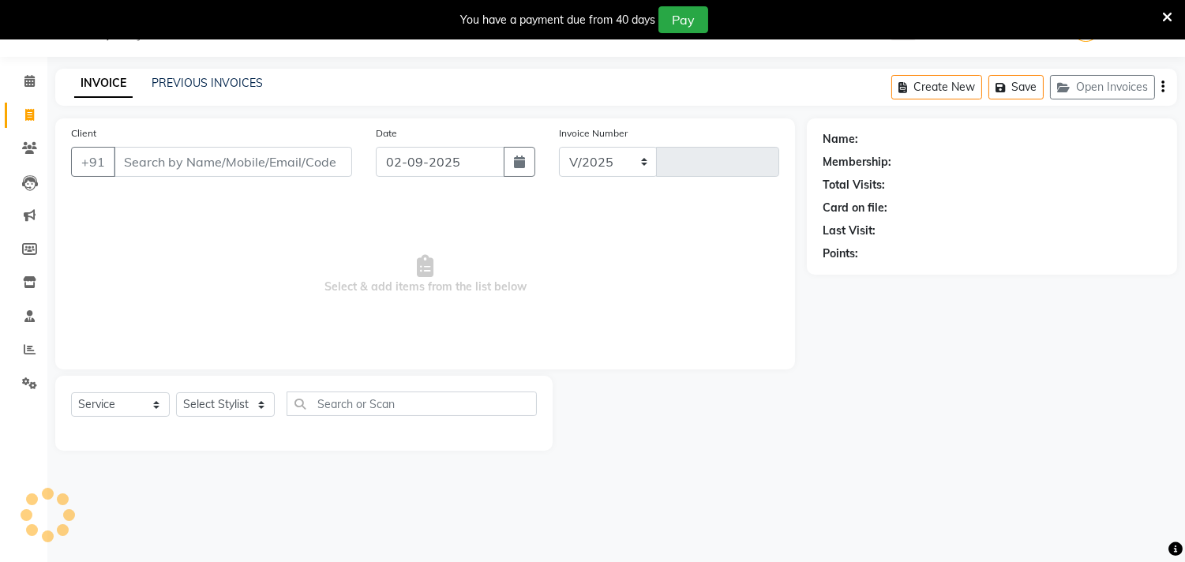
select select "7505"
type input "0731"
click at [213, 403] on select "Select Stylist" at bounding box center [225, 404] width 99 height 24
click at [216, 407] on select "Select Stylist [PERSON_NAME] ADVANCE ALKA [PERSON_NAME] B-WAX KUNAL Manager MEM…" at bounding box center [225, 404] width 99 height 24
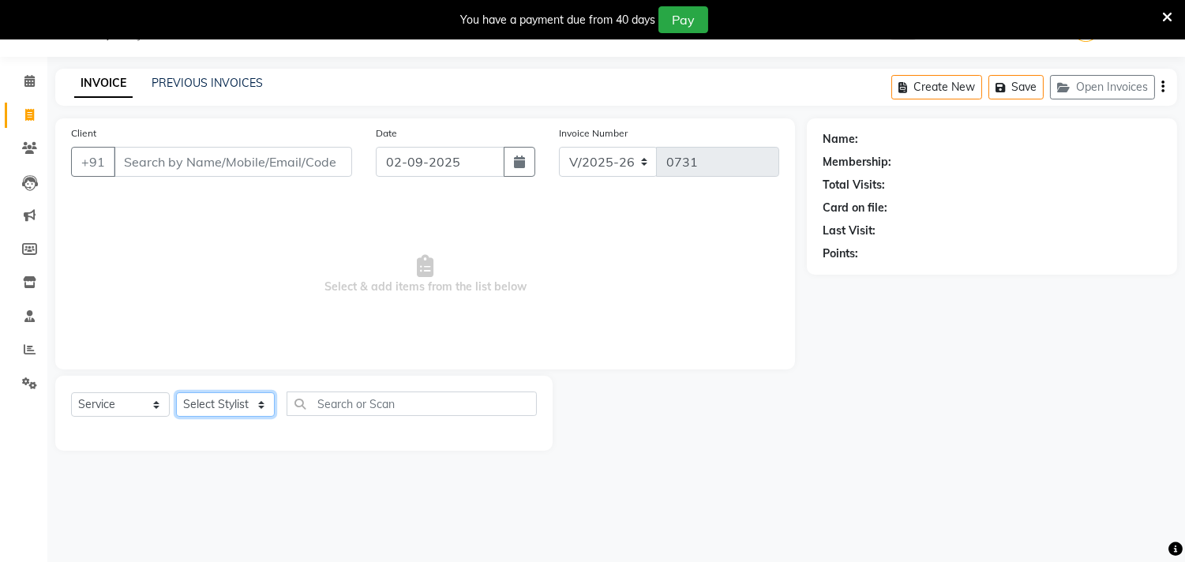
select select "89770"
click at [176, 393] on select "Select Stylist [PERSON_NAME] ADVANCE ALKA [PERSON_NAME] B-WAX KUNAL Manager MEM…" at bounding box center [225, 404] width 99 height 24
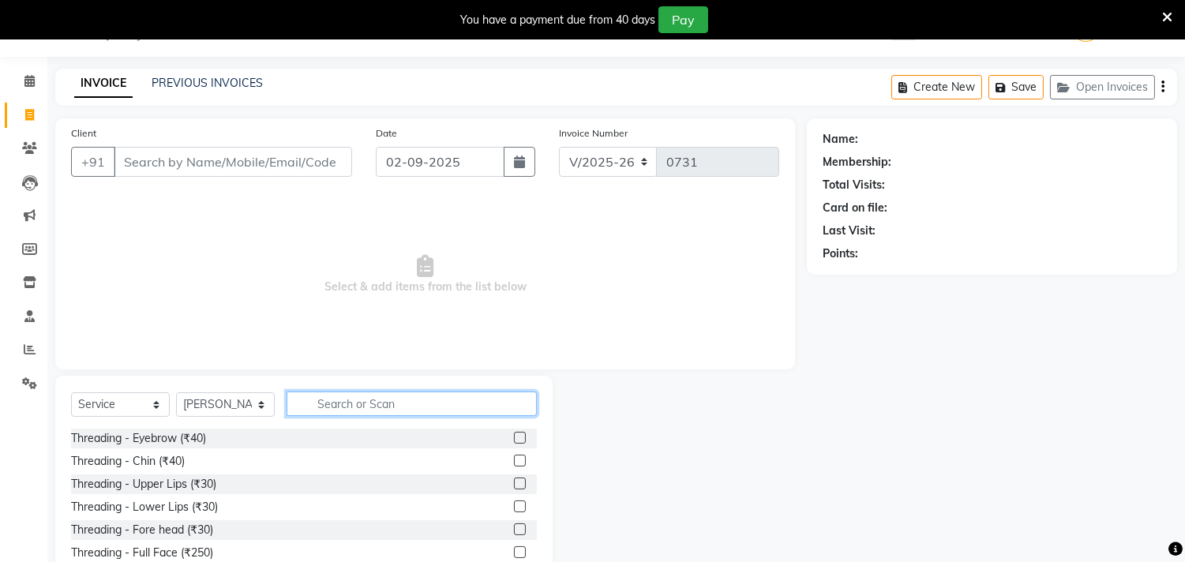
click at [362, 408] on input "text" at bounding box center [412, 404] width 250 height 24
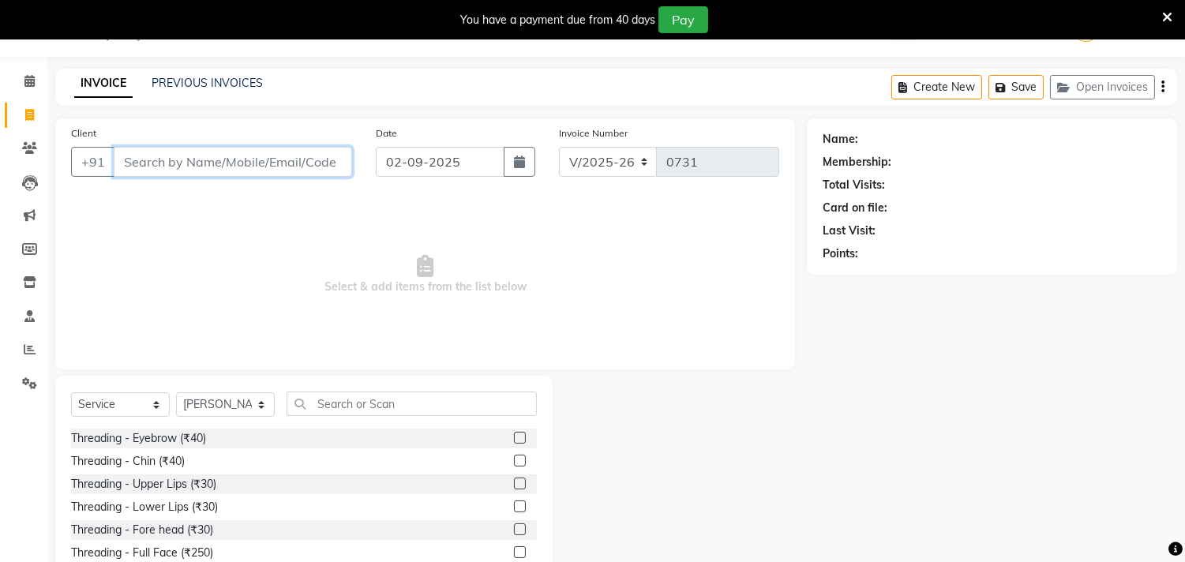
drag, startPoint x: 256, startPoint y: 158, endPoint x: 569, endPoint y: 144, distance: 313.8
click at [258, 156] on input "Client" at bounding box center [233, 162] width 238 height 30
type input "MEHE"
drag, startPoint x: 203, startPoint y: 170, endPoint x: 66, endPoint y: 180, distance: 137.0
click at [68, 179] on div "Client +91 MEHE Add Client" at bounding box center [211, 157] width 305 height 65
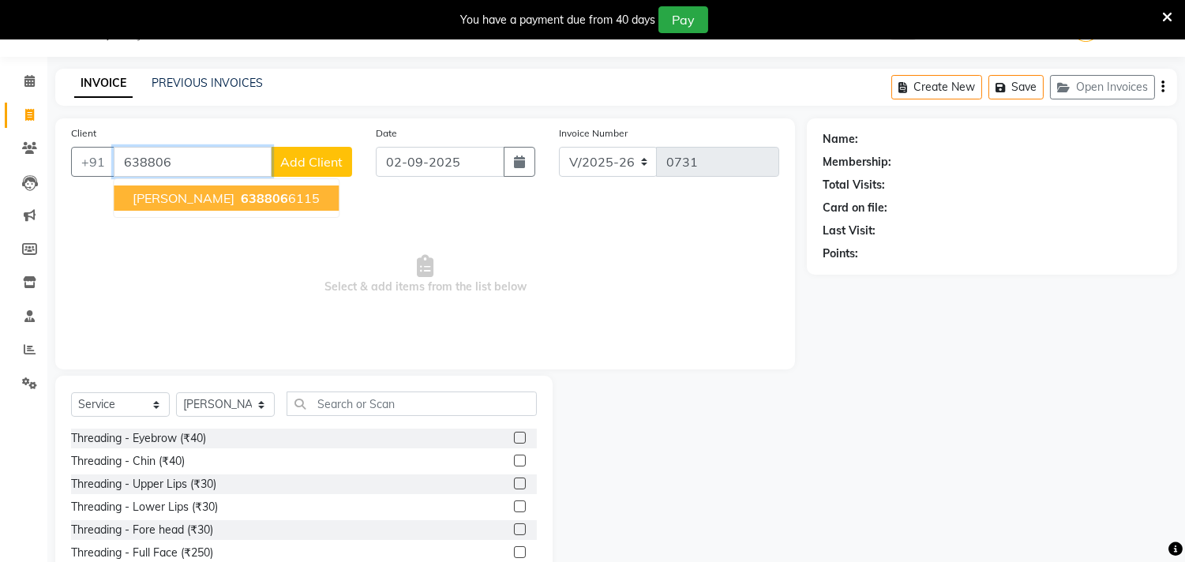
click at [125, 201] on button "[PERSON_NAME] 638806 6115" at bounding box center [226, 198] width 225 height 25
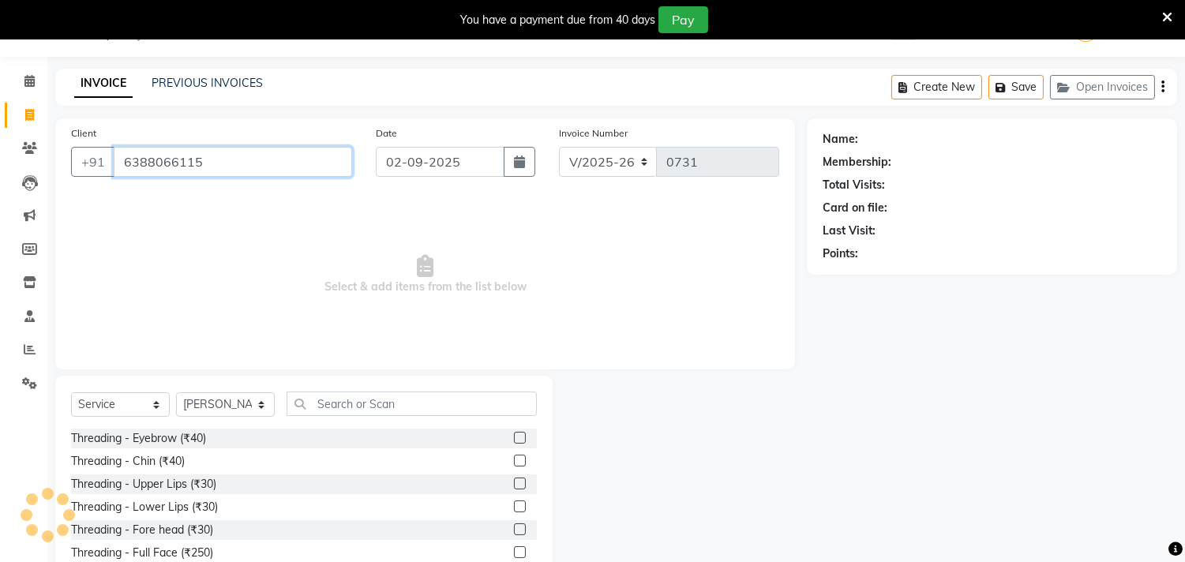
type input "6388066115"
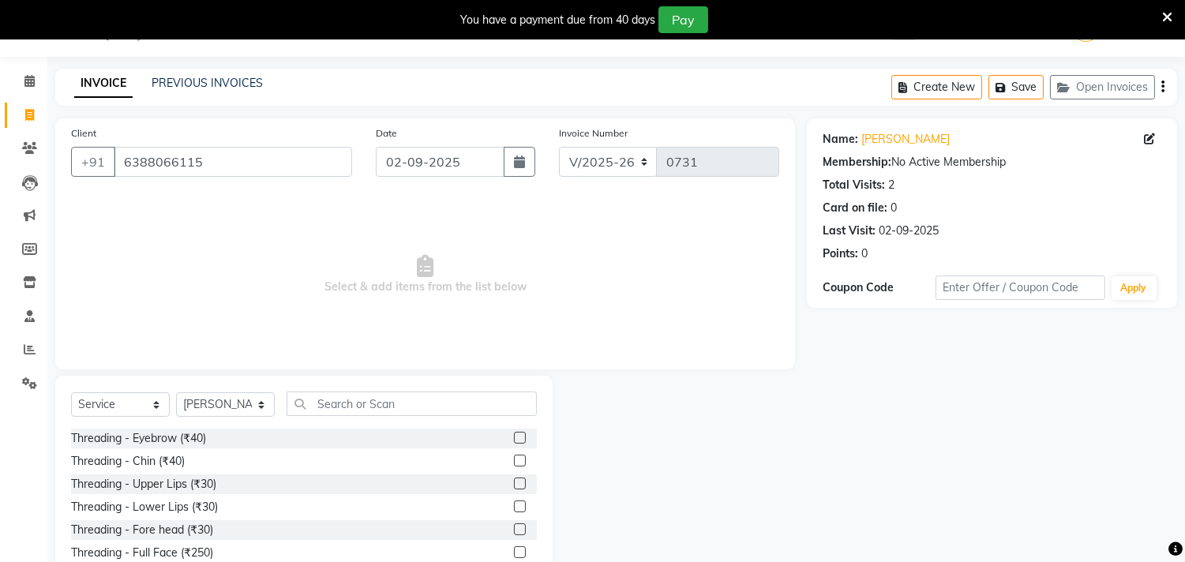
click at [436, 416] on div "Select Service Product Membership Package Voucher Prepaid Gift Card Select Styl…" at bounding box center [304, 410] width 466 height 37
click at [441, 411] on input "text" at bounding box center [412, 404] width 250 height 24
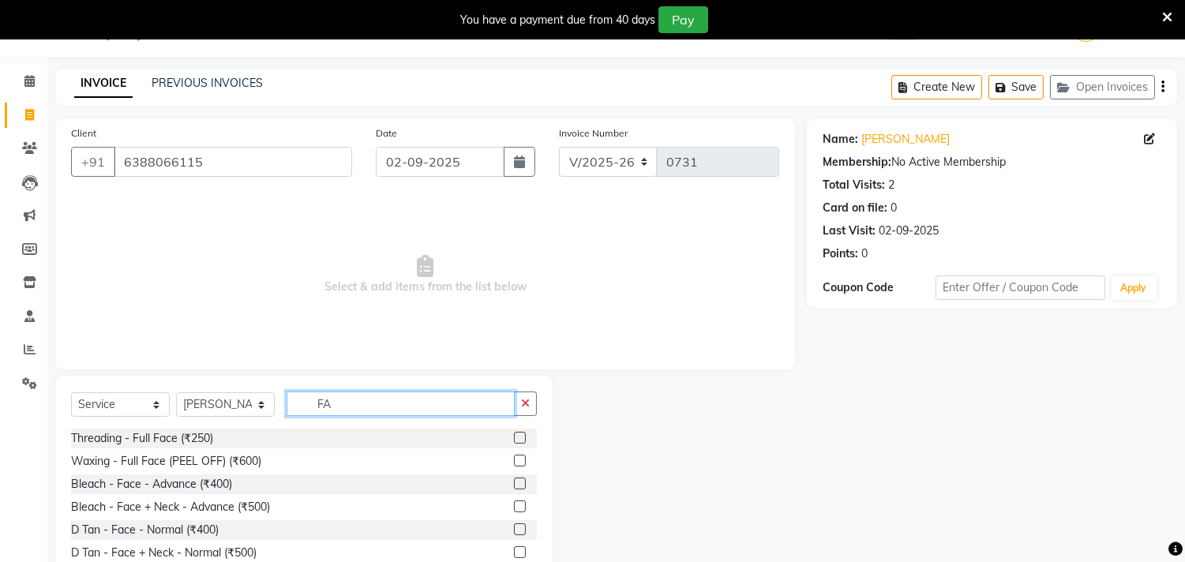
type input "F"
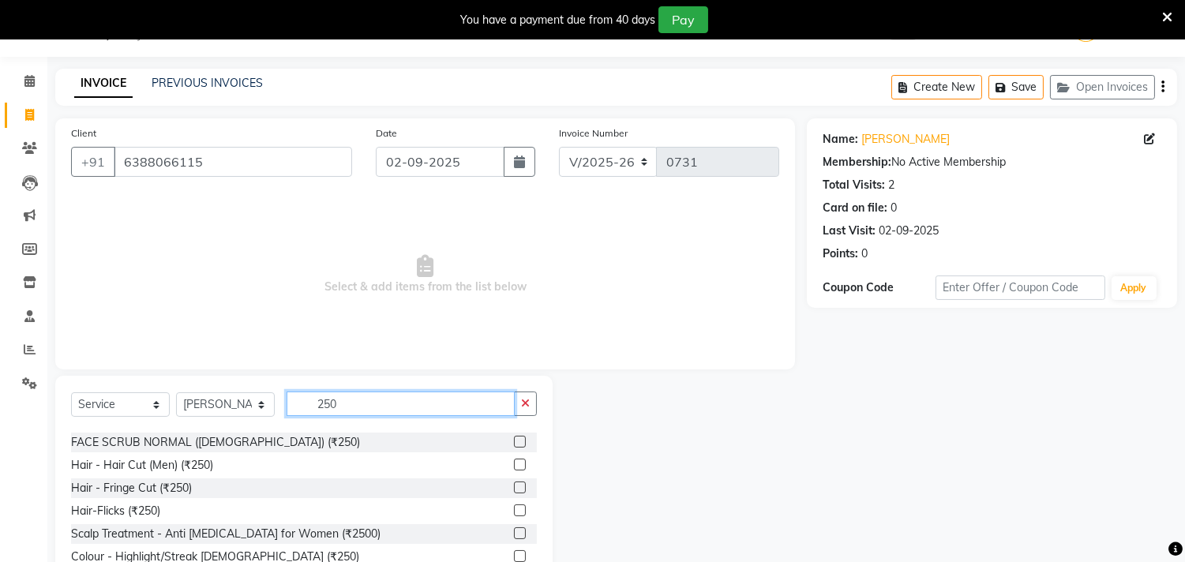
type input "250"
click at [514, 486] on label at bounding box center [520, 488] width 12 height 12
click at [514, 486] on input "checkbox" at bounding box center [519, 488] width 10 height 10
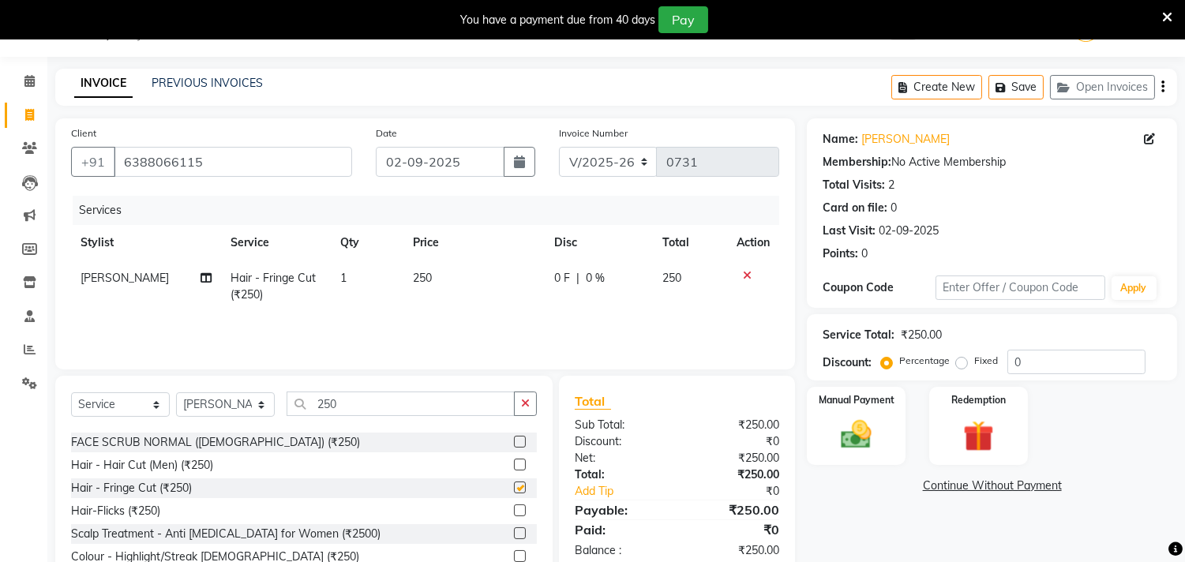
checkbox input "false"
drag, startPoint x: 374, startPoint y: 398, endPoint x: 282, endPoint y: 408, distance: 93.0
click at [287, 407] on input "250" at bounding box center [401, 404] width 228 height 24
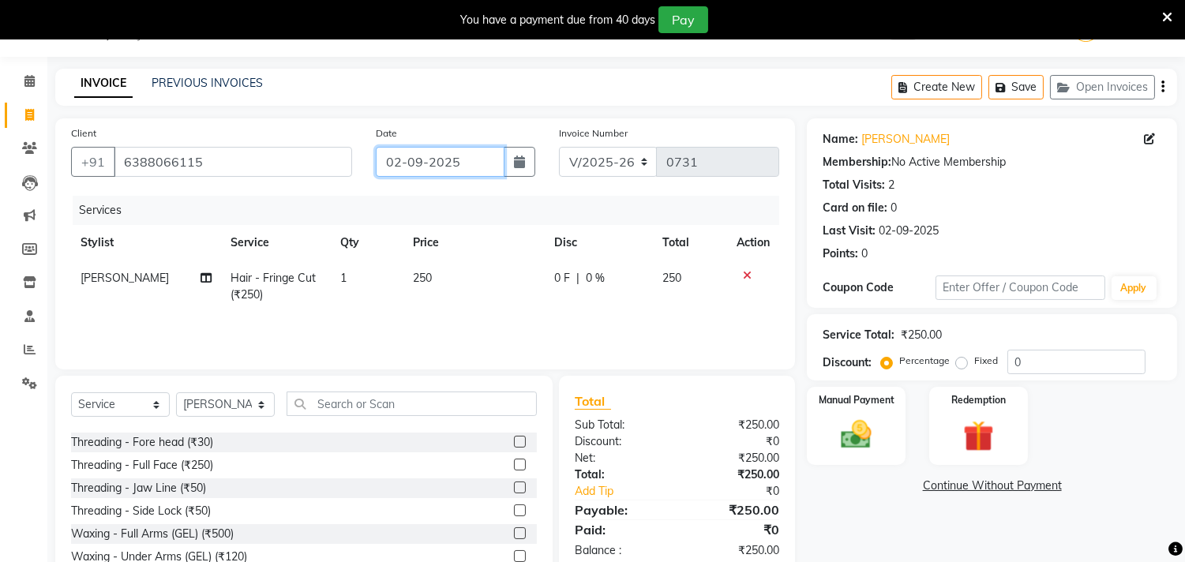
click at [449, 159] on input "02-09-2025" at bounding box center [440, 162] width 129 height 30
select select "9"
select select "2025"
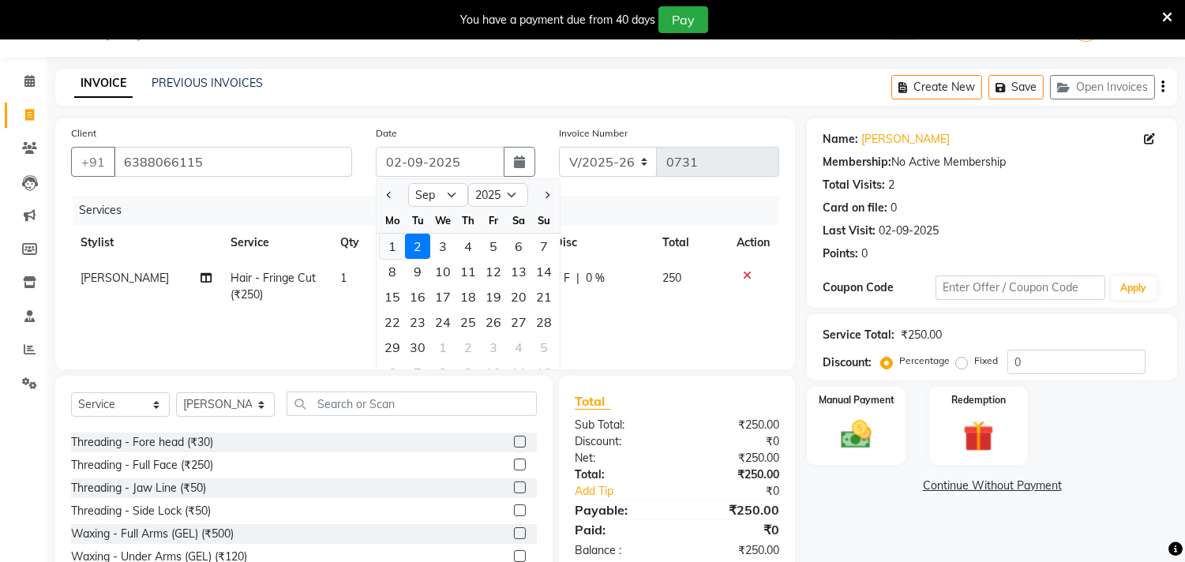
click at [395, 247] on div "1" at bounding box center [392, 246] width 25 height 25
type input "01-09-2025"
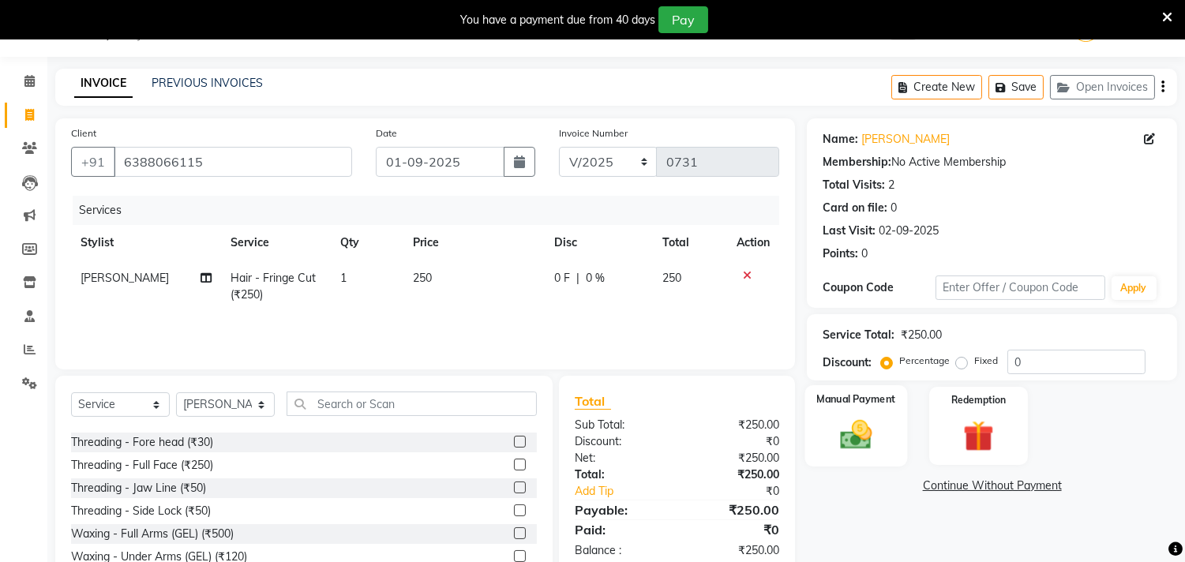
drag, startPoint x: 865, startPoint y: 436, endPoint x: 874, endPoint y: 435, distance: 9.5
click at [867, 435] on img at bounding box center [857, 435] width 52 height 37
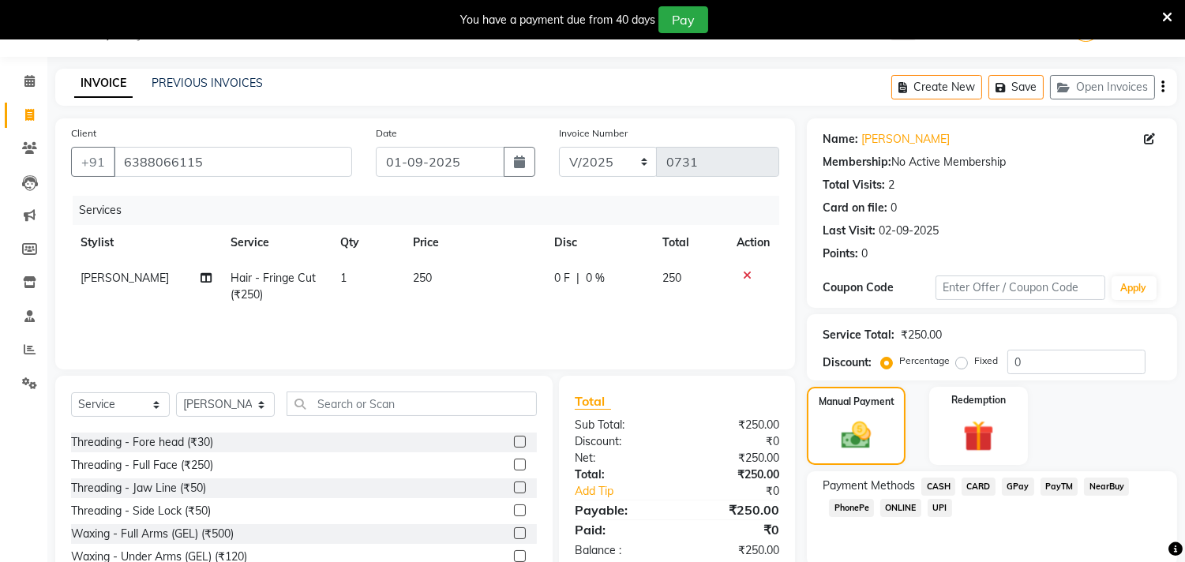
click at [1017, 486] on span "GPay" at bounding box center [1018, 487] width 32 height 18
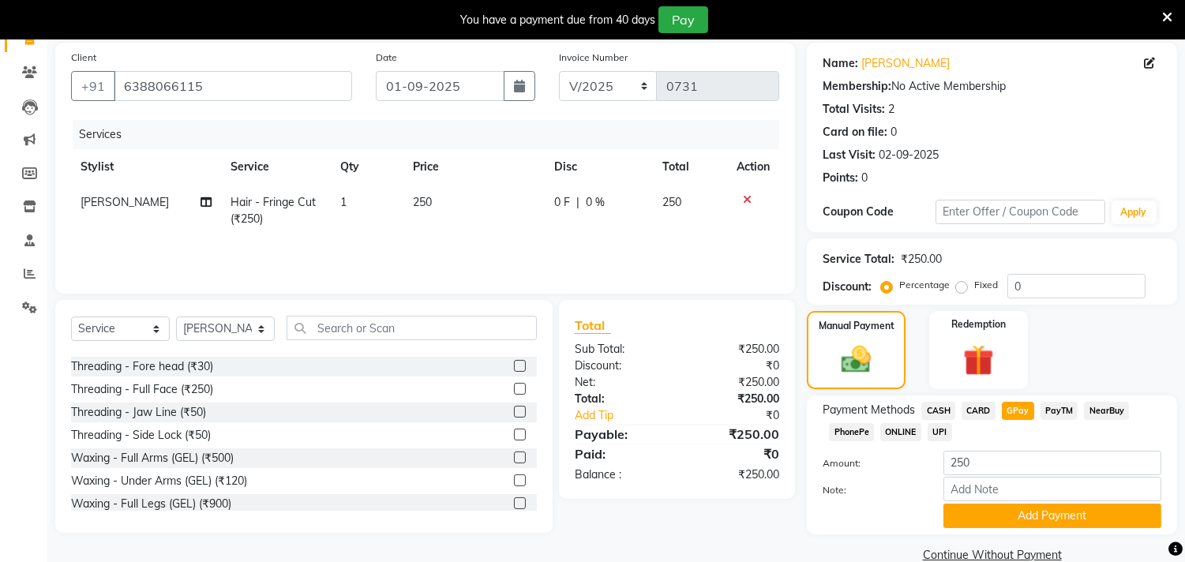
scroll to position [127, 0]
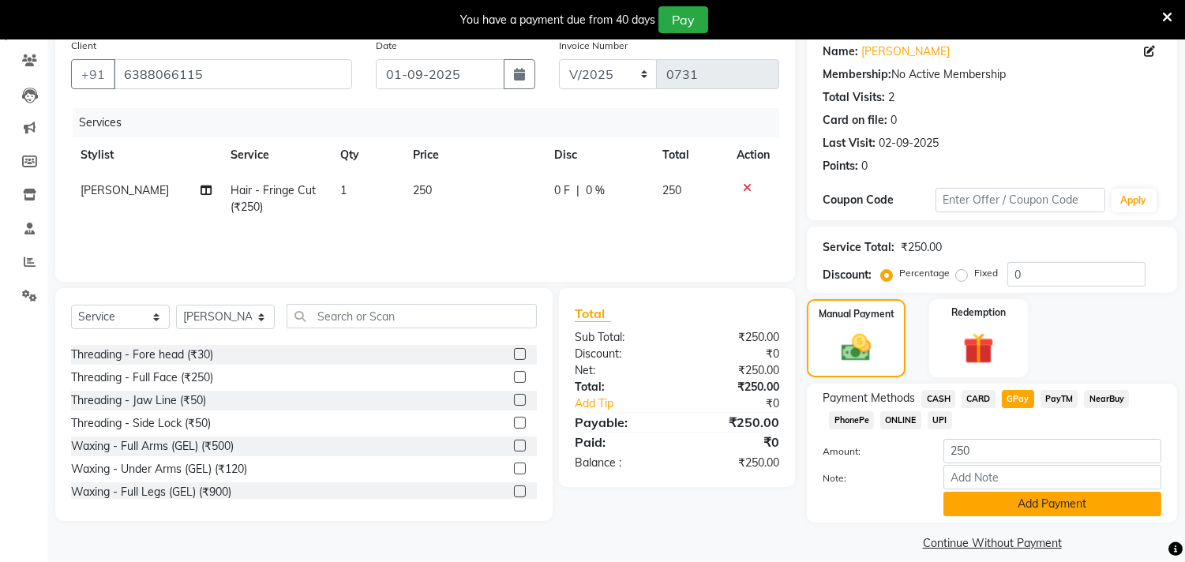
click at [1014, 512] on button "Add Payment" at bounding box center [1053, 504] width 218 height 24
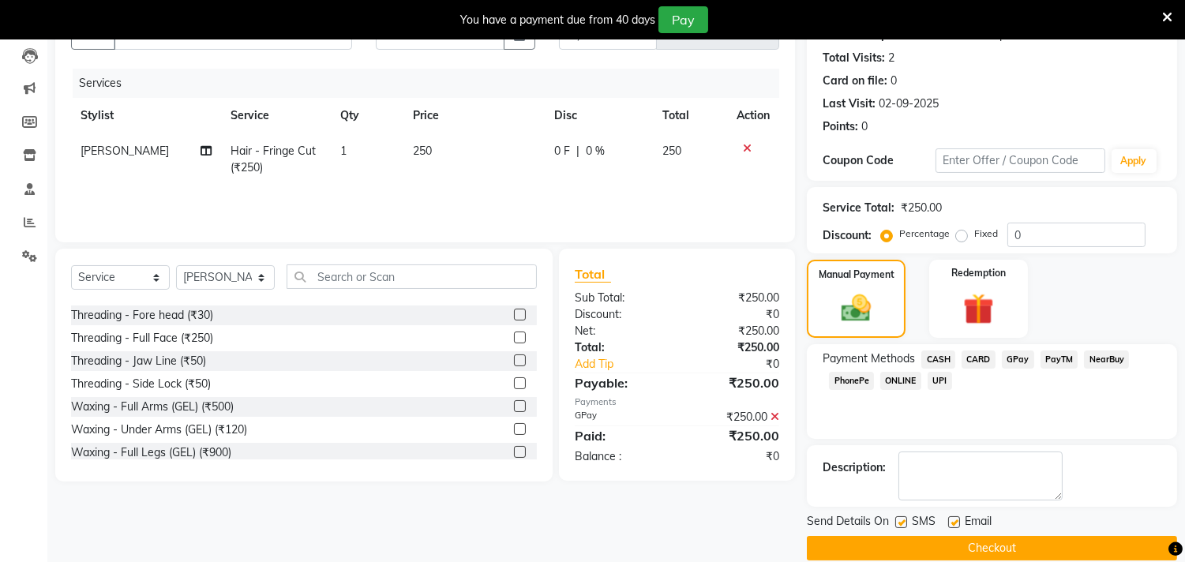
scroll to position [187, 0]
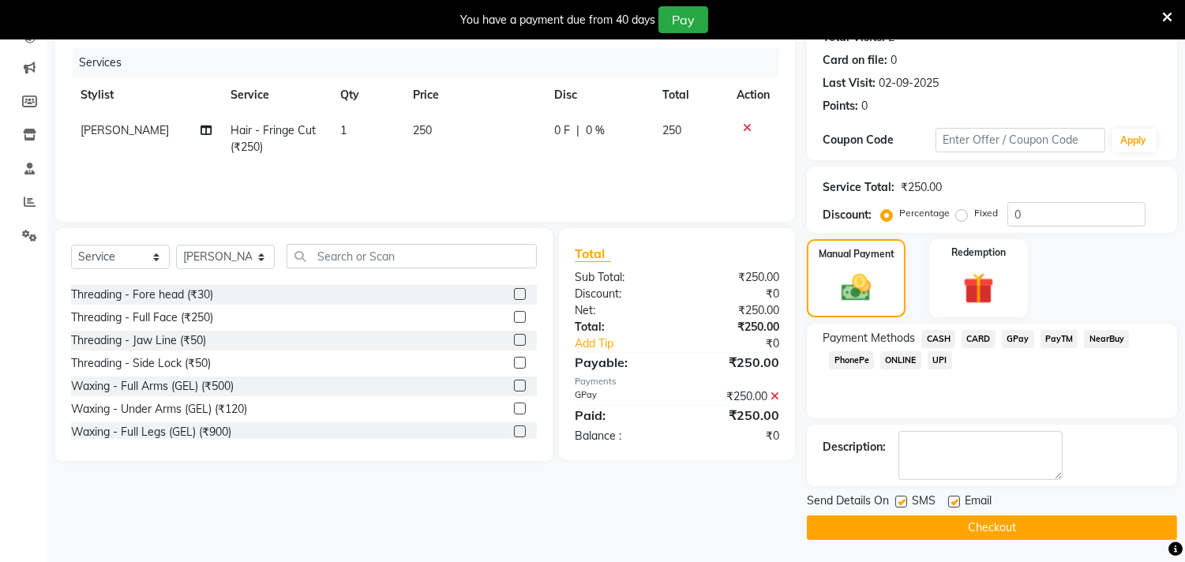
click at [938, 519] on button "Checkout" at bounding box center [992, 528] width 370 height 24
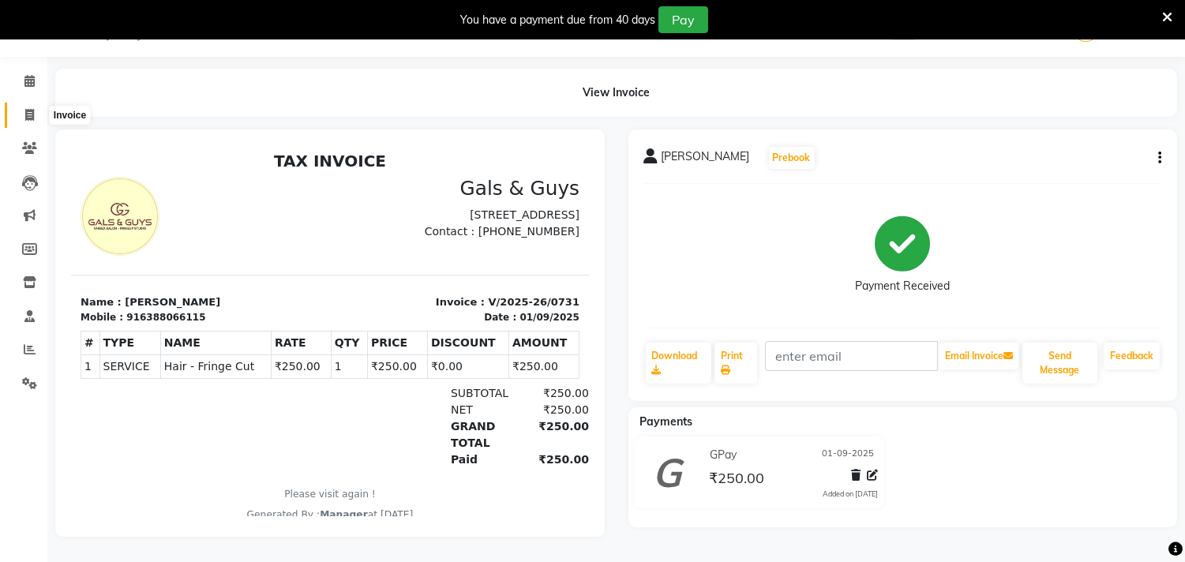
click at [27, 109] on icon at bounding box center [29, 115] width 9 height 12
select select "service"
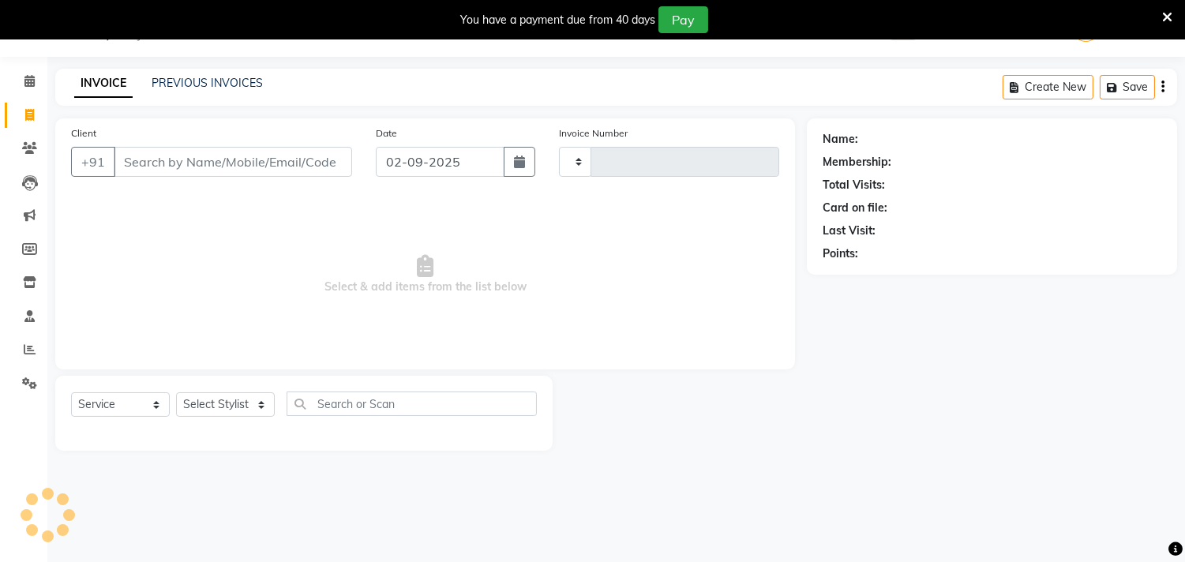
scroll to position [39, 0]
type input "0733"
select select "7505"
